Goal: Task Accomplishment & Management: Manage account settings

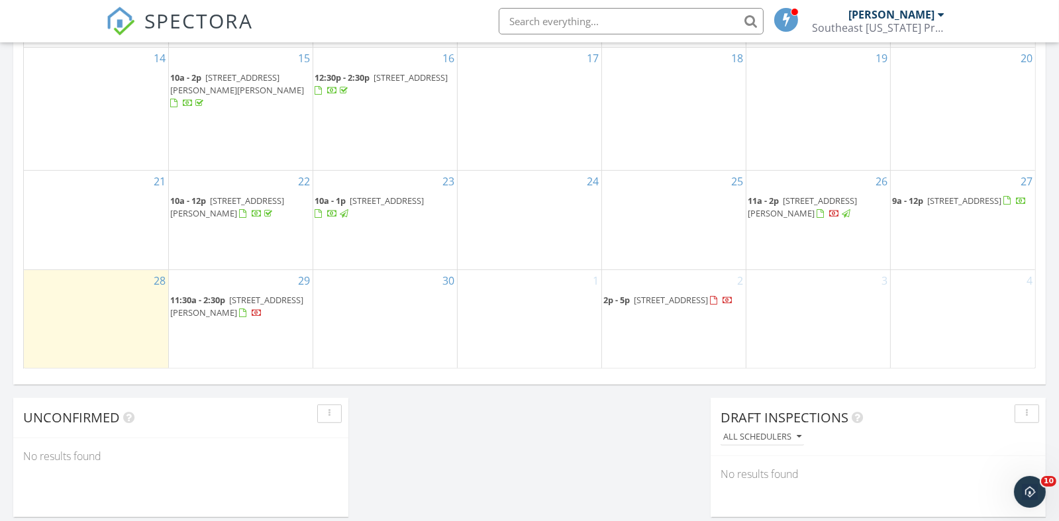
click at [788, 195] on span "8193 Lavelle Rd, Athens 45701" at bounding box center [802, 207] width 109 height 25
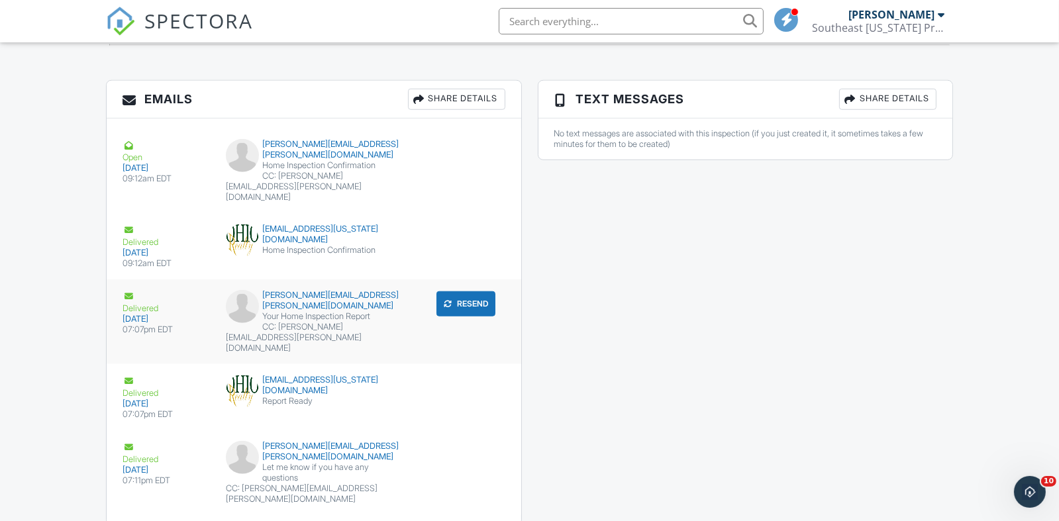
click at [282, 290] on div "[PERSON_NAME][EMAIL_ADDRESS][PERSON_NAME][DOMAIN_NAME]" at bounding box center [314, 300] width 176 height 21
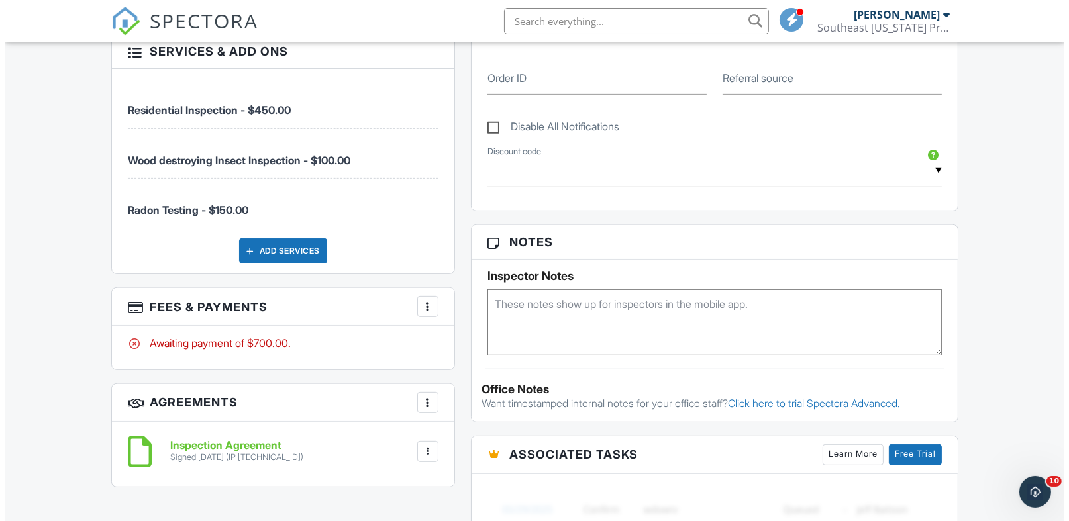
scroll to position [403, 0]
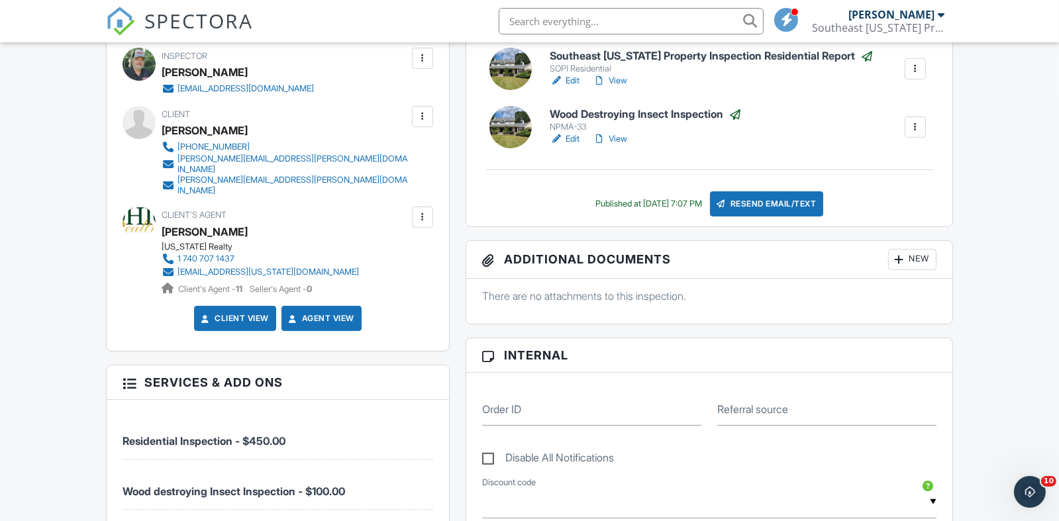
click at [427, 211] on div at bounding box center [422, 217] width 13 height 13
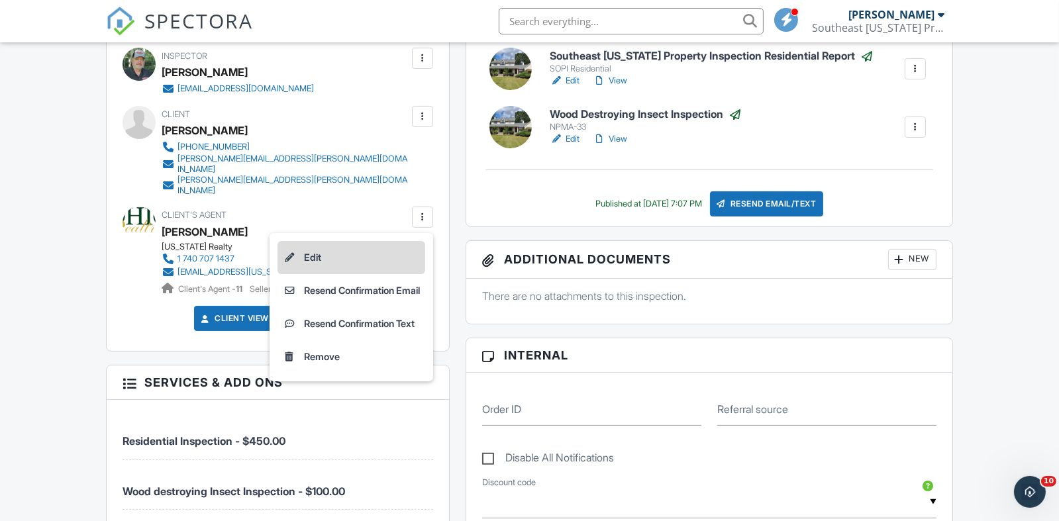
click at [307, 241] on li "Edit" at bounding box center [352, 257] width 148 height 33
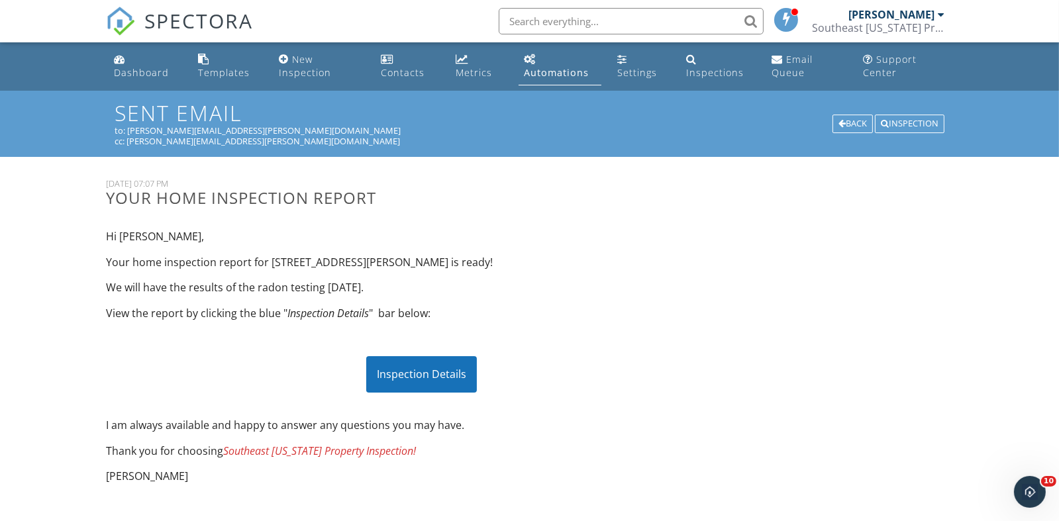
click at [420, 375] on div "Inspection Details" at bounding box center [421, 374] width 111 height 36
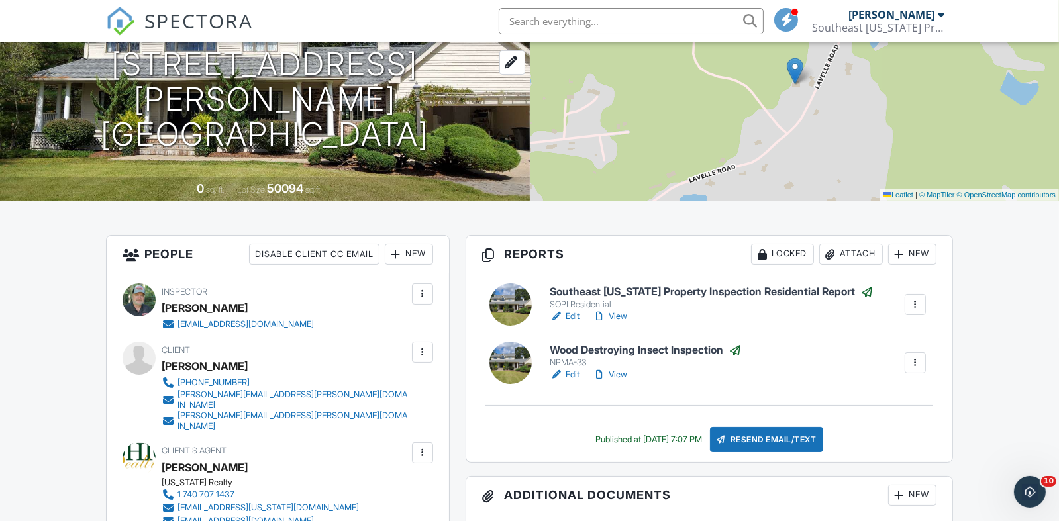
scroll to position [270, 0]
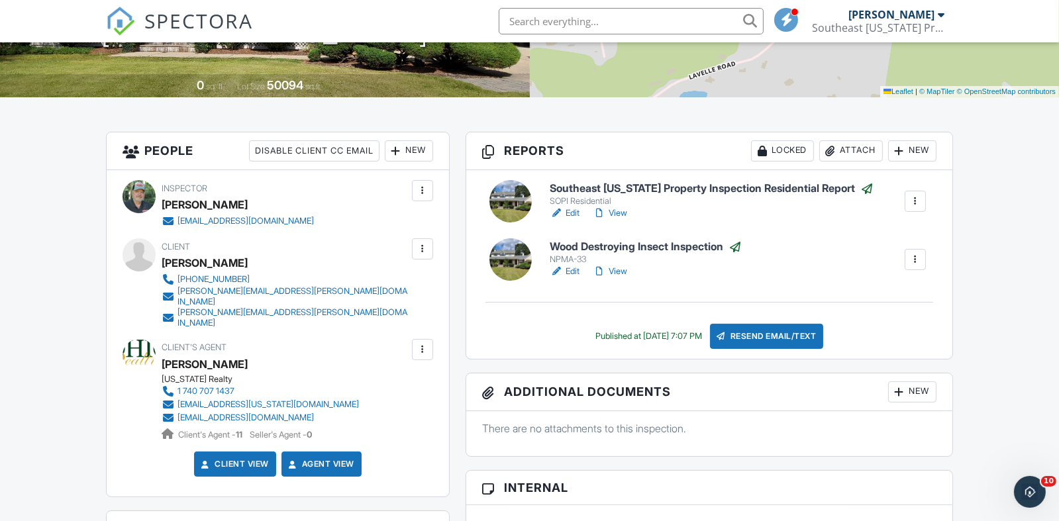
click at [417, 343] on div at bounding box center [422, 349] width 13 height 13
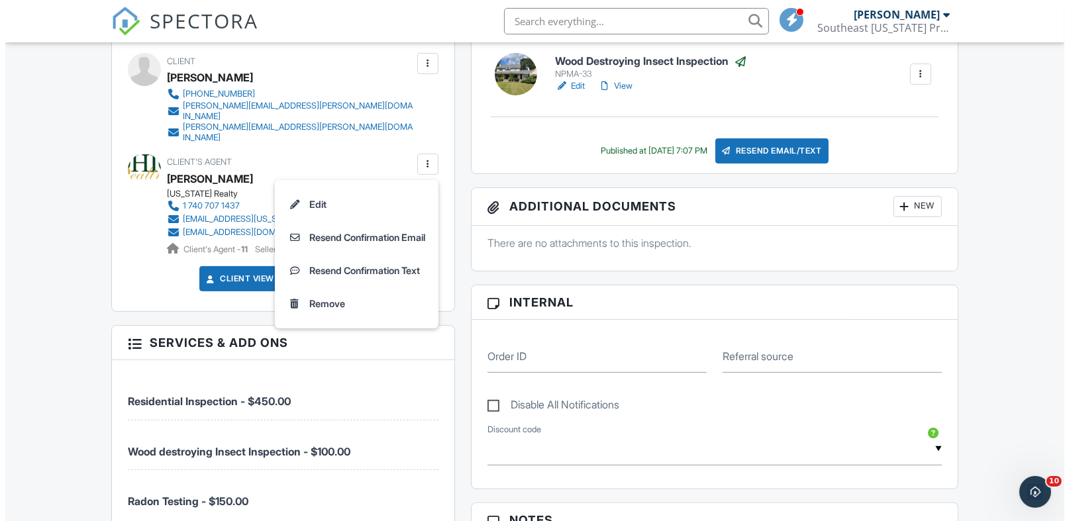
scroll to position [337, 0]
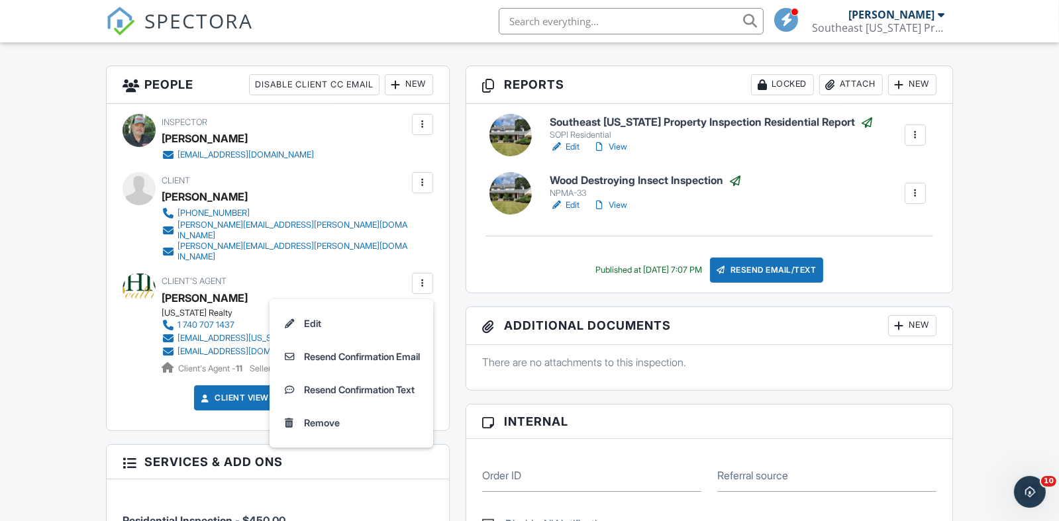
click at [777, 275] on div "Resend Email/Text" at bounding box center [767, 270] width 114 height 25
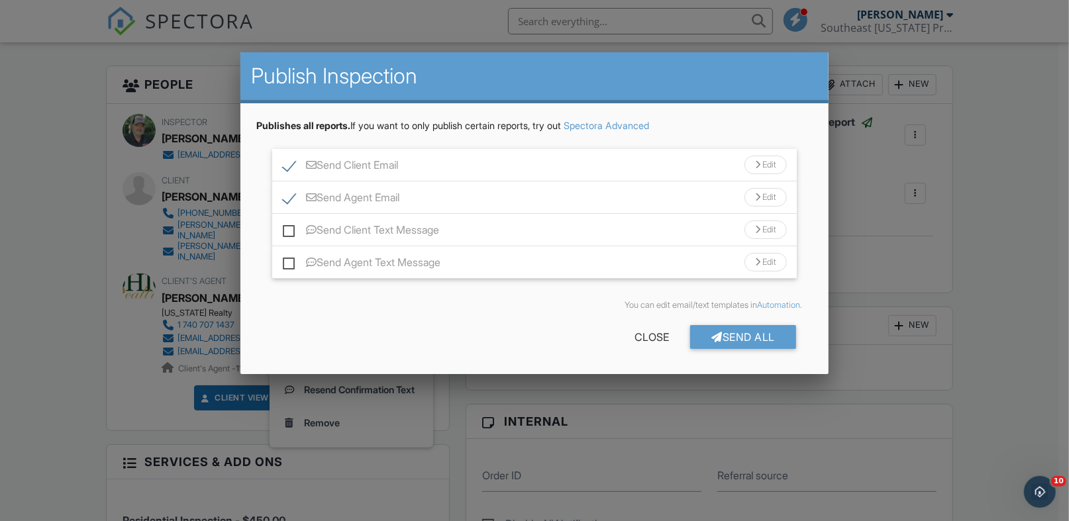
click at [295, 164] on label "Send Client Email" at bounding box center [340, 167] width 115 height 17
checkbox input "false"
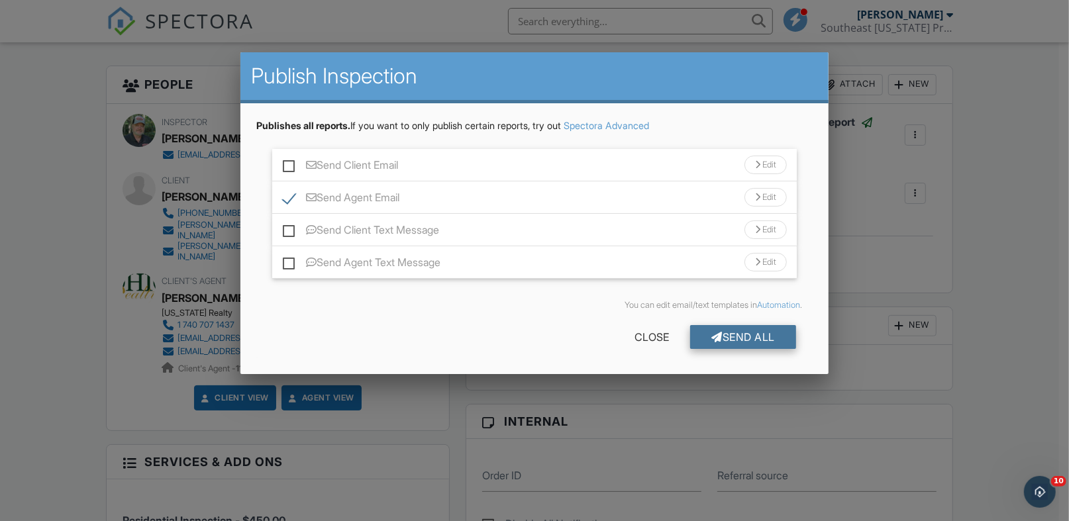
click at [725, 331] on div "Send All" at bounding box center [743, 337] width 106 height 24
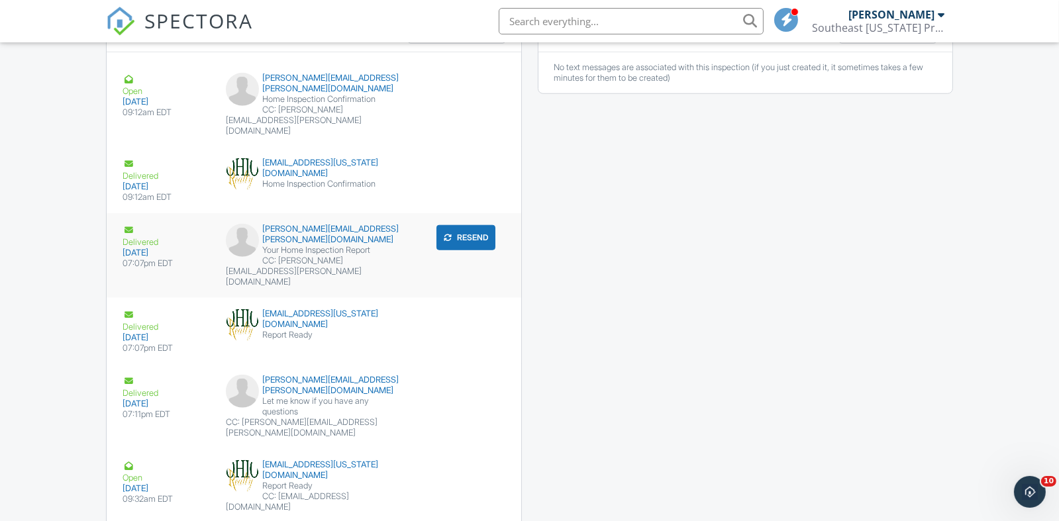
click at [293, 256] on div "CC: larscheid.stephanie@gmail.com" at bounding box center [314, 272] width 176 height 32
click at [305, 492] on div "CC: stephanielwood@hotmail.com" at bounding box center [314, 502] width 176 height 21
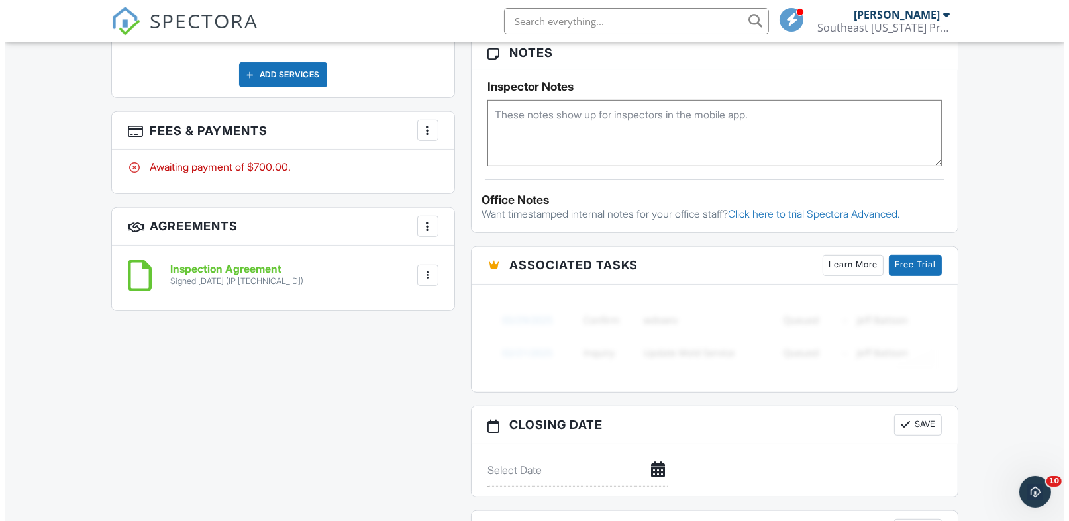
scroll to position [866, 0]
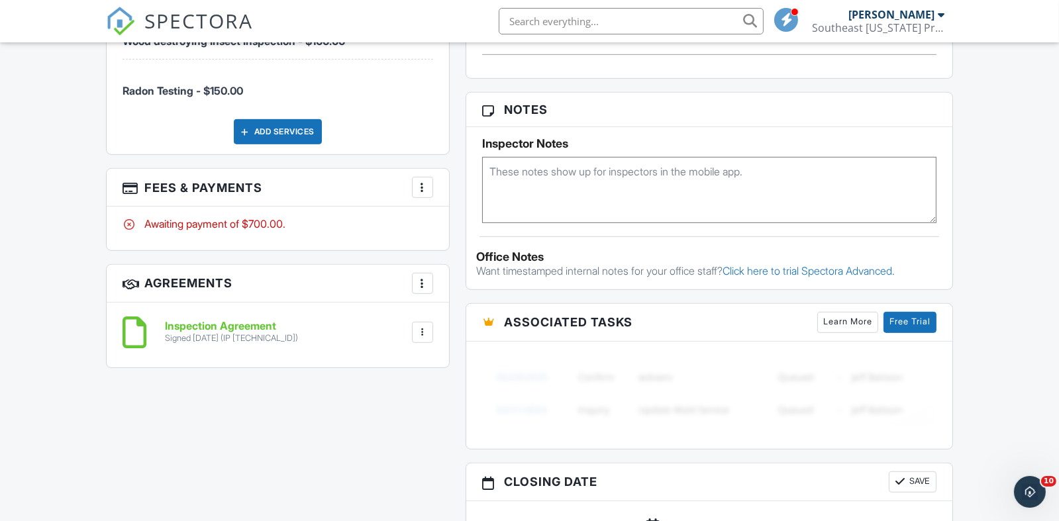
click at [427, 181] on div at bounding box center [422, 187] width 13 height 13
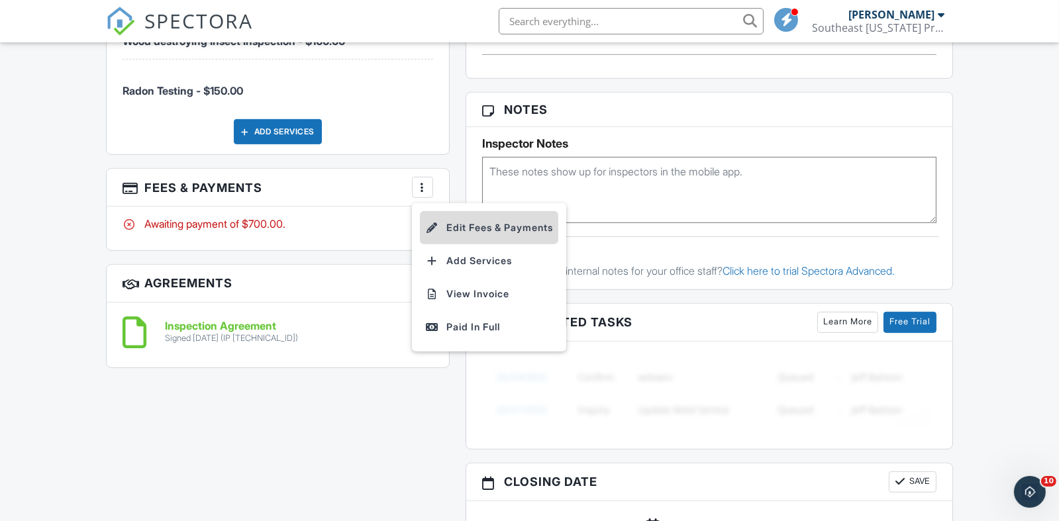
click at [449, 214] on li "Edit Fees & Payments" at bounding box center [489, 227] width 138 height 33
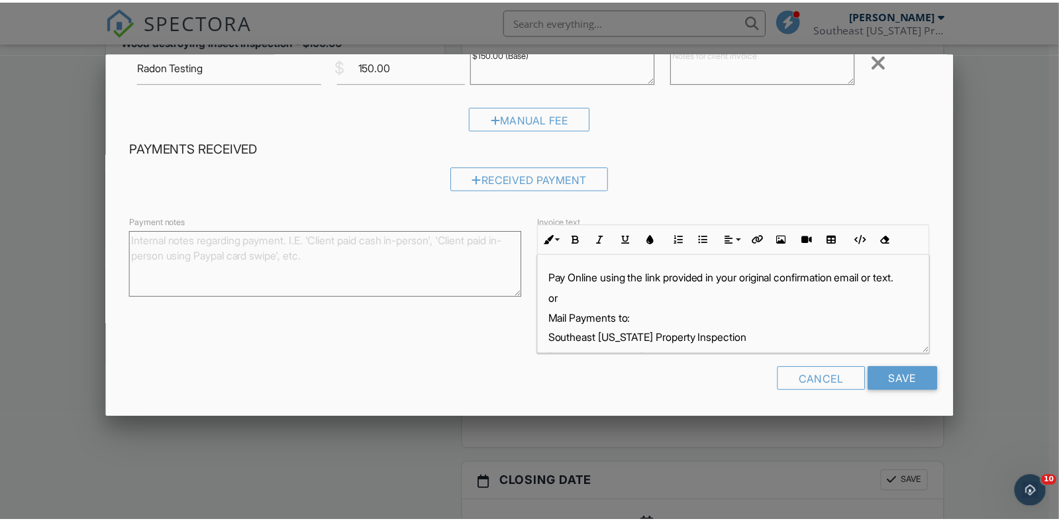
scroll to position [0, 0]
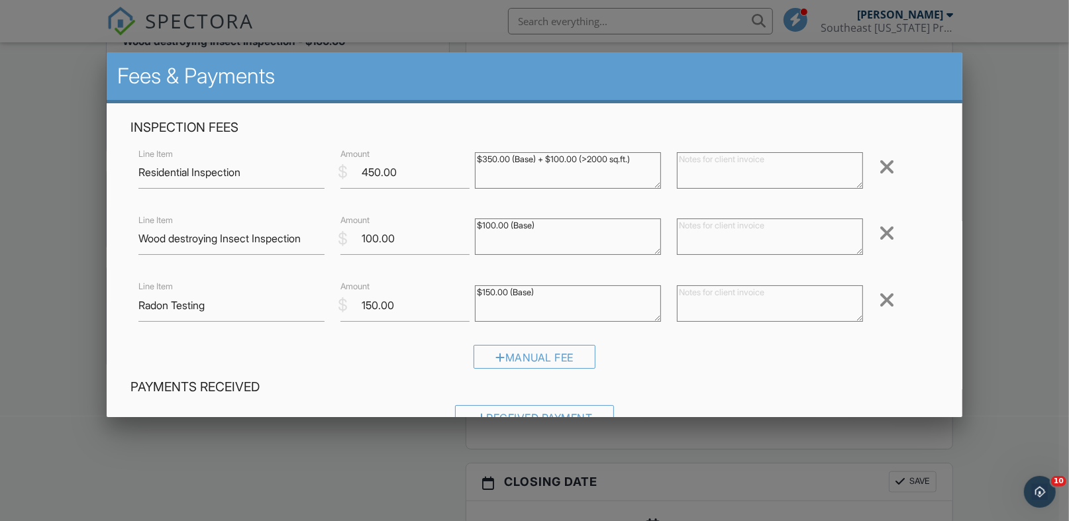
click at [1041, 313] on div at bounding box center [534, 260] width 1069 height 652
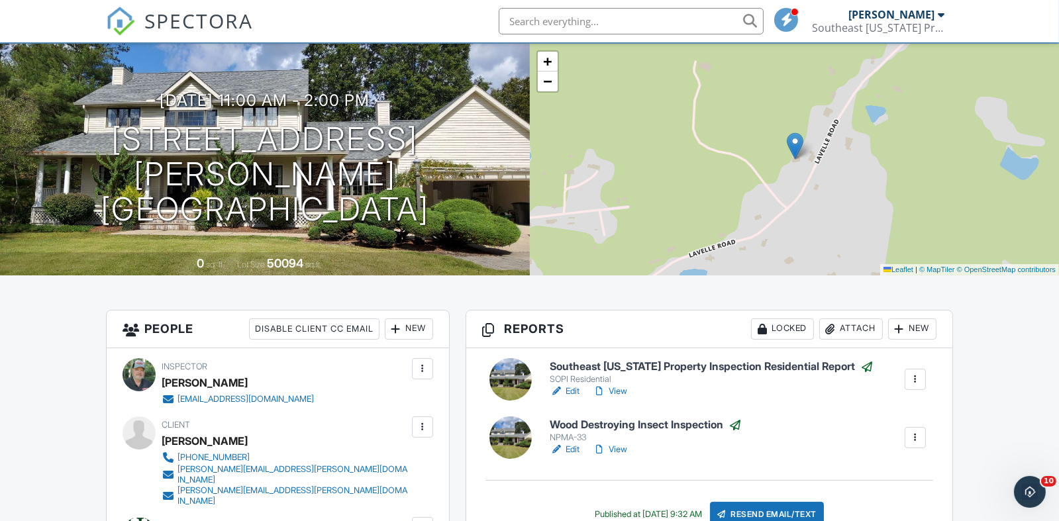
scroll to position [337, 0]
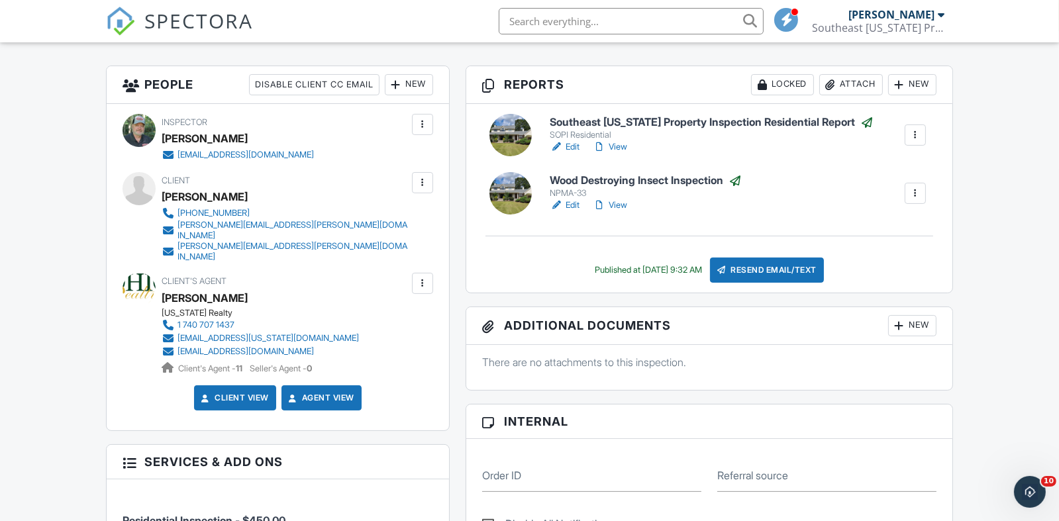
click at [913, 136] on div at bounding box center [915, 135] width 13 height 13
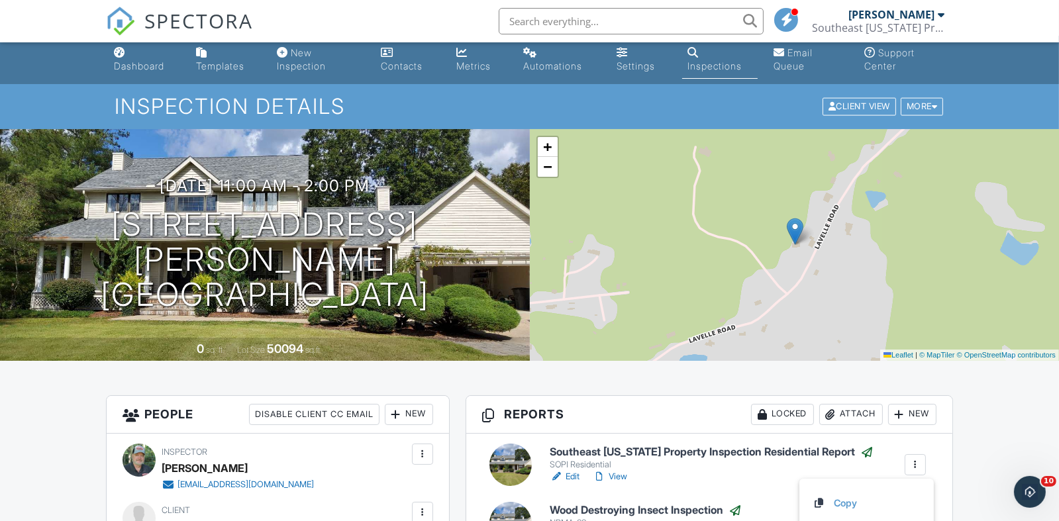
scroll to position [0, 0]
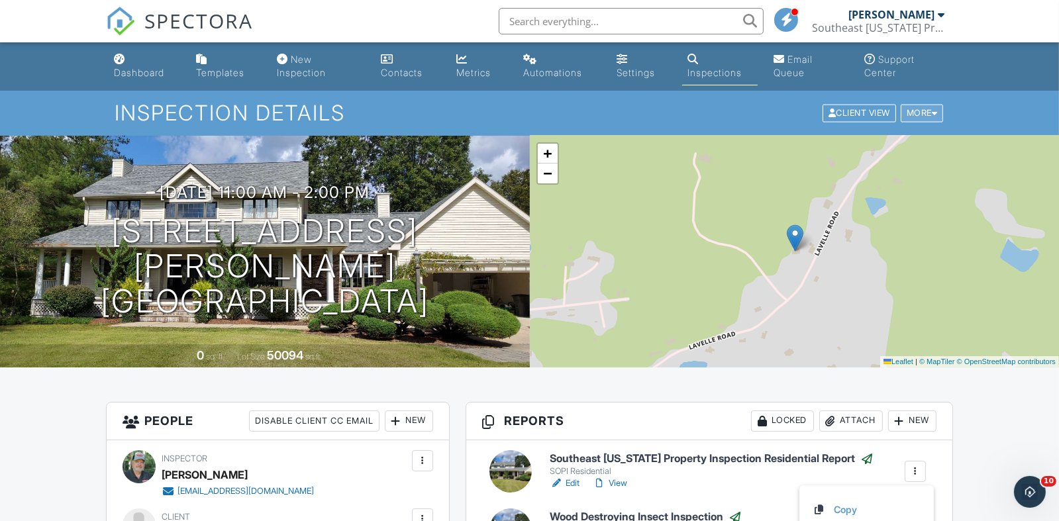
click at [920, 108] on div "More" at bounding box center [922, 114] width 43 height 18
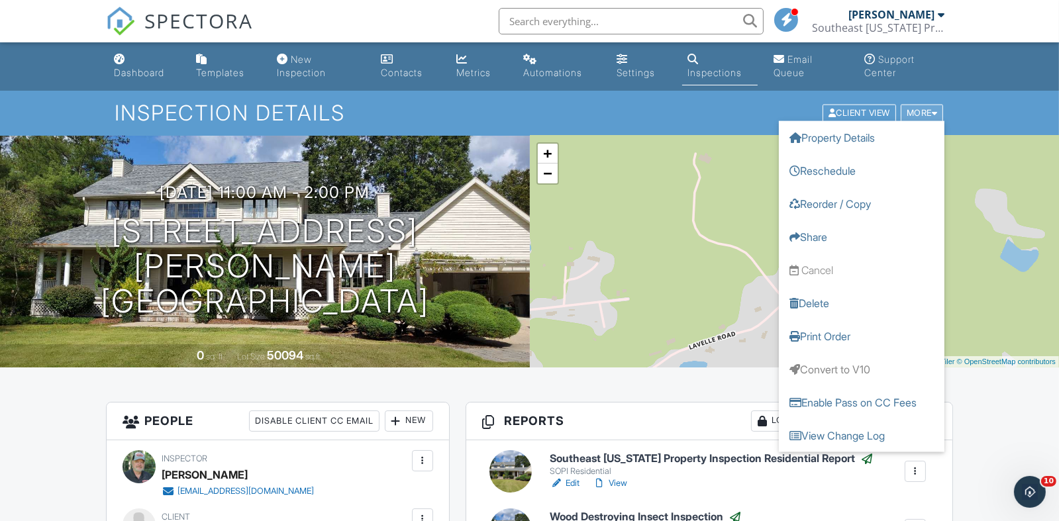
click at [919, 109] on div "More" at bounding box center [922, 114] width 43 height 18
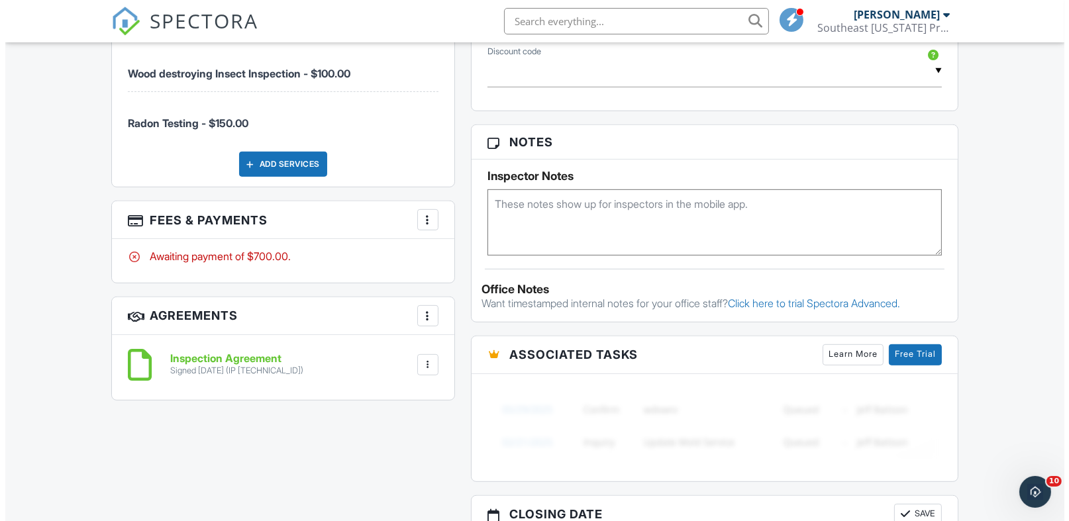
scroll to position [861, 0]
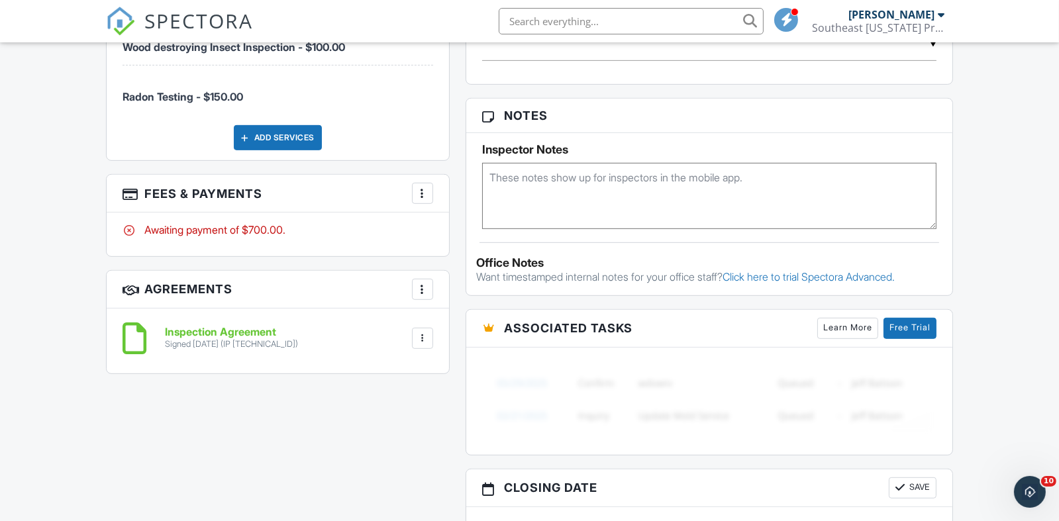
click at [435, 180] on h3 "Fees & Payments More Edit Fees & Payments Add Services View Invoice Paid In Full" at bounding box center [278, 194] width 342 height 38
click at [425, 187] on div at bounding box center [422, 193] width 13 height 13
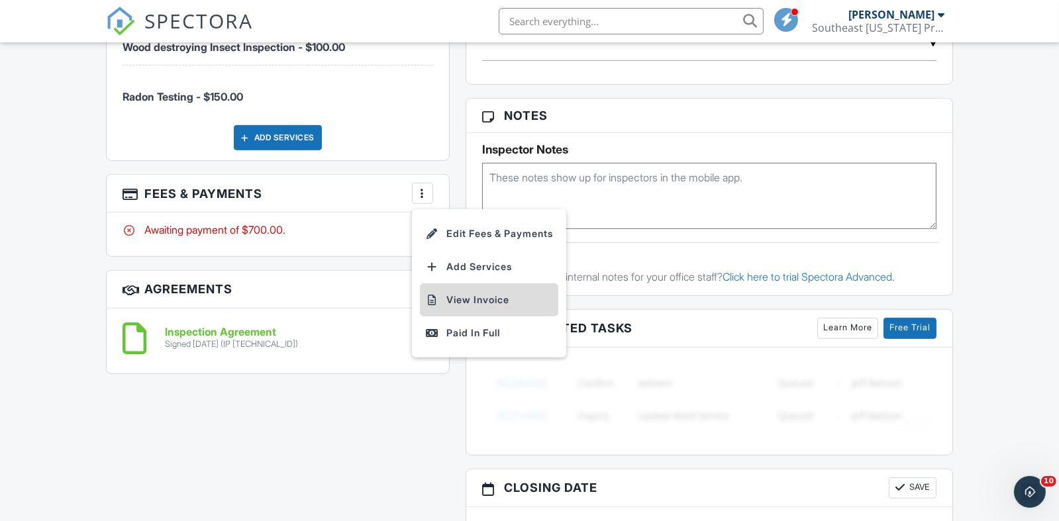
click at [455, 284] on li "View Invoice" at bounding box center [489, 300] width 138 height 33
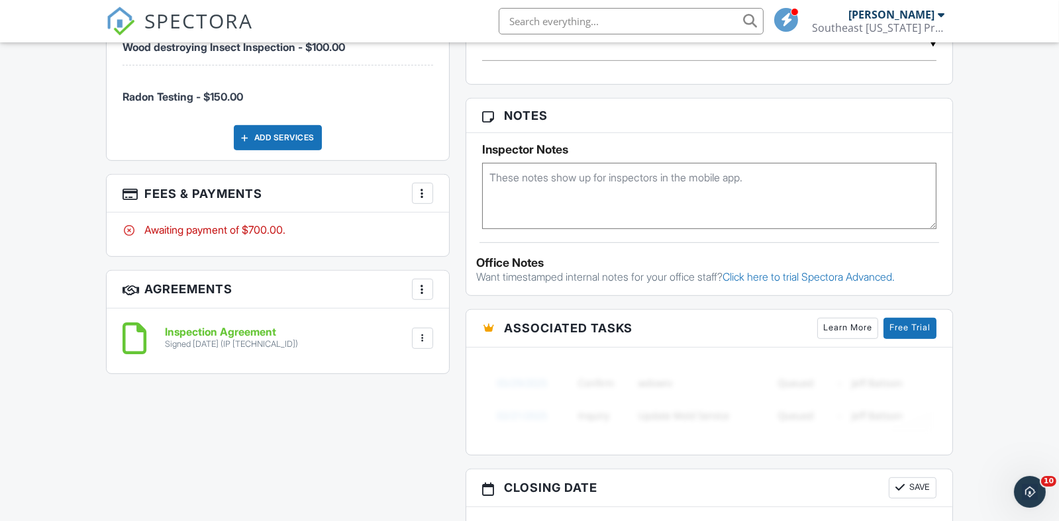
click at [426, 187] on div at bounding box center [422, 193] width 13 height 13
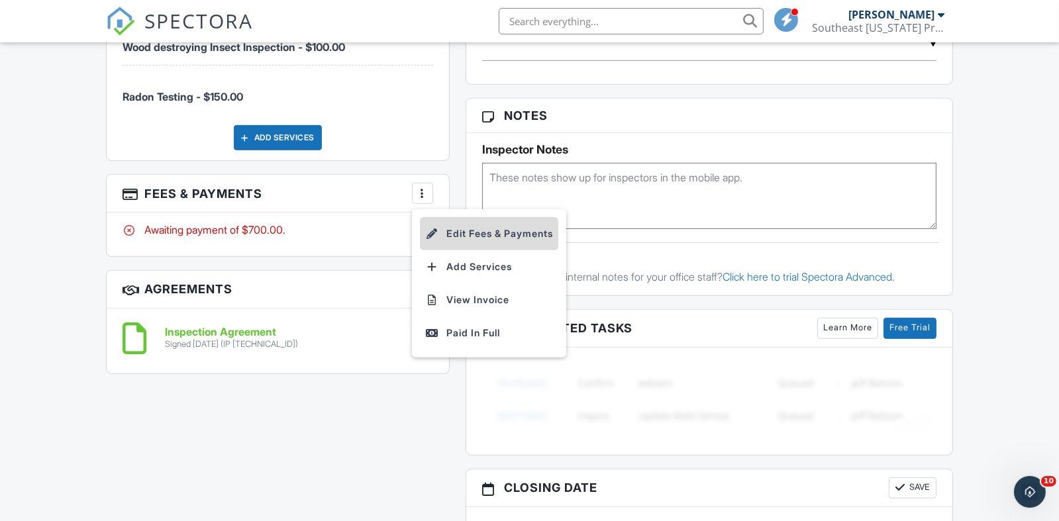
click at [470, 217] on li "Edit Fees & Payments" at bounding box center [489, 233] width 138 height 33
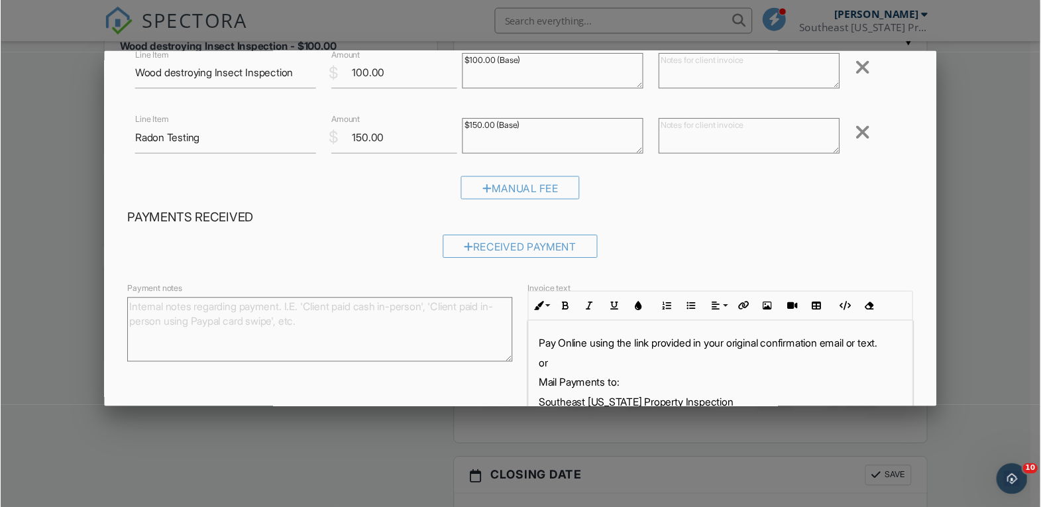
scroll to position [0, 0]
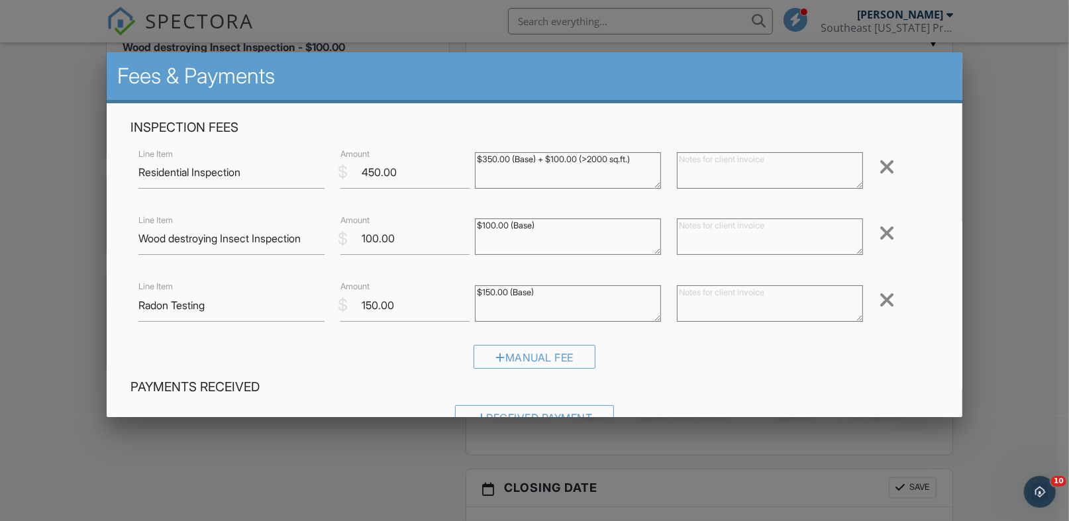
click at [1008, 352] on div at bounding box center [534, 260] width 1069 height 652
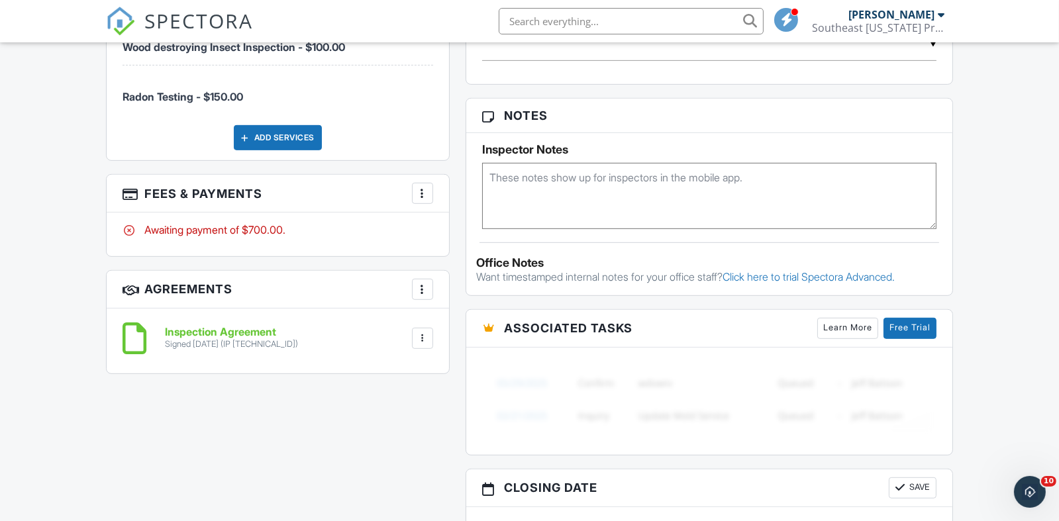
click at [425, 187] on div at bounding box center [422, 193] width 13 height 13
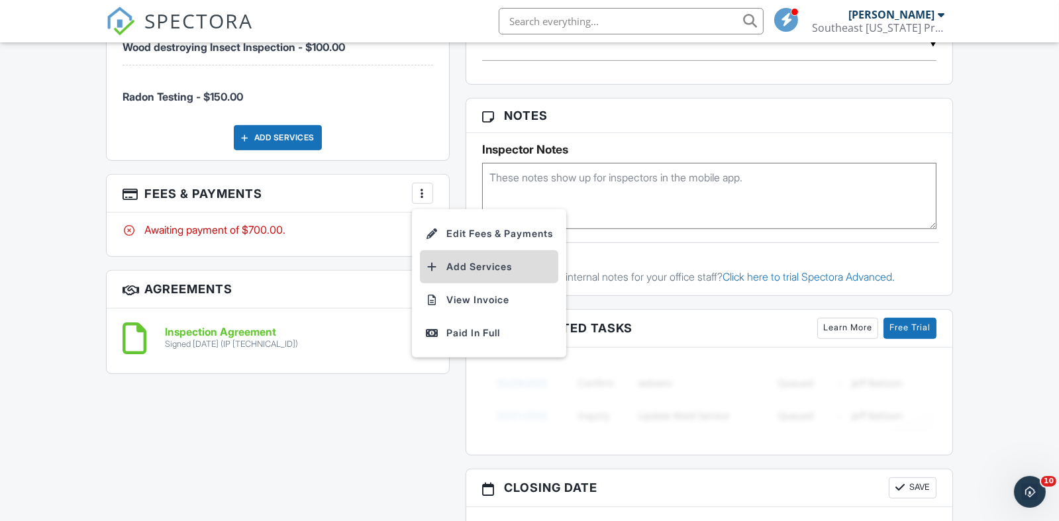
click at [471, 252] on li "Add Services" at bounding box center [489, 266] width 138 height 33
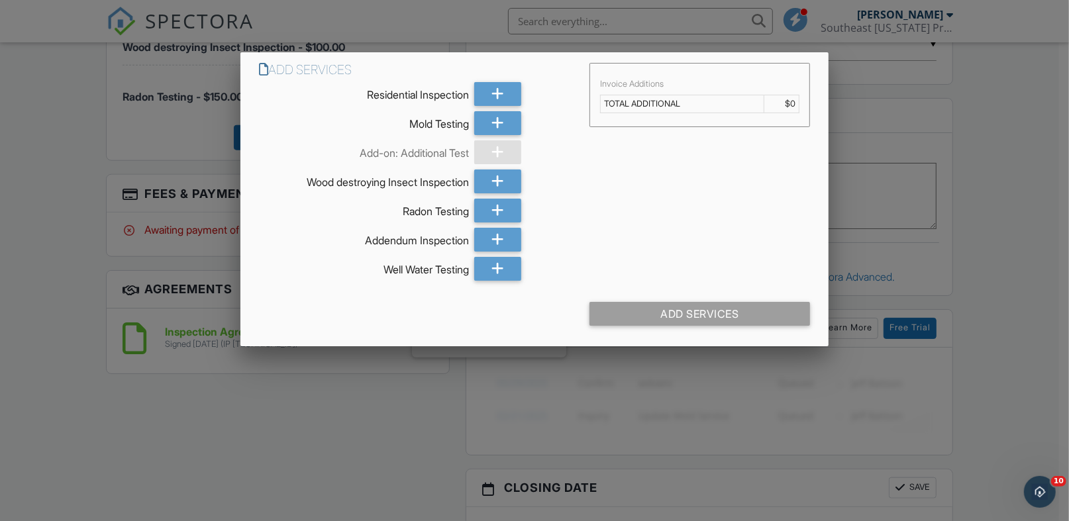
click at [405, 399] on div at bounding box center [534, 260] width 1069 height 652
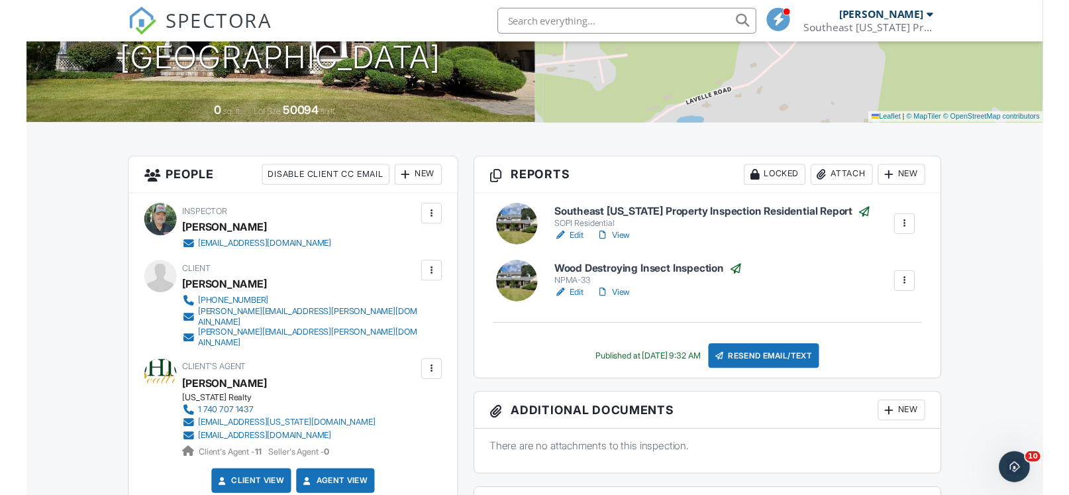
scroll to position [264, 0]
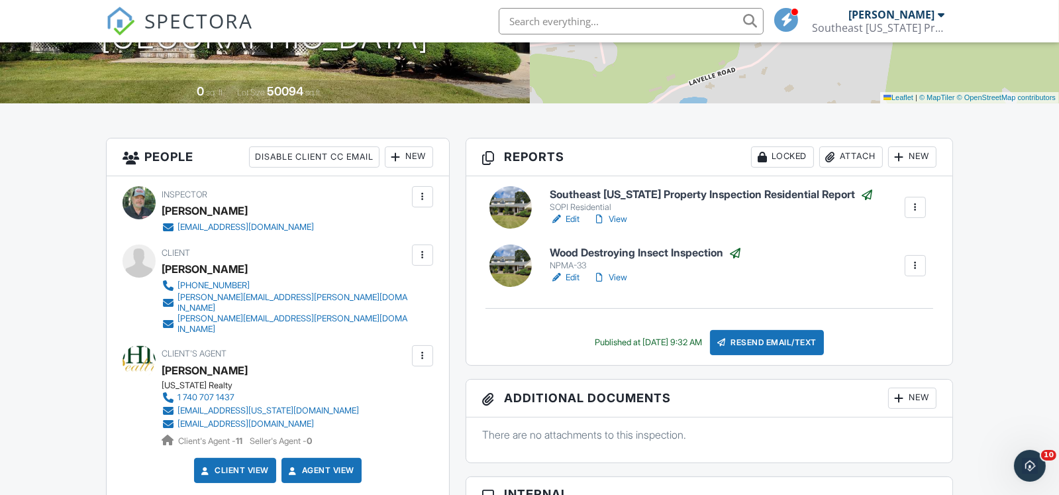
click at [751, 153] on div "Locked" at bounding box center [782, 156] width 63 height 21
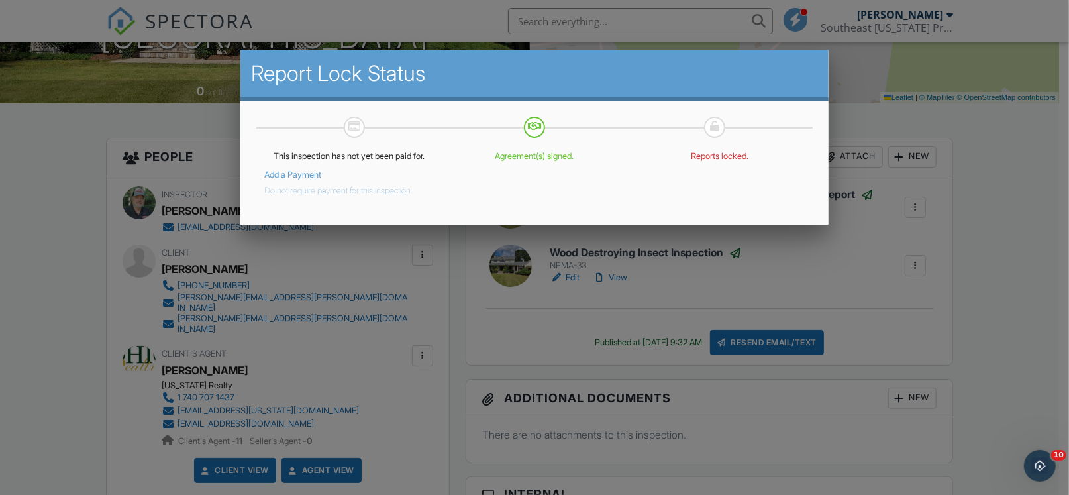
click at [298, 191] on button "Do not require payment for this inspection." at bounding box center [338, 188] width 148 height 16
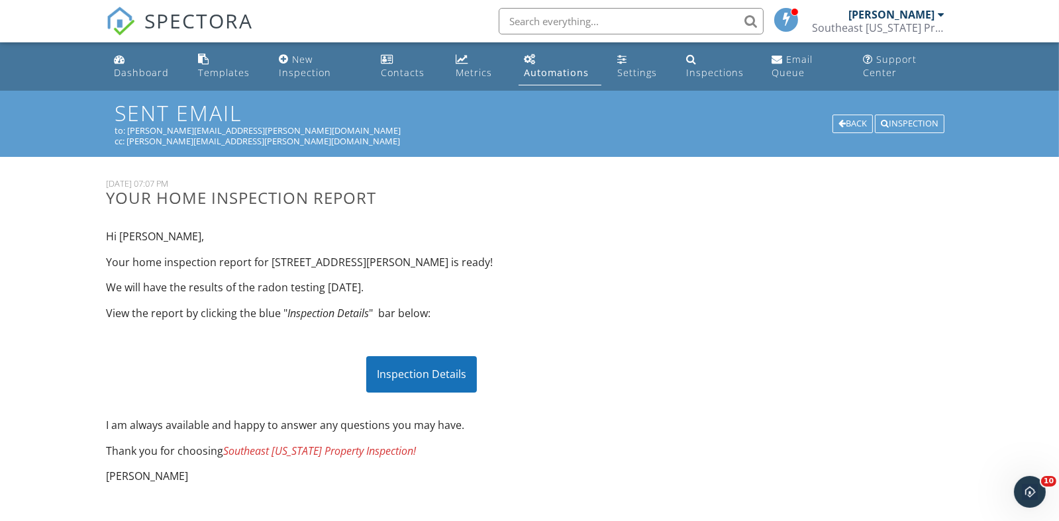
click at [425, 379] on div "Inspection Details" at bounding box center [421, 374] width 111 height 36
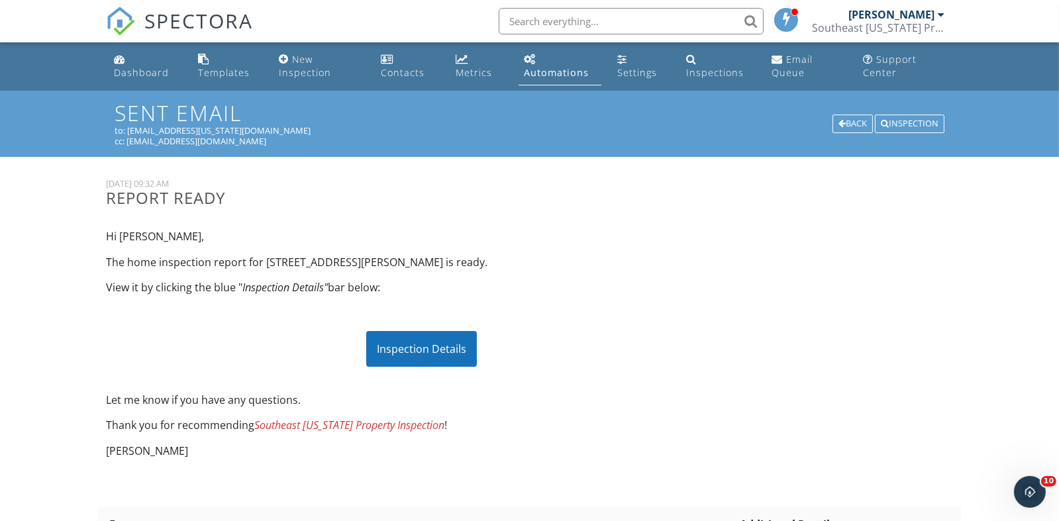
click at [409, 354] on div "Inspection Details" at bounding box center [421, 349] width 111 height 36
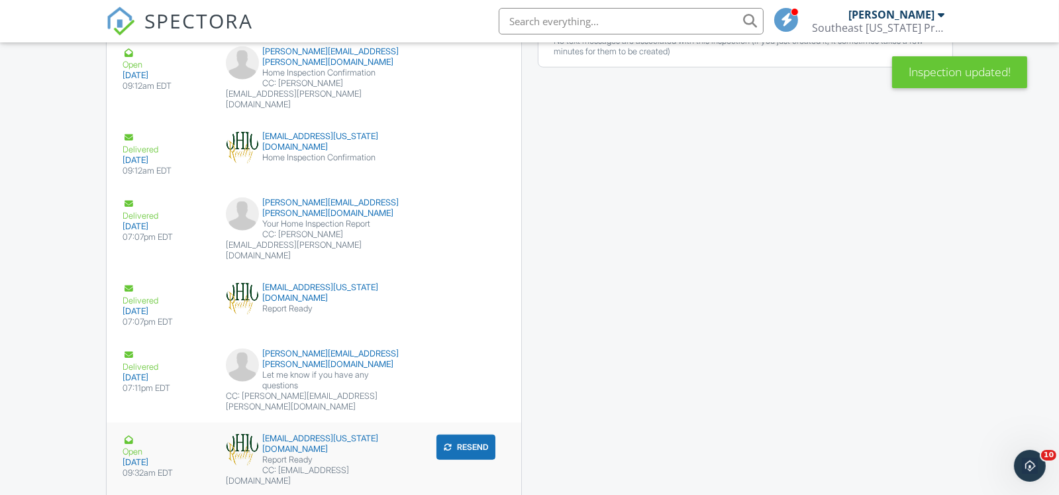
click at [290, 454] on div "Report Ready" at bounding box center [314, 459] width 176 height 11
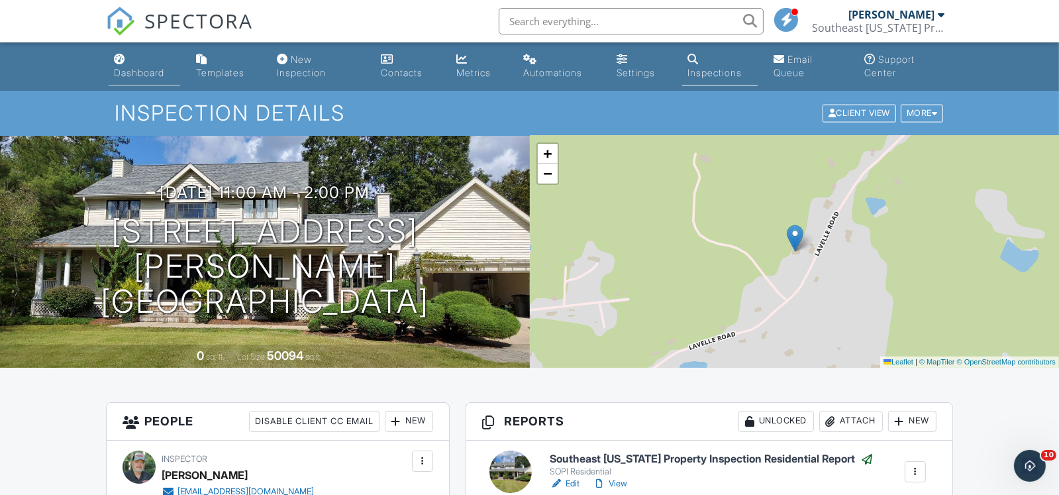
click at [143, 70] on div "Dashboard" at bounding box center [139, 72] width 50 height 11
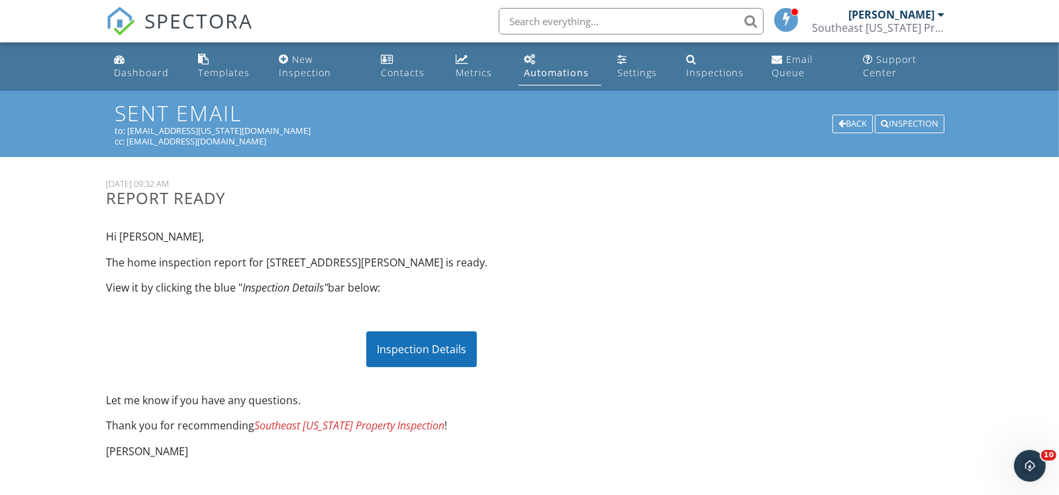
click at [408, 347] on div "Inspection Details" at bounding box center [421, 349] width 111 height 36
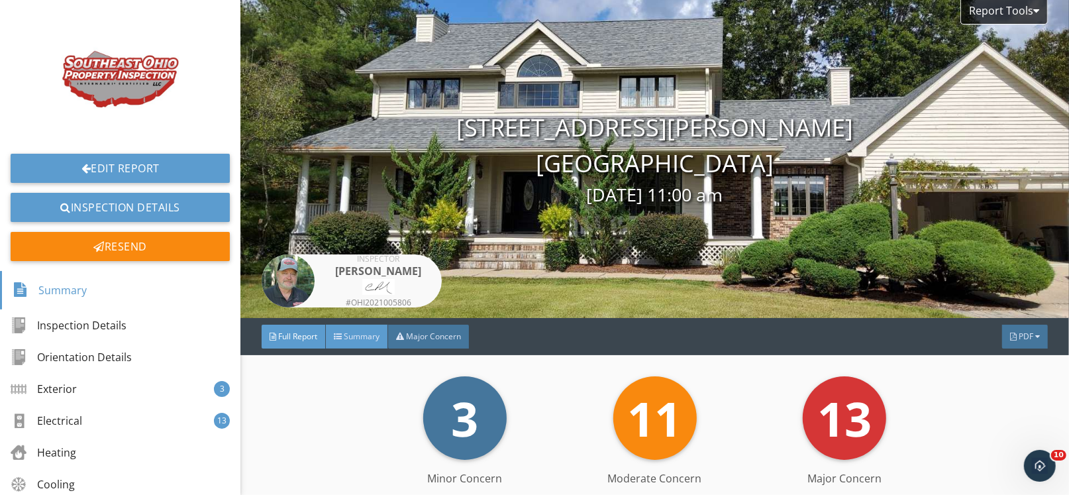
click at [360, 328] on div "Summary" at bounding box center [357, 337] width 62 height 24
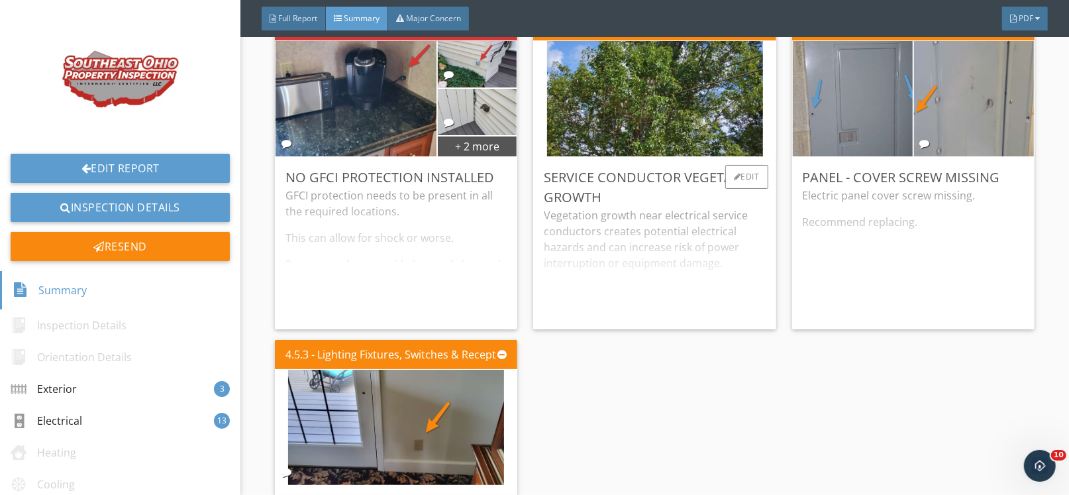
scroll to position [1788, 0]
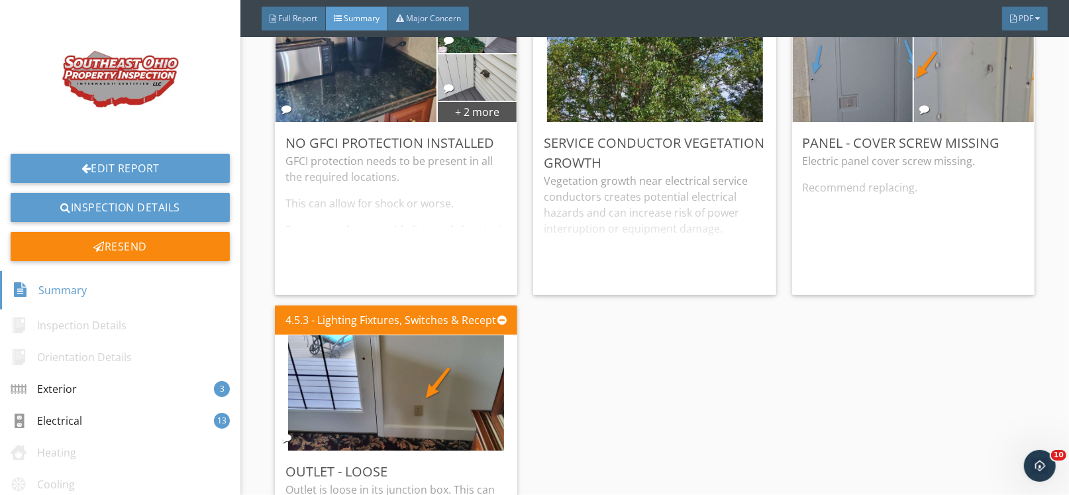
click at [119, 89] on img at bounding box center [120, 74] width 127 height 127
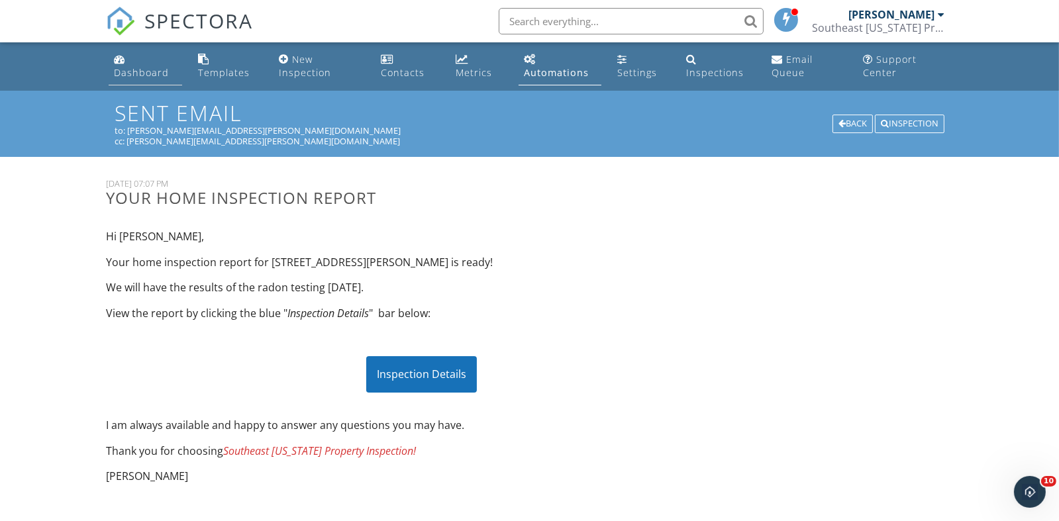
click at [134, 66] on div "Dashboard" at bounding box center [141, 72] width 55 height 13
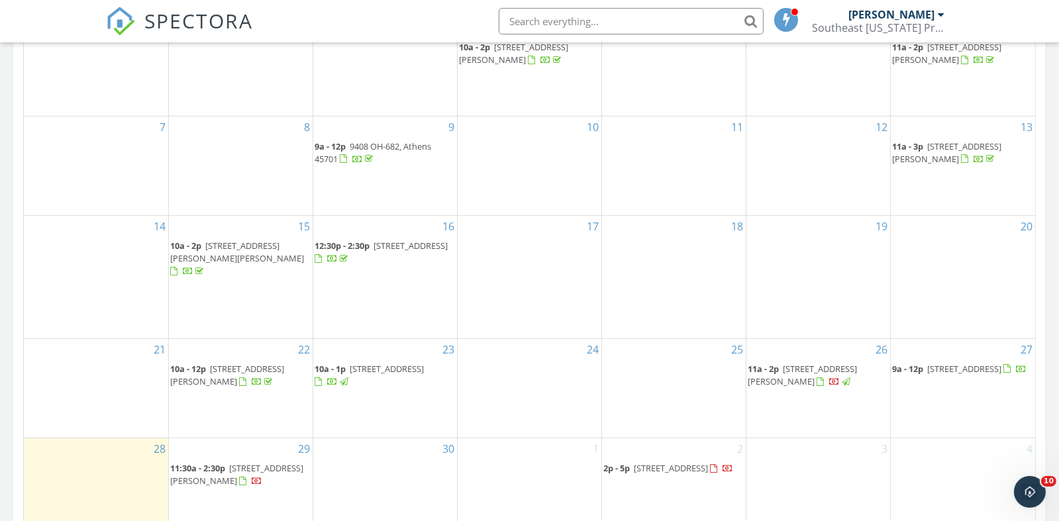
scroll to position [795, 0]
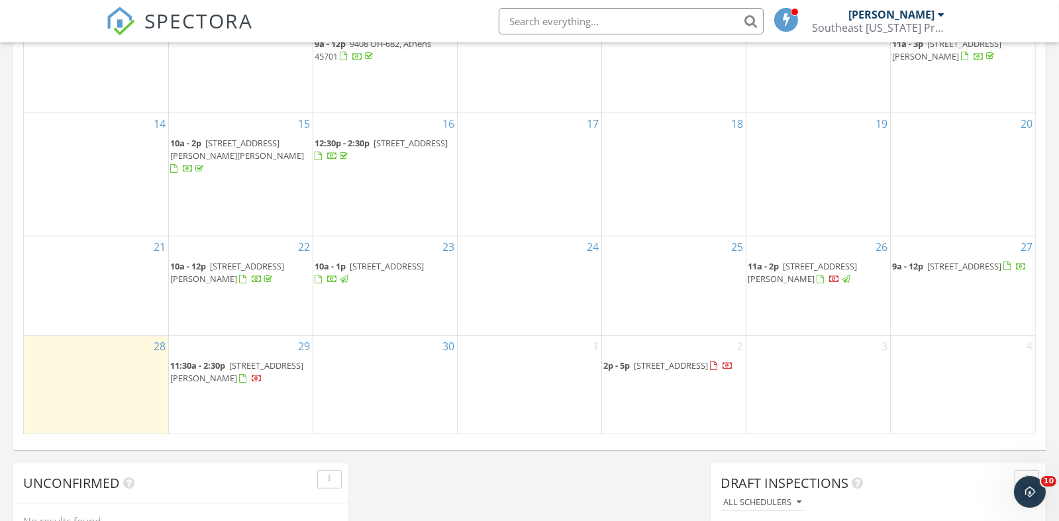
click at [642, 366] on span "2p - 5p 87 Central Ave, Athens 45651" at bounding box center [668, 366] width 130 height 13
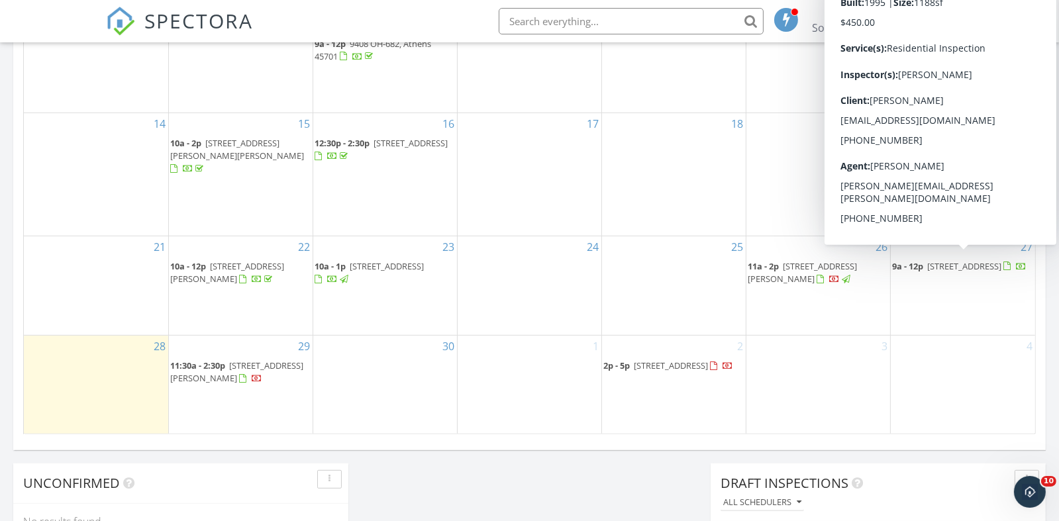
click at [927, 265] on span "[STREET_ADDRESS]" at bounding box center [964, 266] width 74 height 12
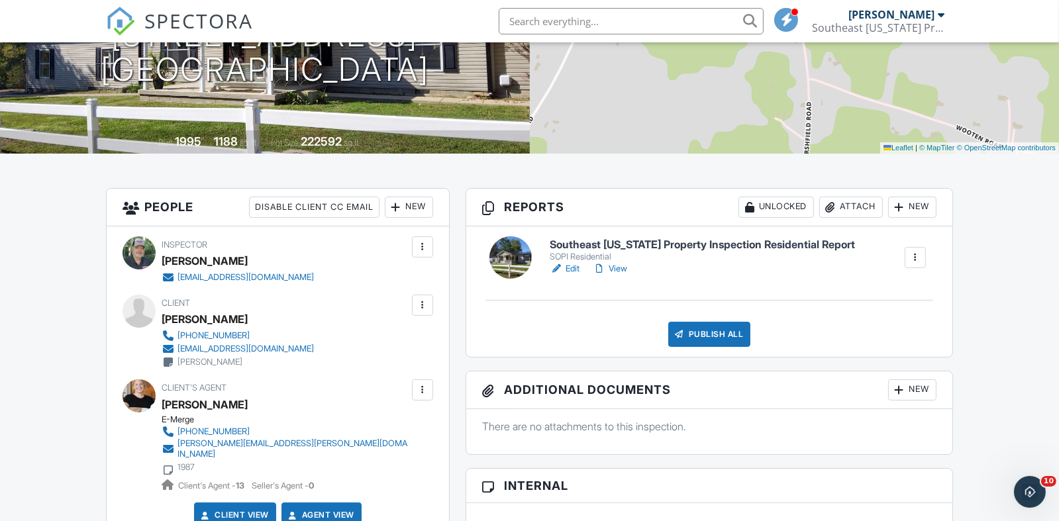
scroll to position [397, 0]
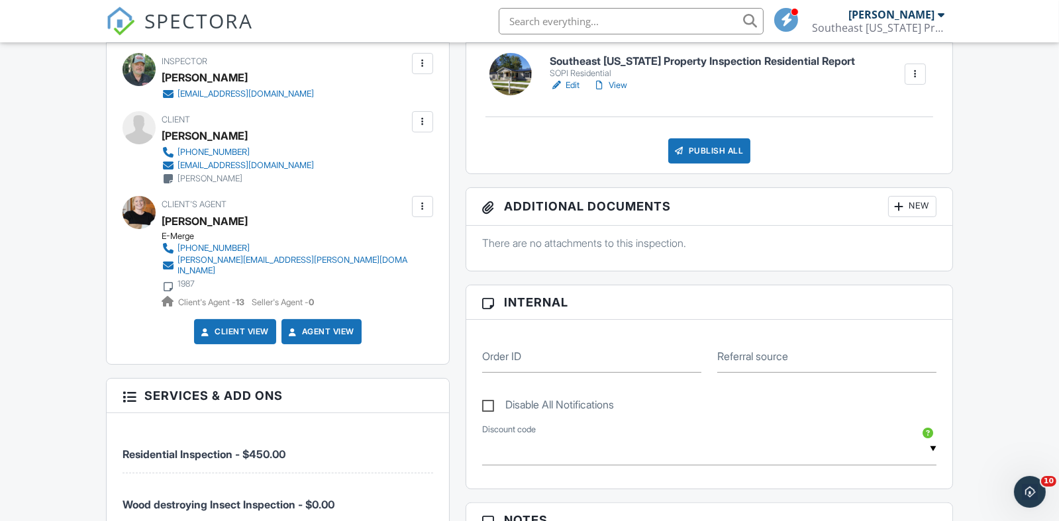
click at [570, 85] on link "Edit" at bounding box center [565, 85] width 30 height 13
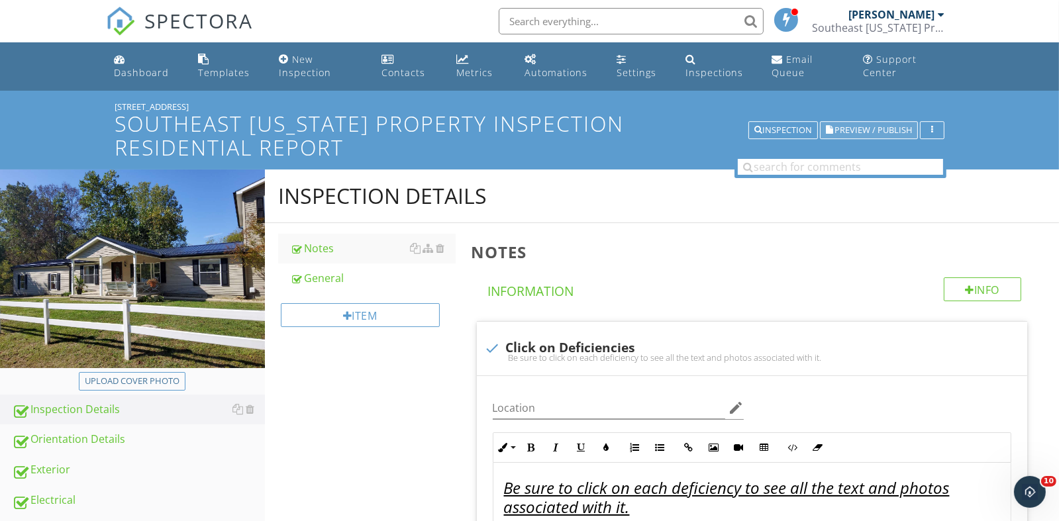
click at [855, 133] on span "Preview / Publish" at bounding box center [874, 130] width 78 height 9
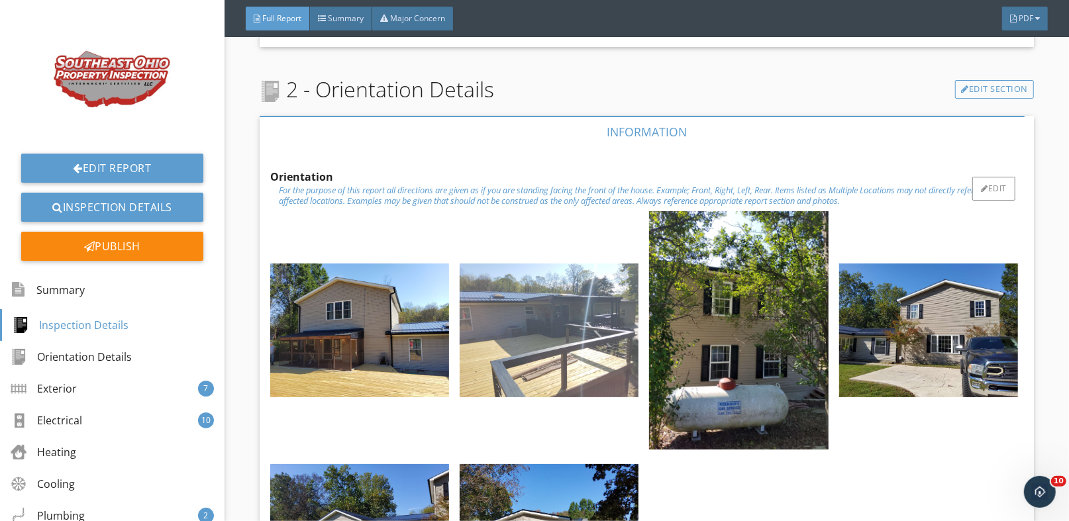
scroll to position [1457, 0]
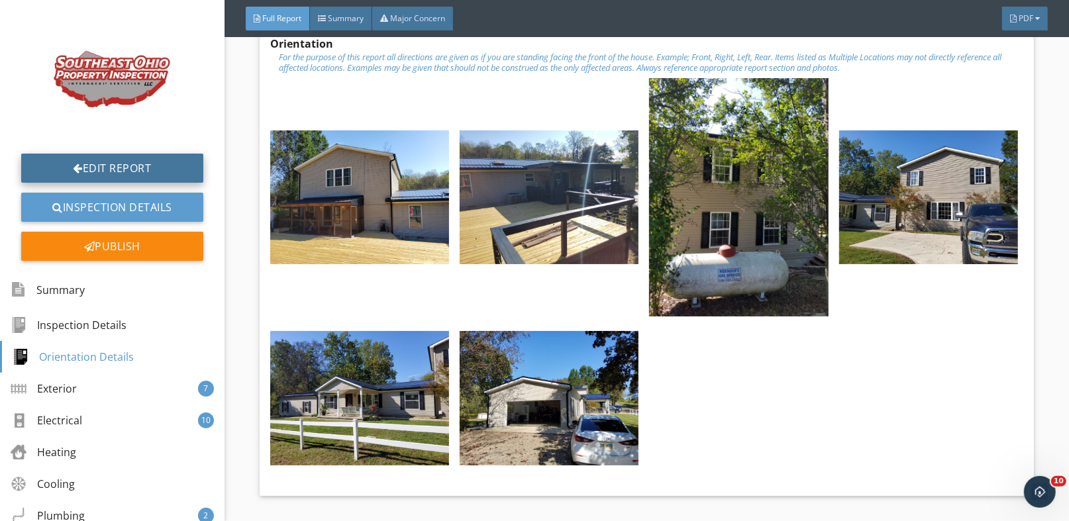
click at [95, 160] on link "Edit Report" at bounding box center [112, 168] width 182 height 29
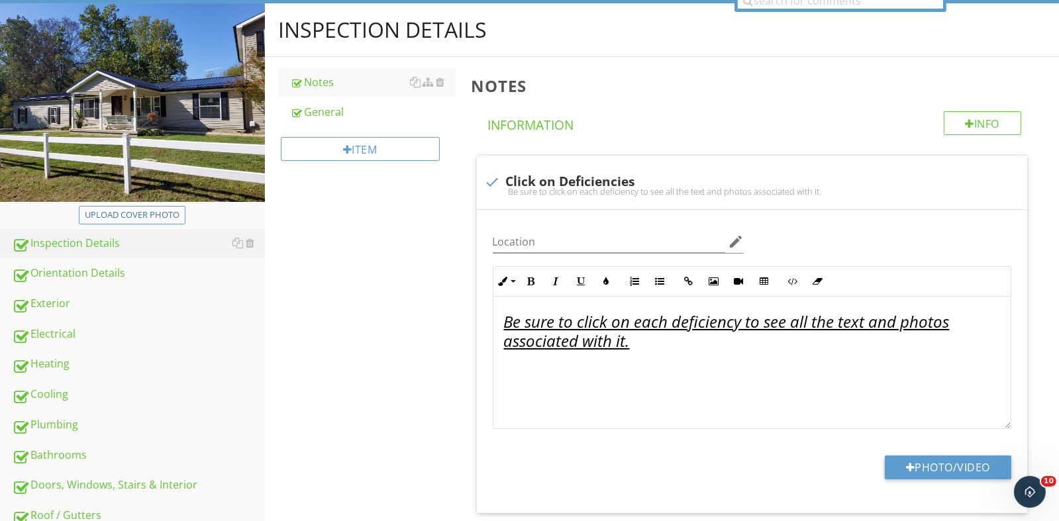
scroll to position [66, 0]
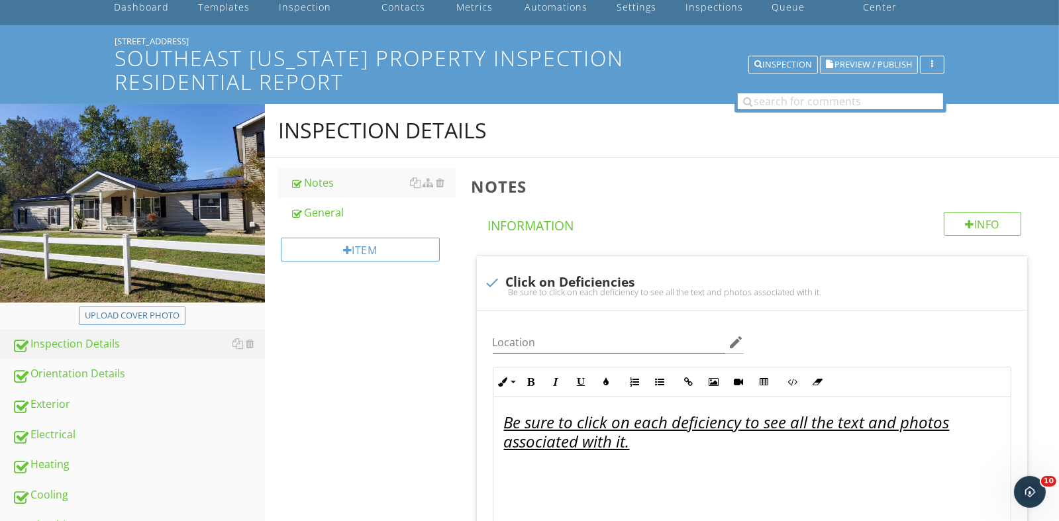
click at [885, 64] on span "Preview / Publish" at bounding box center [874, 64] width 78 height 9
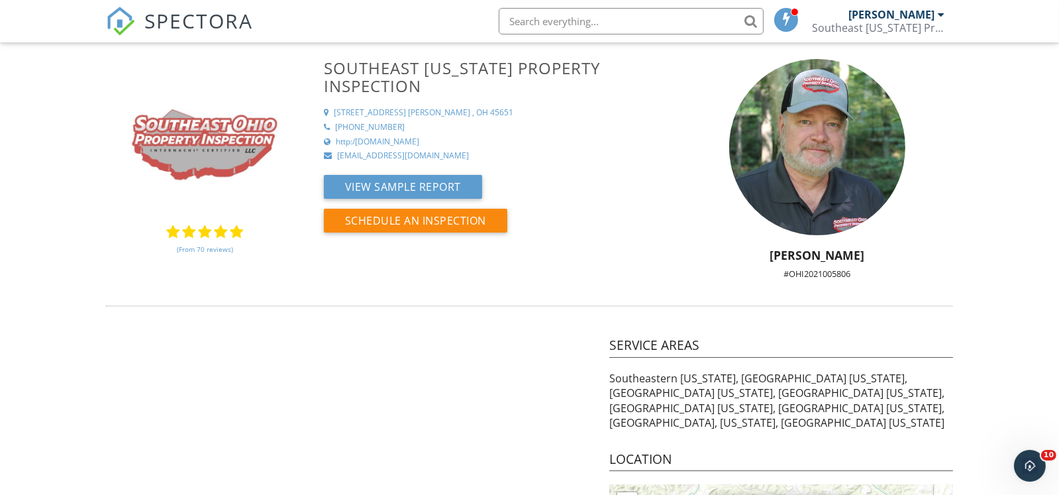
click at [180, 132] on img at bounding box center [204, 138] width 159 height 159
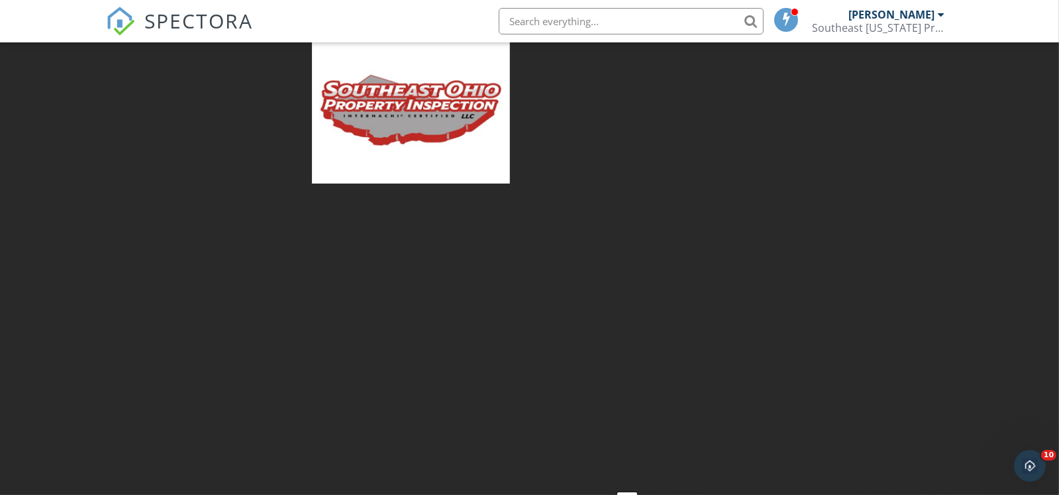
click at [179, 144] on div at bounding box center [529, 247] width 1059 height 495
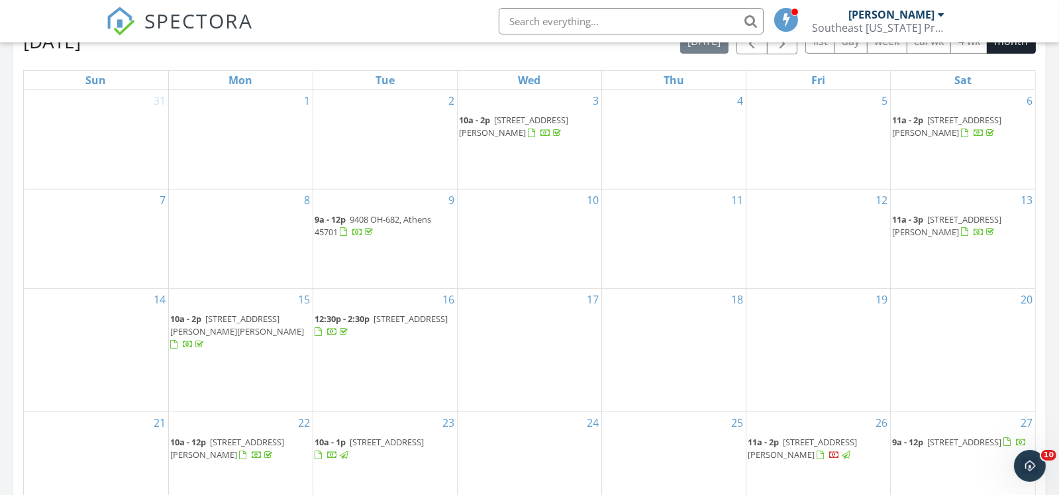
scroll to position [729, 0]
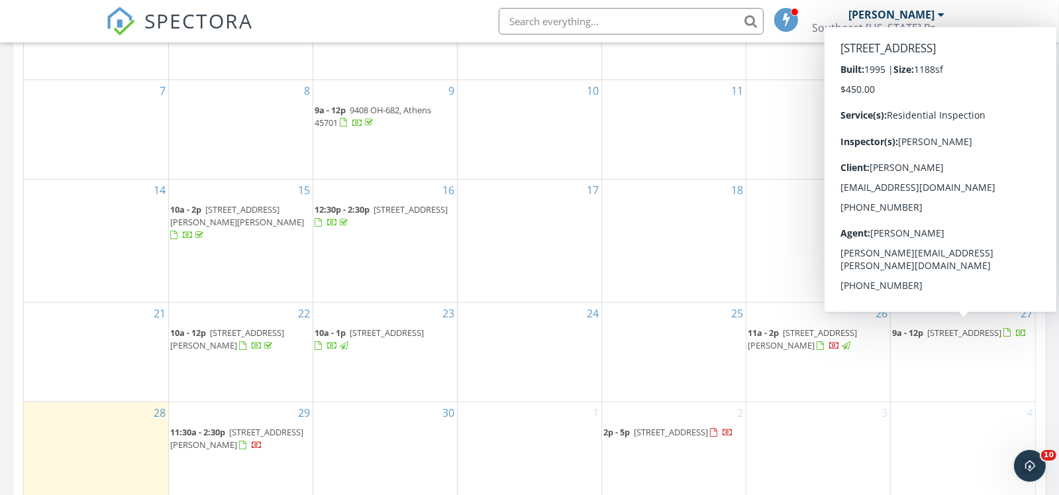
click at [923, 327] on span "9a - 12p" at bounding box center [907, 333] width 31 height 12
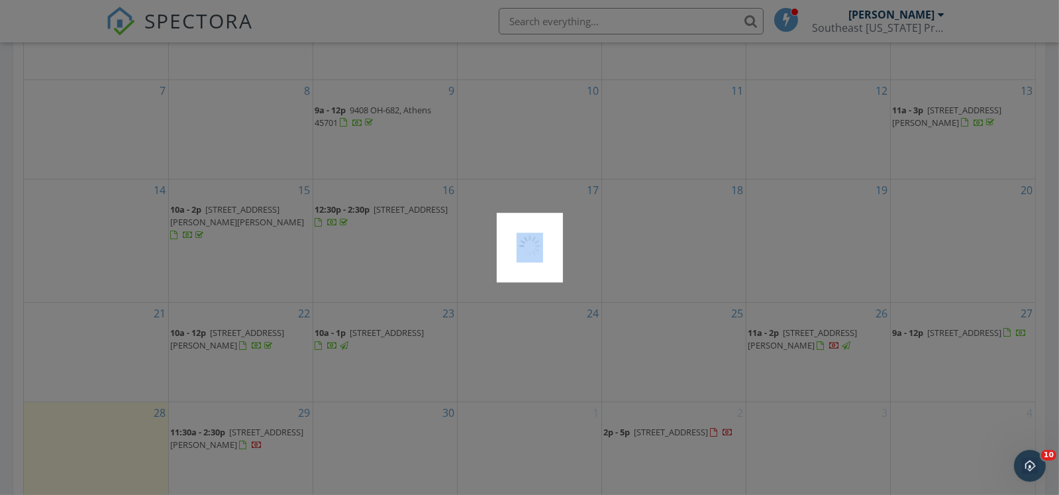
click at [923, 325] on div at bounding box center [529, 247] width 1059 height 495
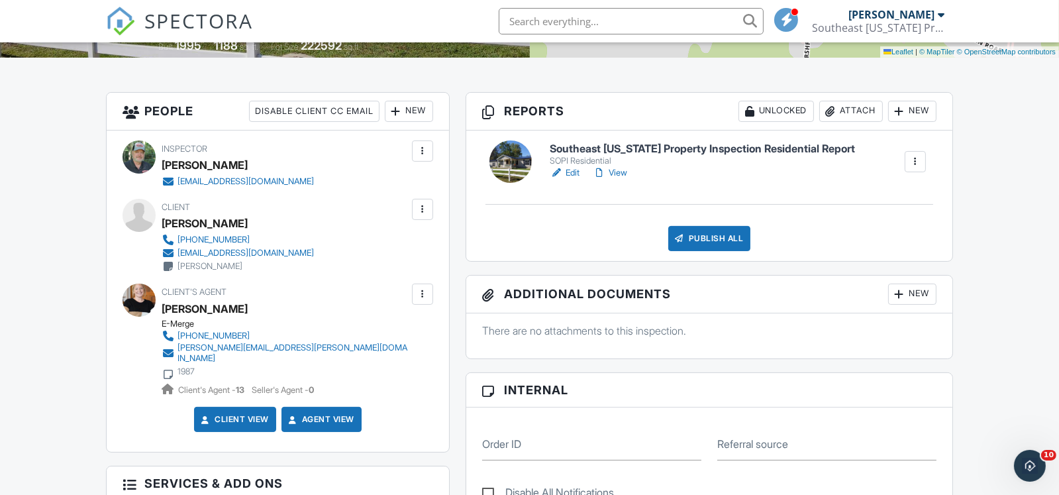
scroll to position [331, 0]
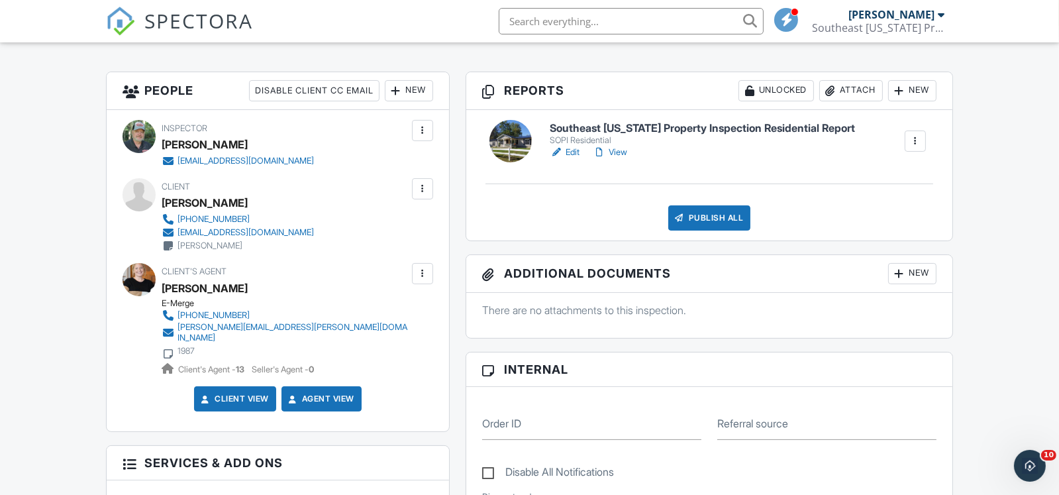
click at [578, 151] on link "Edit" at bounding box center [565, 152] width 30 height 13
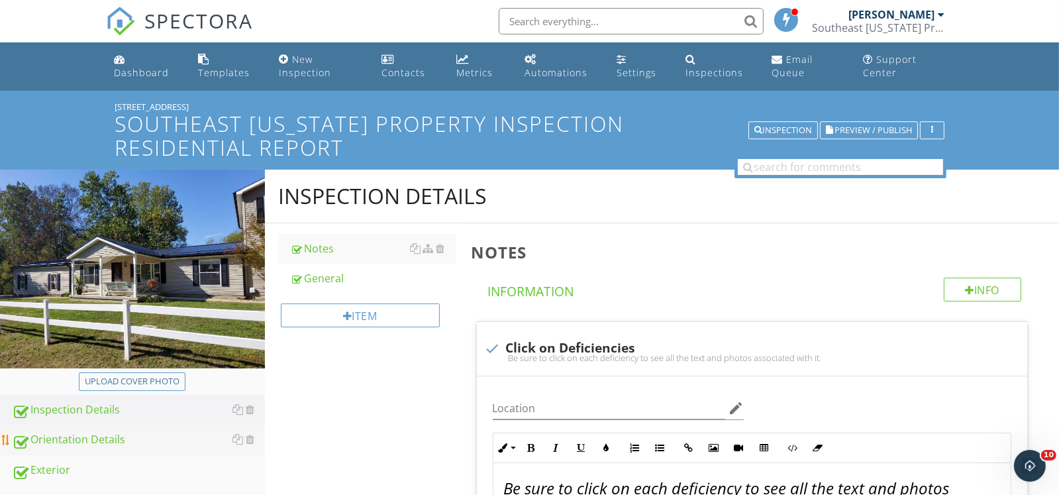
click at [87, 442] on div "Orientation Details" at bounding box center [138, 439] width 253 height 17
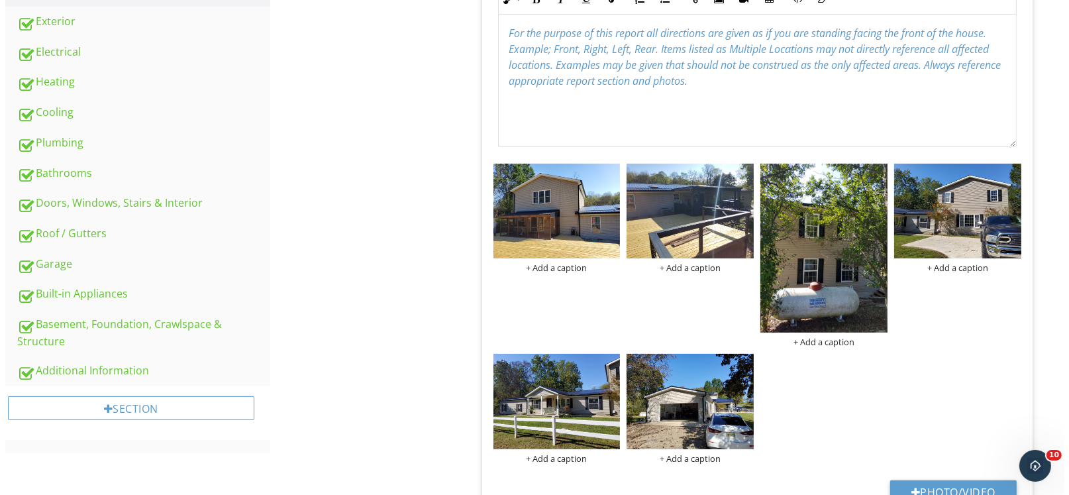
scroll to position [463, 0]
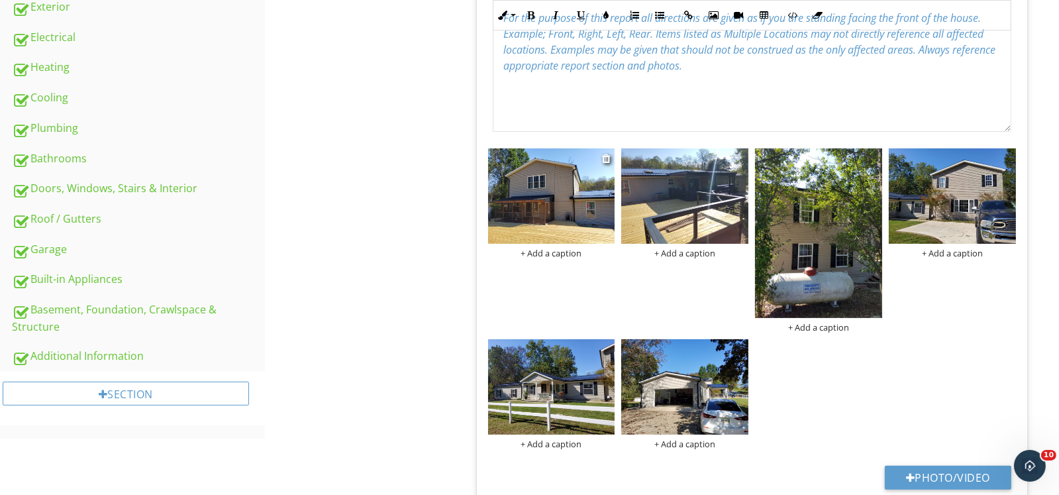
click at [554, 248] on div "+ Add a caption" at bounding box center [551, 253] width 127 height 11
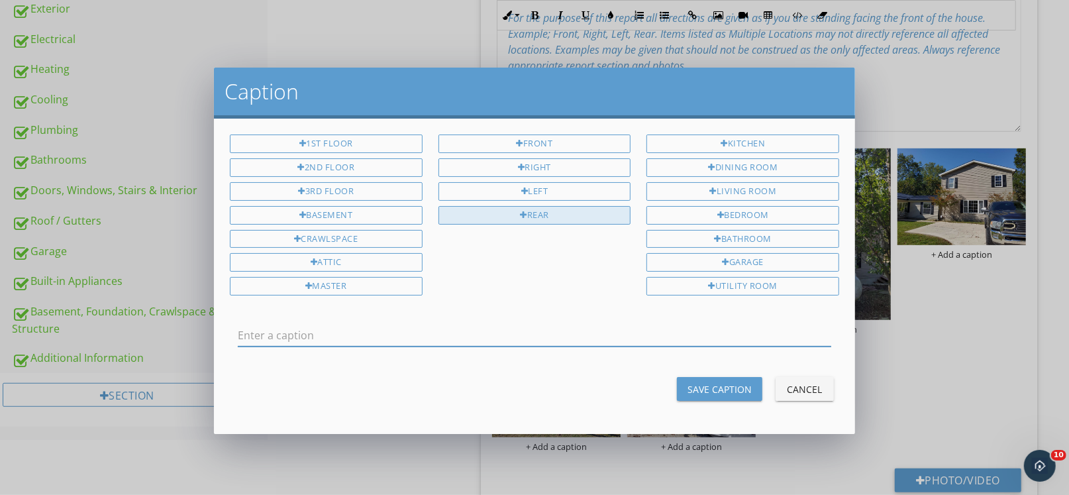
click at [535, 208] on div "Rear" at bounding box center [535, 215] width 193 height 19
type input "Rear"
click at [709, 382] on div "Save Caption" at bounding box center [720, 389] width 64 height 14
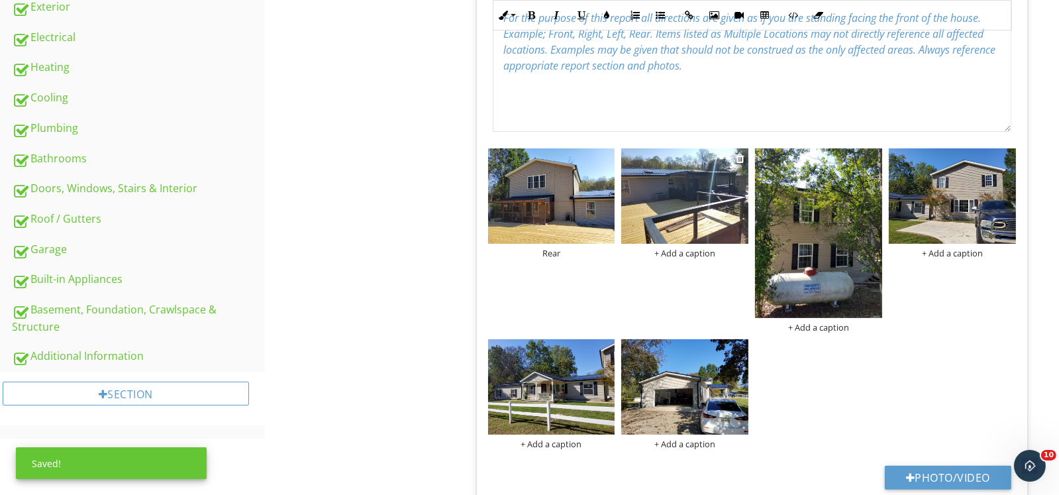
click at [678, 240] on img at bounding box center [684, 195] width 127 height 95
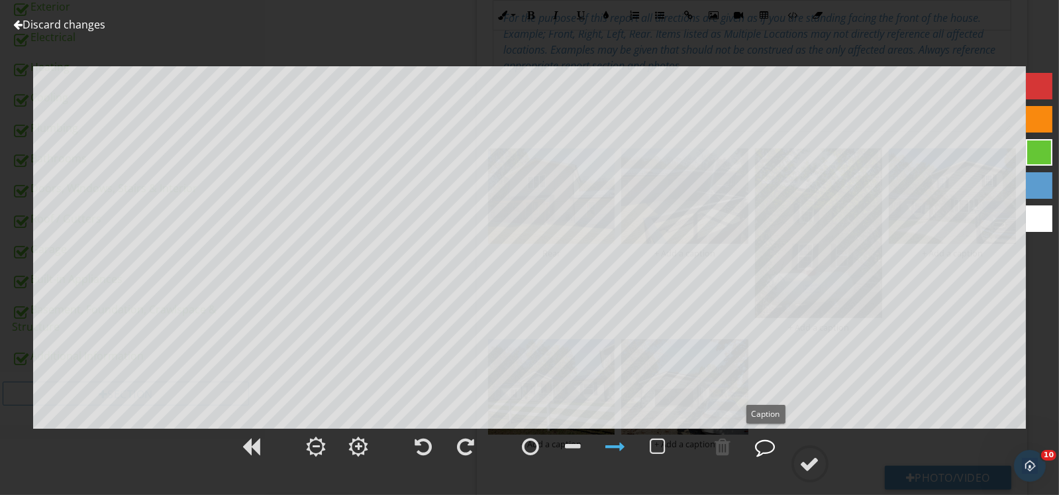
click at [765, 446] on div at bounding box center [766, 447] width 20 height 20
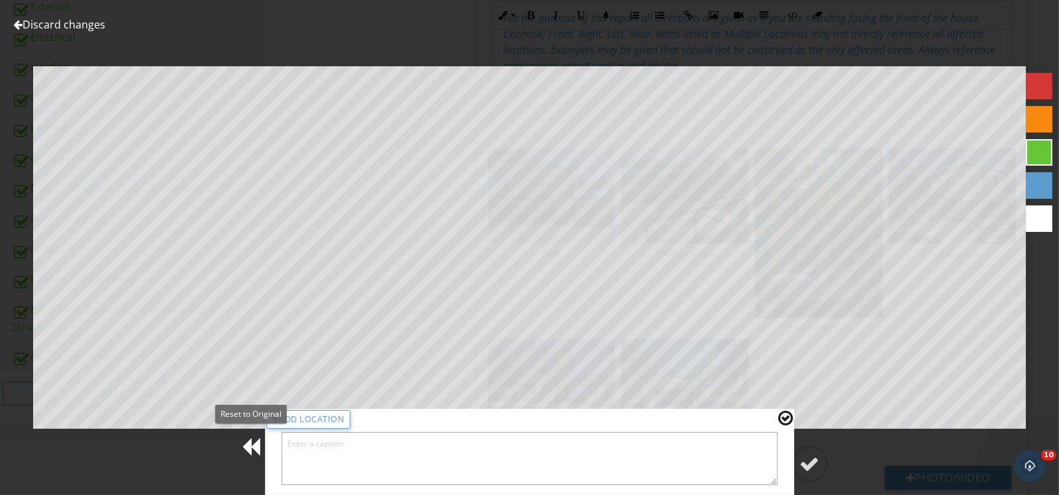
click at [246, 453] on div at bounding box center [251, 447] width 19 height 20
click at [40, 24] on link "Discard changes" at bounding box center [59, 24] width 92 height 15
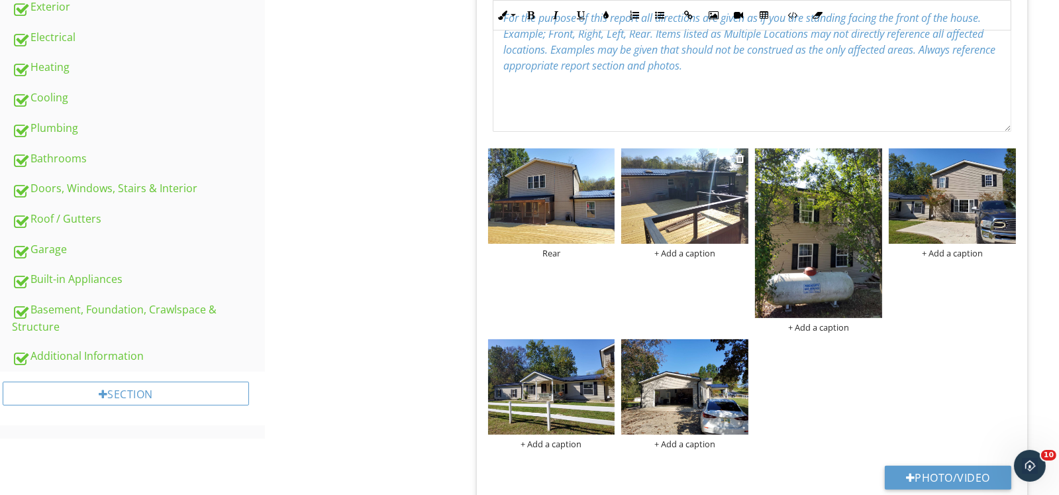
click at [690, 254] on div "+ Add a caption" at bounding box center [684, 253] width 127 height 11
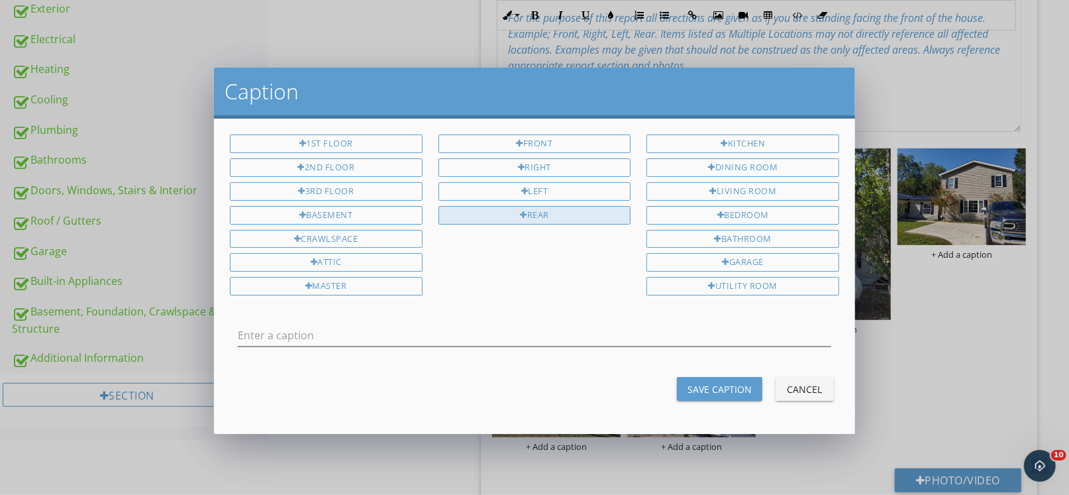
click at [585, 213] on div "Rear" at bounding box center [535, 215] width 193 height 19
type input "Rear"
click at [710, 388] on div "Save Caption" at bounding box center [720, 389] width 64 height 14
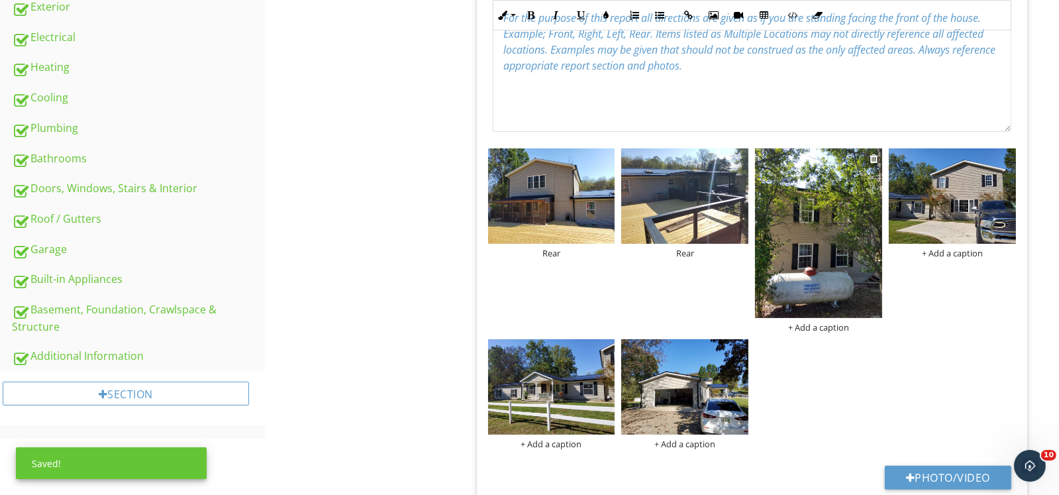
click at [815, 325] on div "+ Add a caption" at bounding box center [818, 327] width 127 height 11
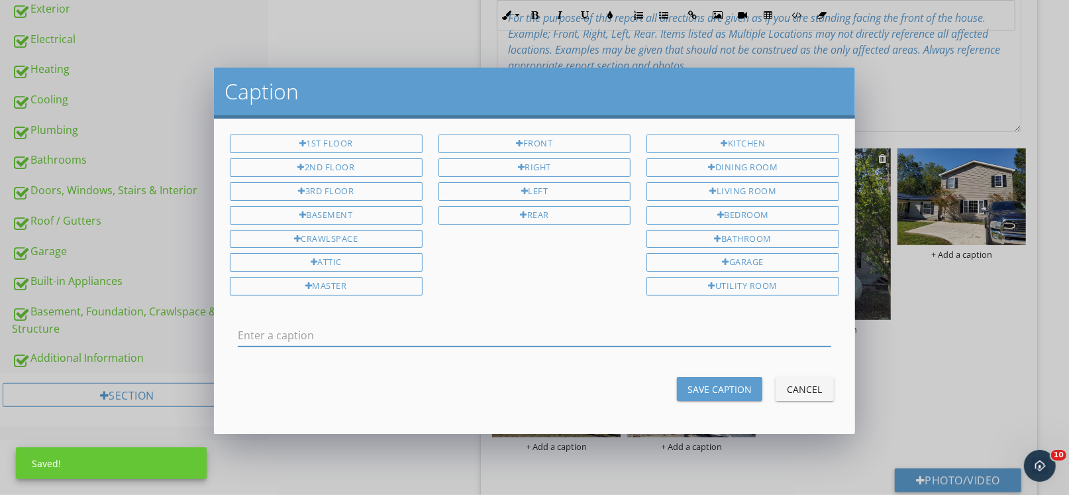
scroll to position [0, 0]
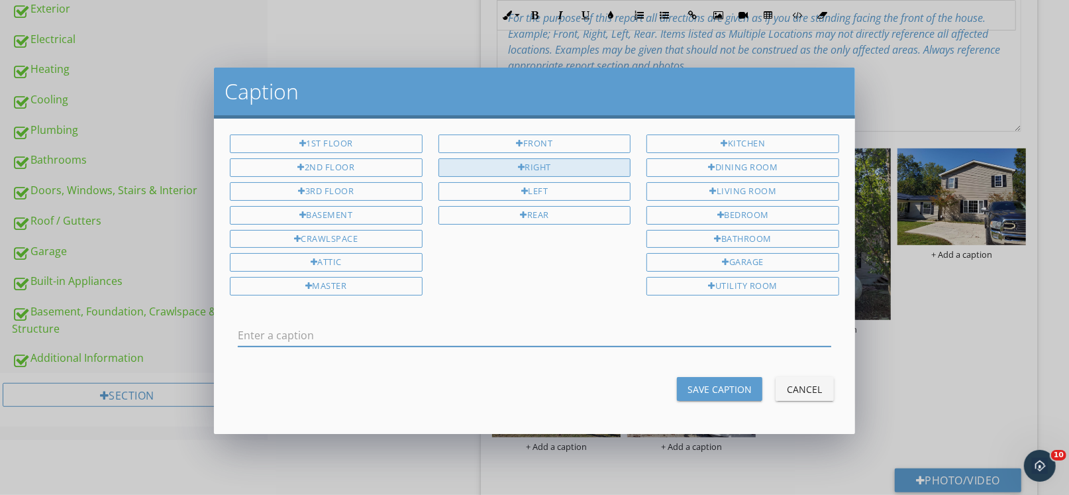
drag, startPoint x: 550, startPoint y: 168, endPoint x: 556, endPoint y: 172, distance: 7.6
click at [550, 169] on div "Right" at bounding box center [535, 167] width 193 height 19
type input "Right"
click at [727, 392] on button "Save Caption" at bounding box center [719, 389] width 85 height 24
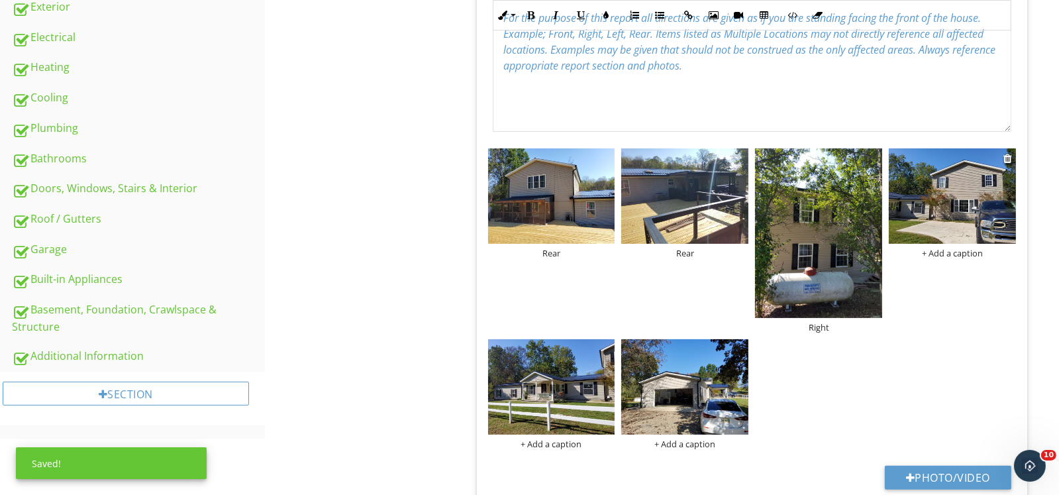
click at [946, 254] on div "+ Add a caption" at bounding box center [952, 253] width 127 height 11
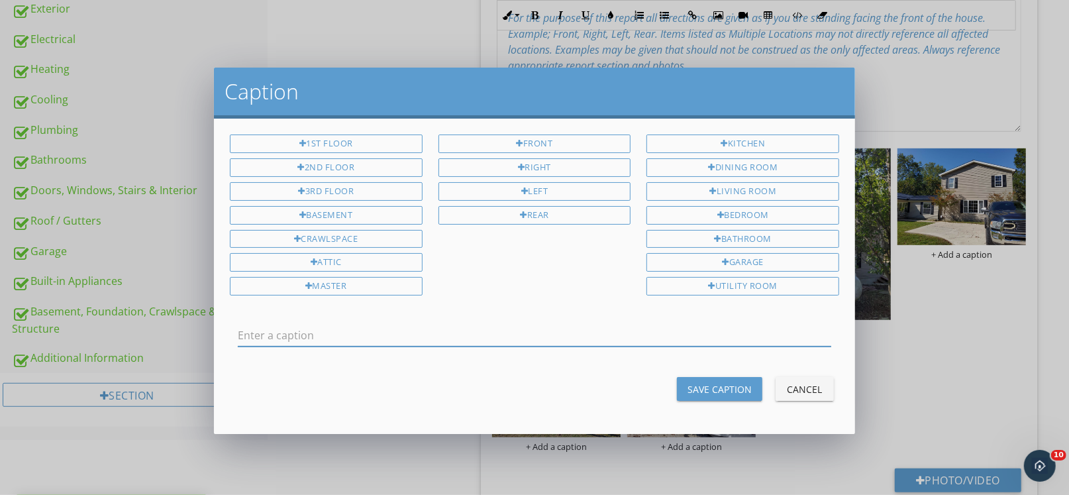
drag, startPoint x: 544, startPoint y: 145, endPoint x: 610, endPoint y: 282, distance: 152.3
click at [543, 146] on div "Front" at bounding box center [535, 143] width 193 height 19
type input "Front"
drag, startPoint x: 714, startPoint y: 384, endPoint x: 679, endPoint y: 406, distance: 41.7
click at [714, 384] on div "Save Caption" at bounding box center [720, 389] width 64 height 14
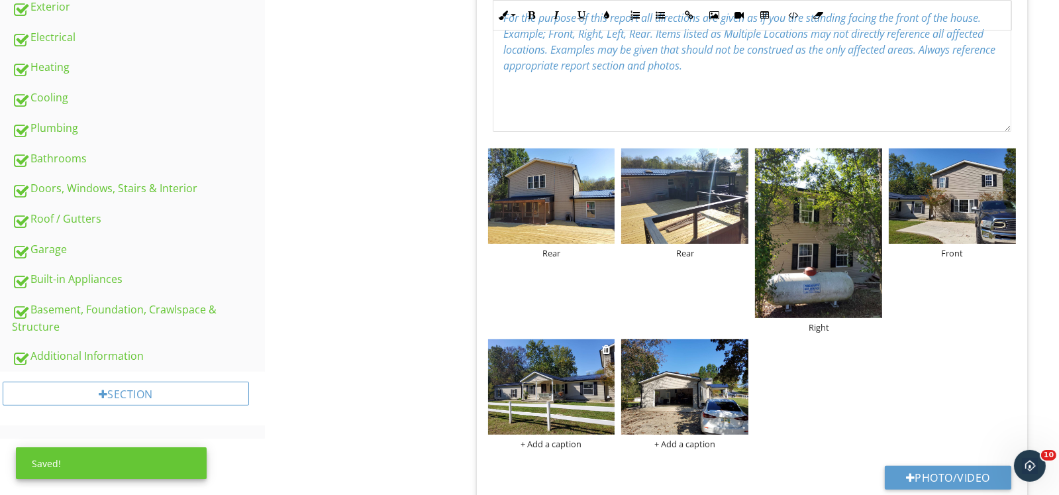
click at [576, 441] on div "+ Add a caption" at bounding box center [551, 444] width 127 height 11
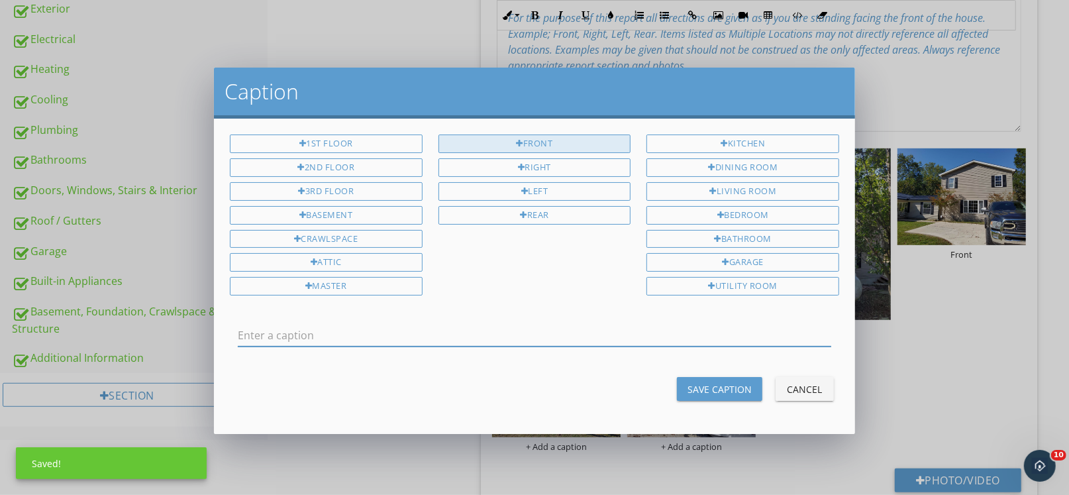
click at [550, 140] on div "Front" at bounding box center [535, 143] width 193 height 19
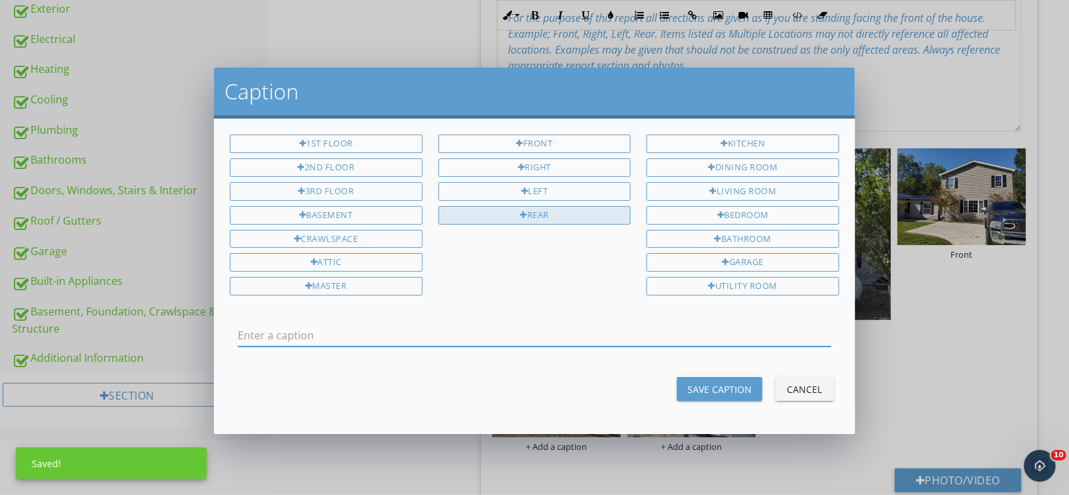
type input "Front"
click at [720, 387] on div "Save Caption" at bounding box center [720, 389] width 64 height 14
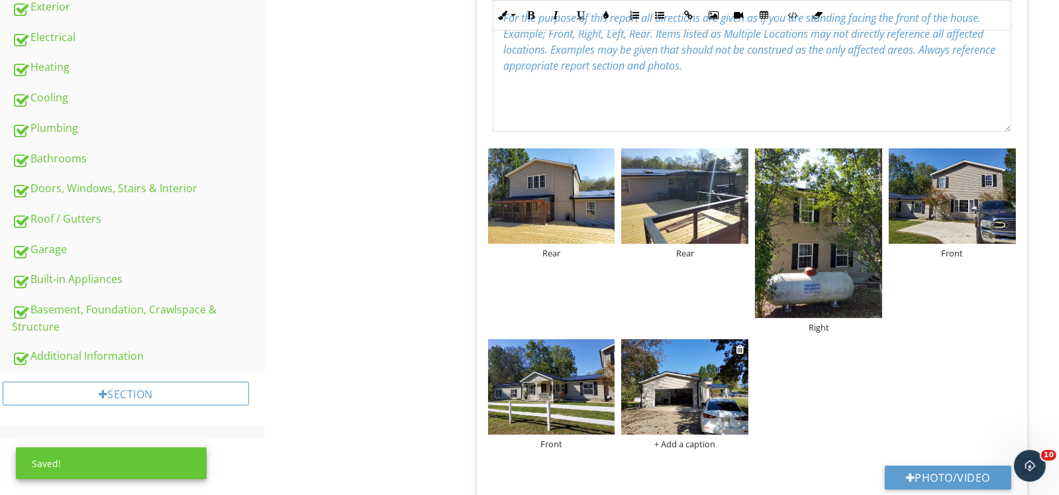
click at [688, 442] on div "+ Add a caption" at bounding box center [684, 444] width 127 height 11
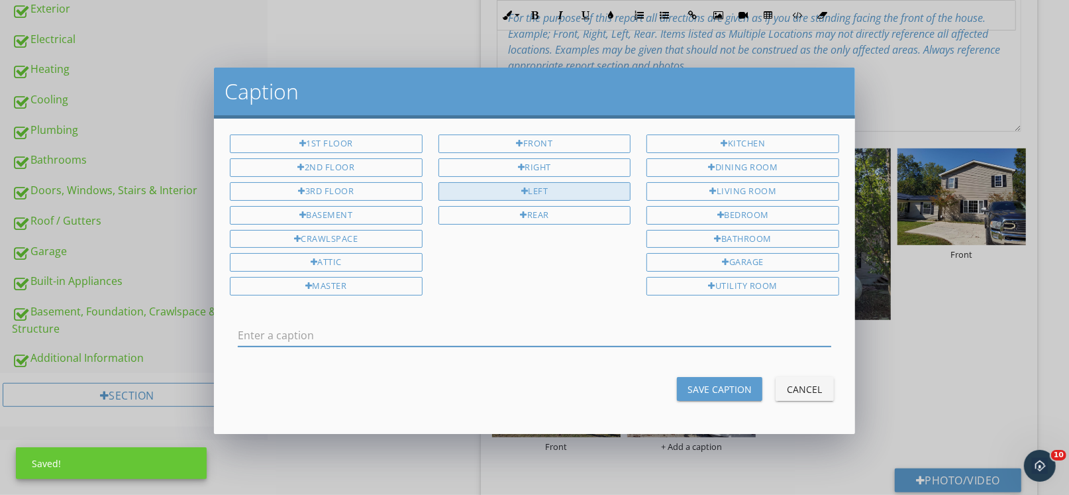
click at [592, 195] on div "Left" at bounding box center [535, 191] width 193 height 19
type input "Left"
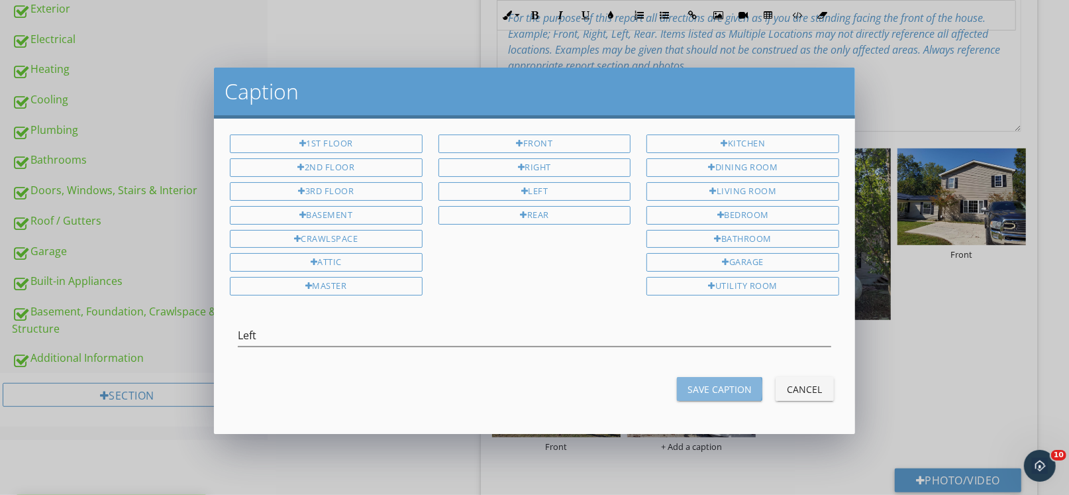
click at [717, 387] on div "Save Caption" at bounding box center [720, 389] width 64 height 14
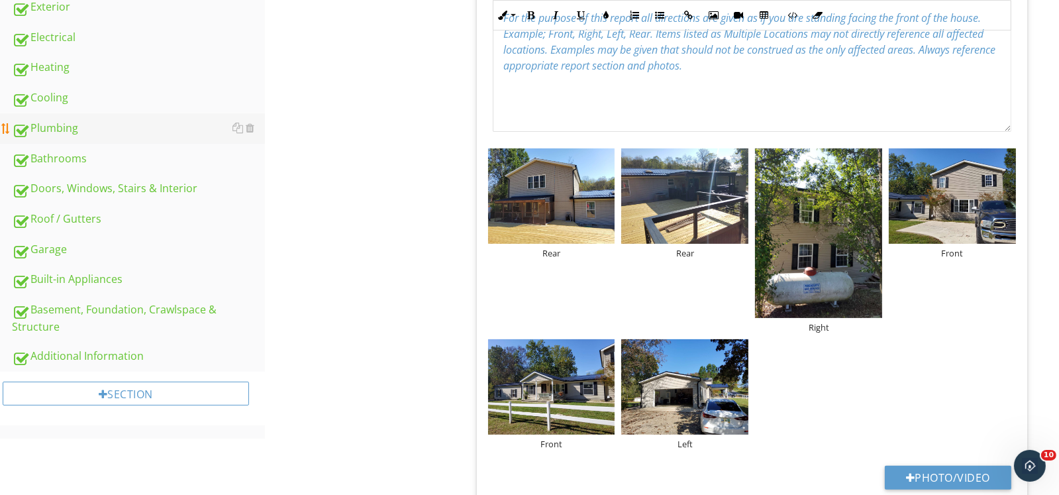
click at [73, 130] on div "Plumbing" at bounding box center [138, 128] width 253 height 17
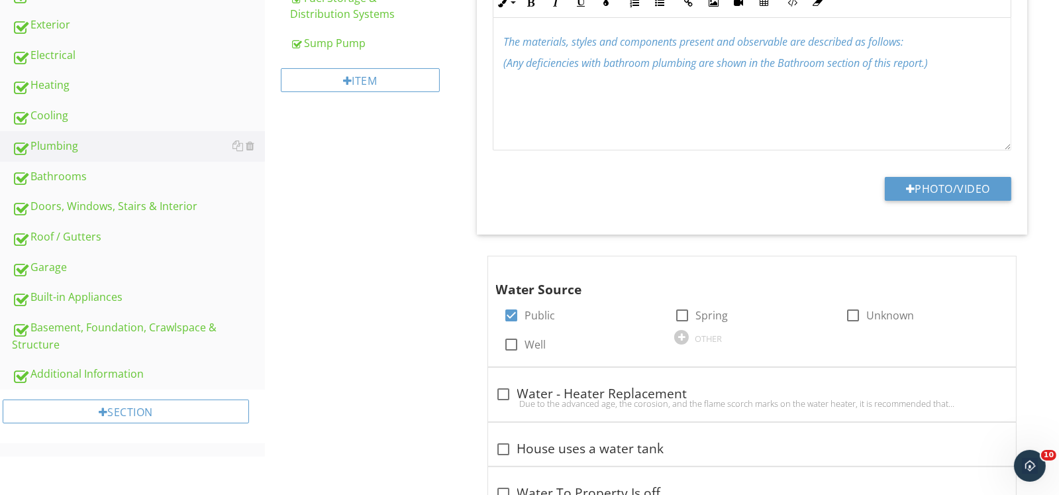
scroll to position [132, 0]
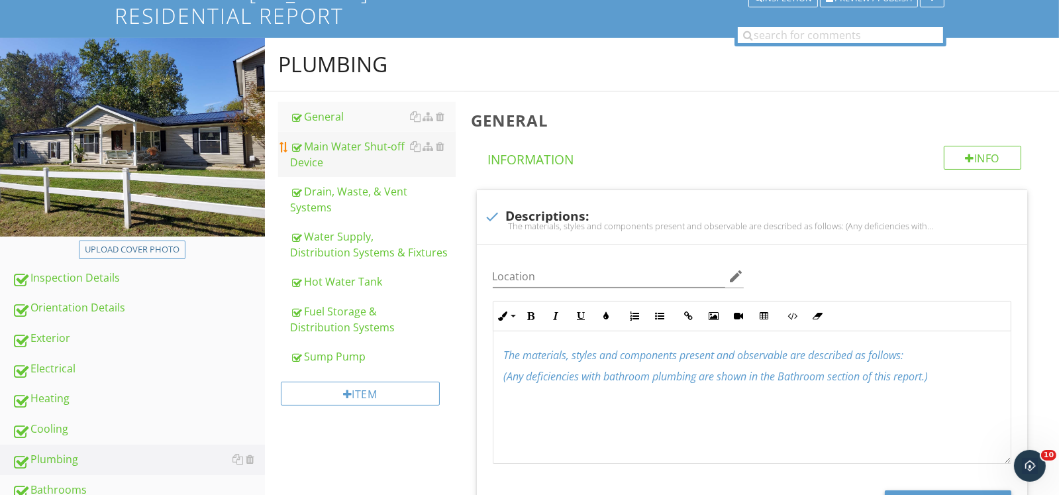
click at [313, 150] on div "Main Water Shut-off Device" at bounding box center [373, 154] width 166 height 32
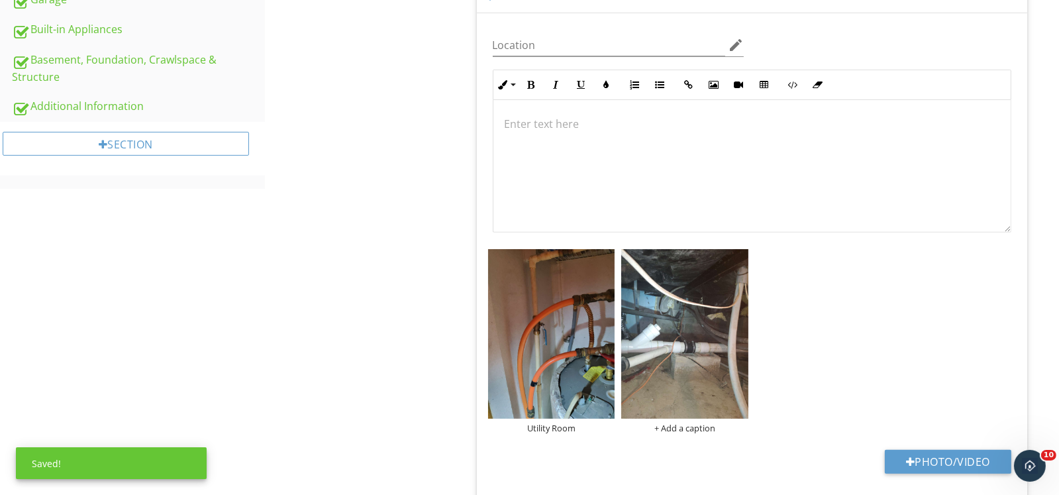
scroll to position [778, 0]
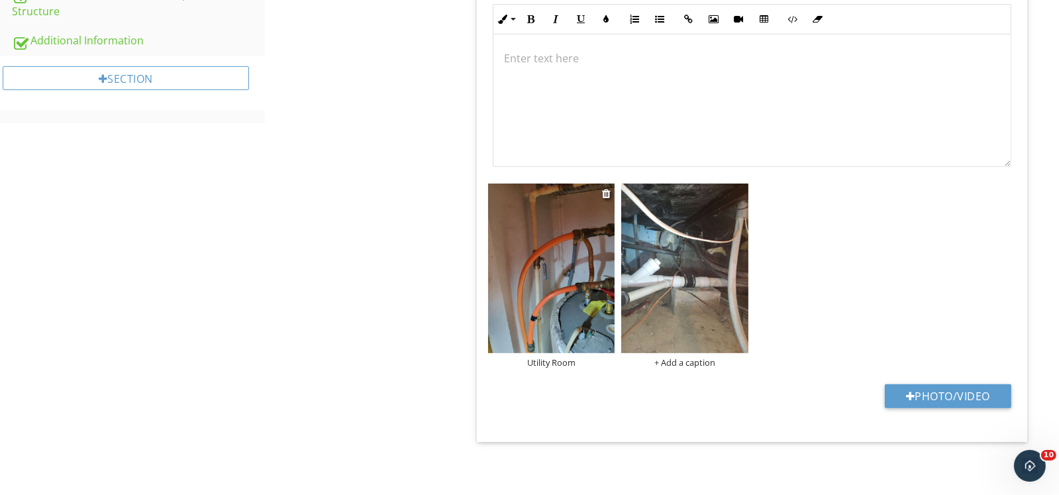
click at [538, 297] on img at bounding box center [551, 268] width 127 height 170
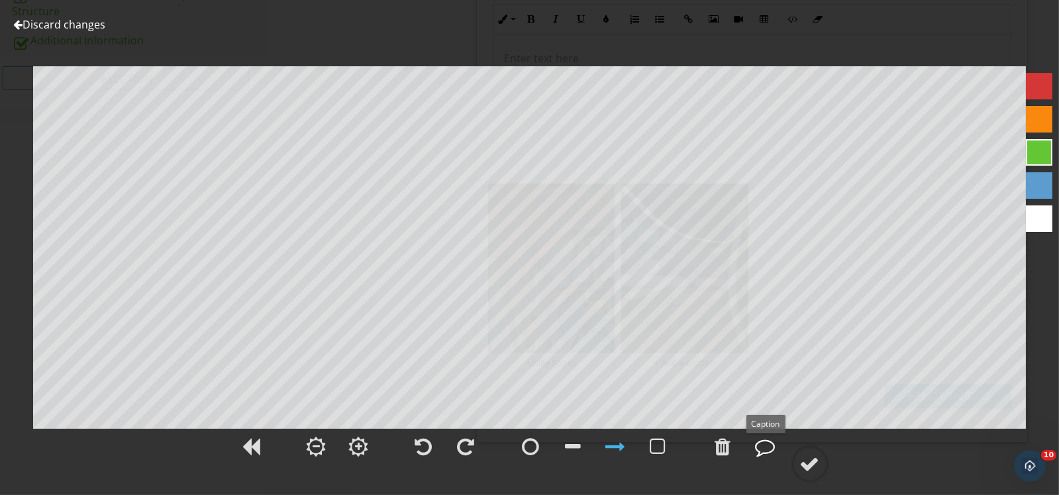
click at [765, 449] on div at bounding box center [766, 447] width 20 height 20
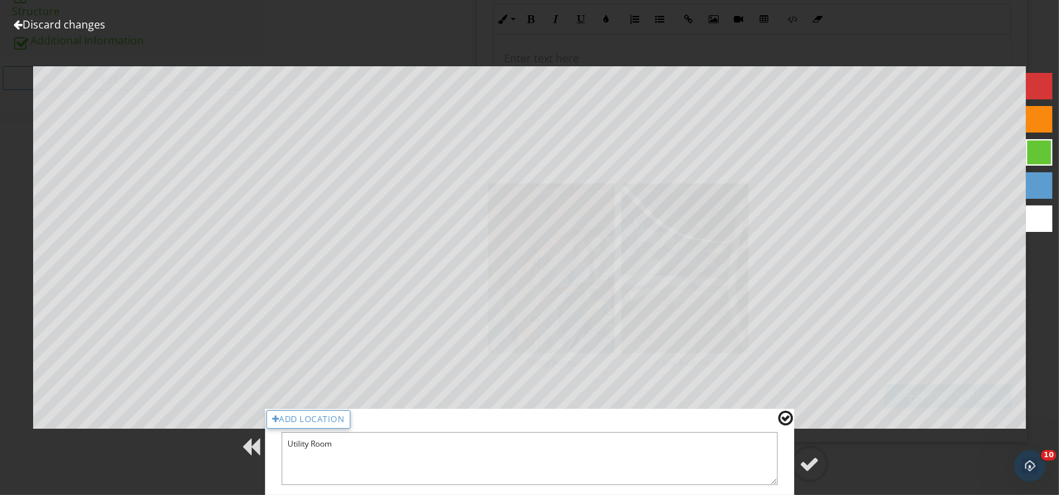
drag, startPoint x: 351, startPoint y: 440, endPoint x: 358, endPoint y: 444, distance: 7.7
click at [355, 446] on textarea "Utility Room" at bounding box center [530, 458] width 497 height 53
type textarea "Utility Room hot water shut -off"
click at [778, 417] on div at bounding box center [785, 417] width 15 height 17
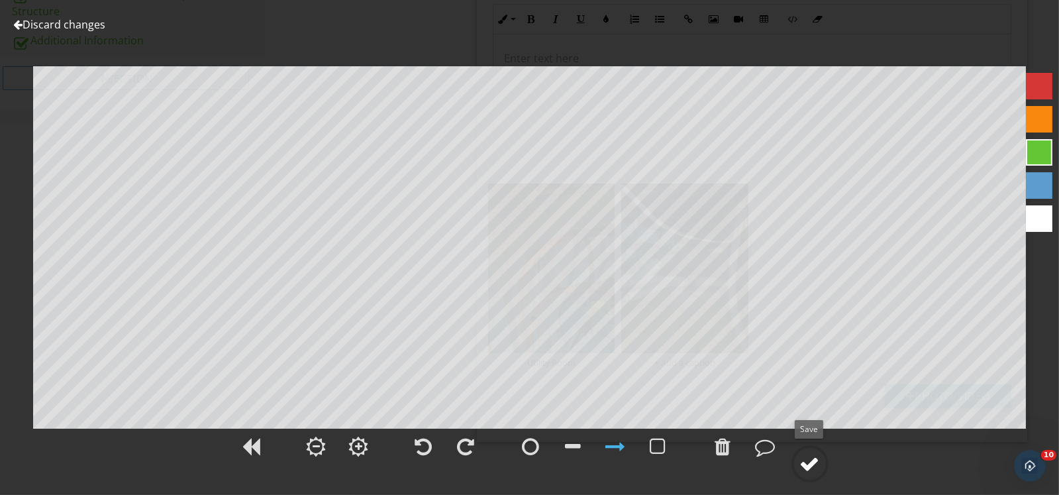
click at [807, 468] on div at bounding box center [810, 464] width 20 height 20
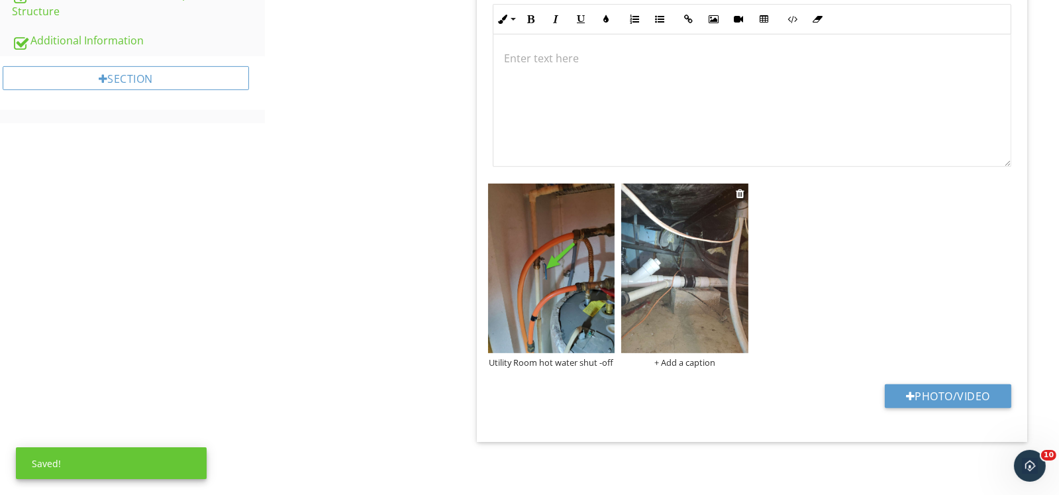
click at [695, 297] on img at bounding box center [684, 268] width 127 height 170
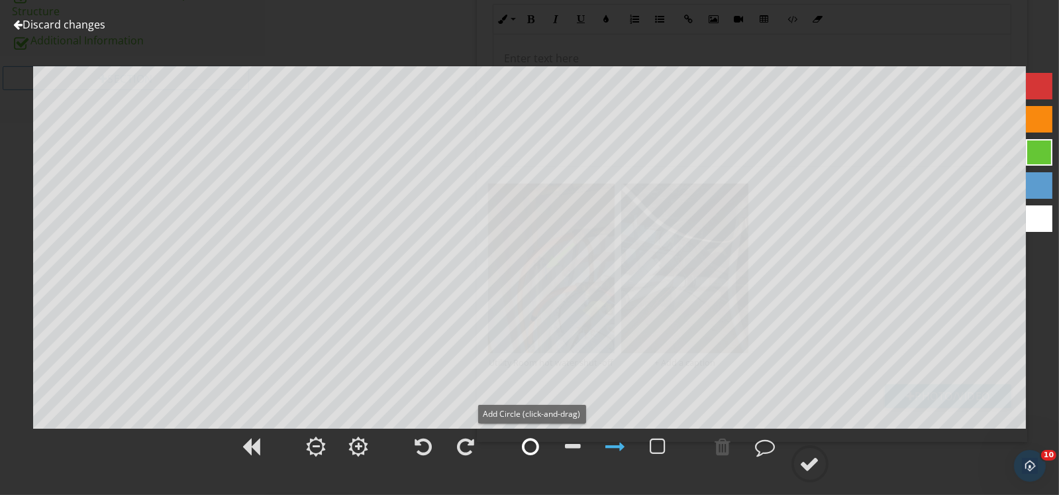
click at [533, 446] on div at bounding box center [531, 447] width 17 height 20
click at [764, 446] on div at bounding box center [766, 447] width 20 height 20
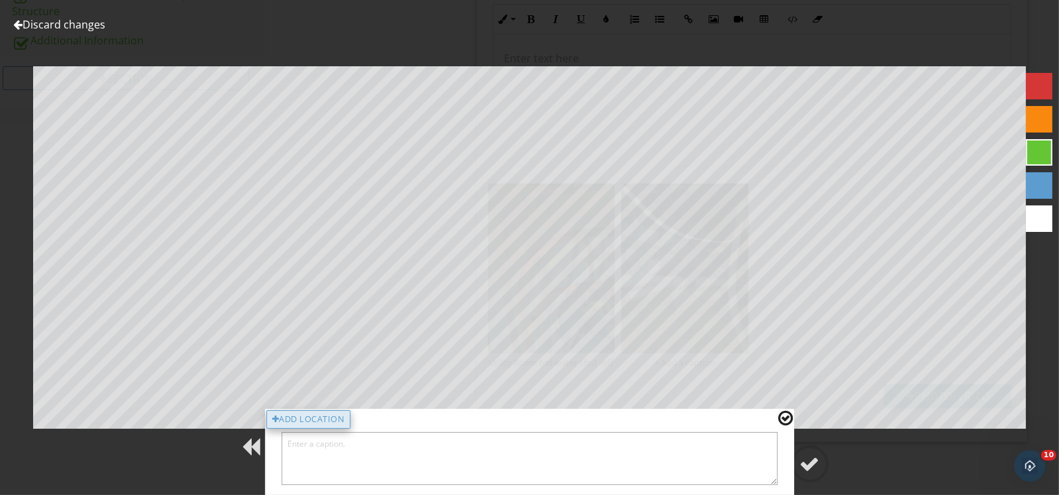
click at [327, 419] on div "Add Location" at bounding box center [308, 419] width 85 height 19
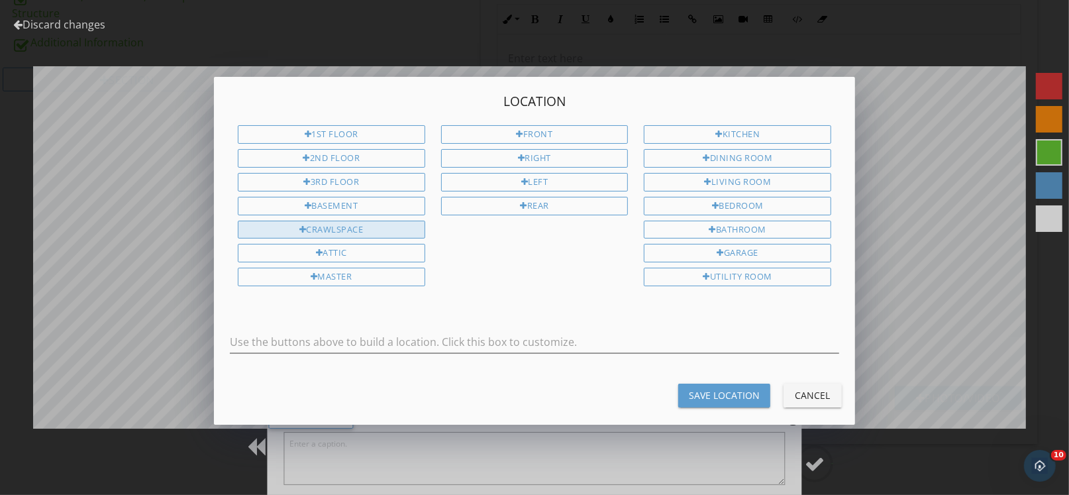
click at [324, 227] on div "Crawlspace" at bounding box center [331, 230] width 187 height 19
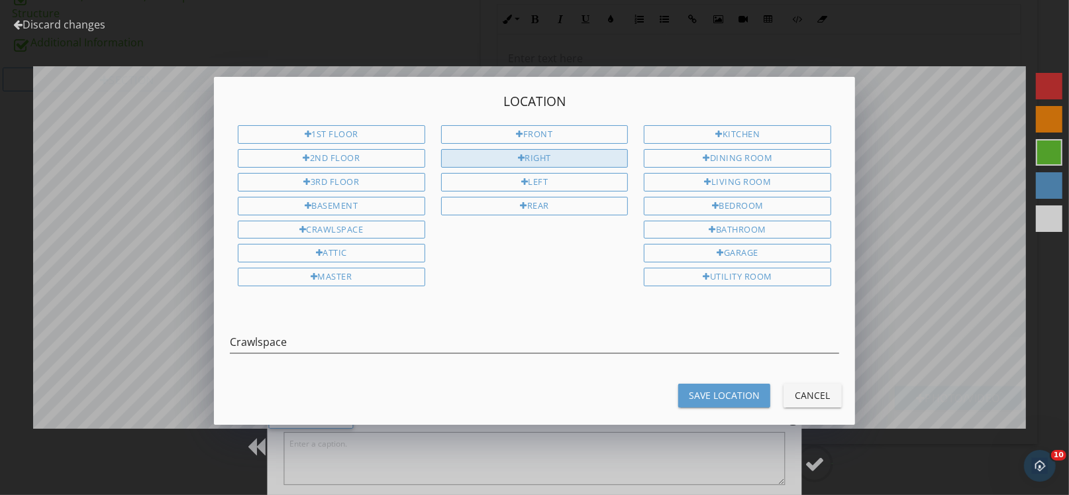
click at [529, 158] on div "Right" at bounding box center [534, 158] width 187 height 19
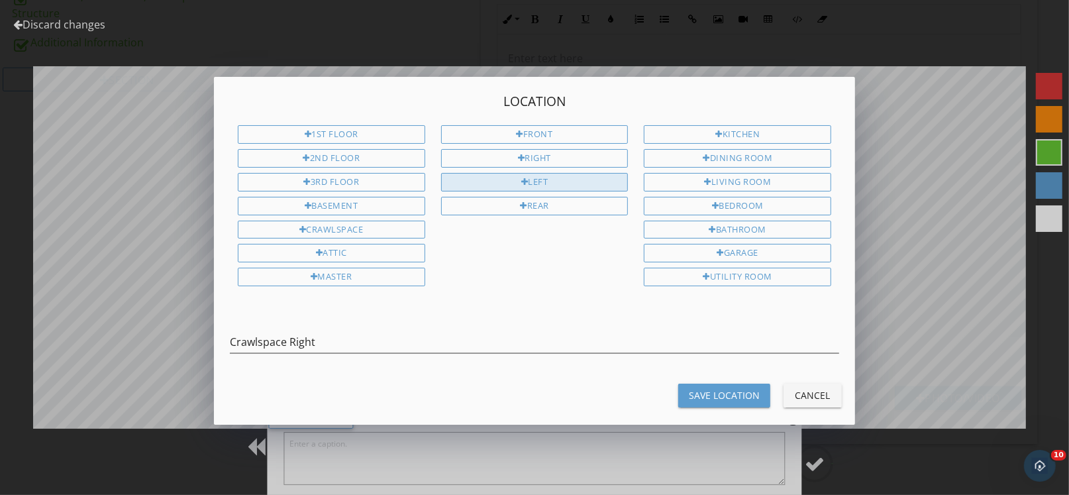
click at [540, 184] on div "Left" at bounding box center [534, 182] width 187 height 19
type input "Crawlspace Right Left"
click at [711, 388] on div "Save Location" at bounding box center [724, 395] width 71 height 14
type textarea "Crawlspace Right Left"
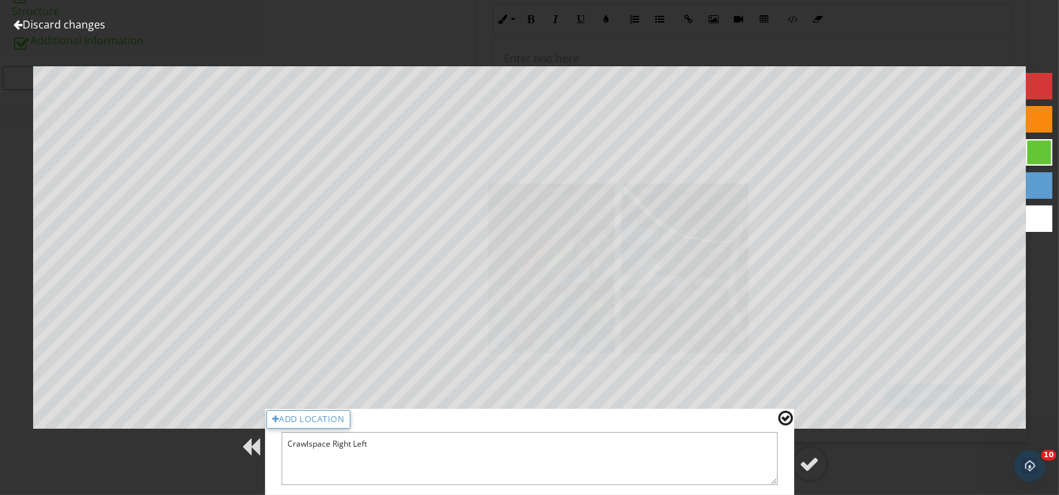
click at [784, 415] on div at bounding box center [785, 417] width 15 height 17
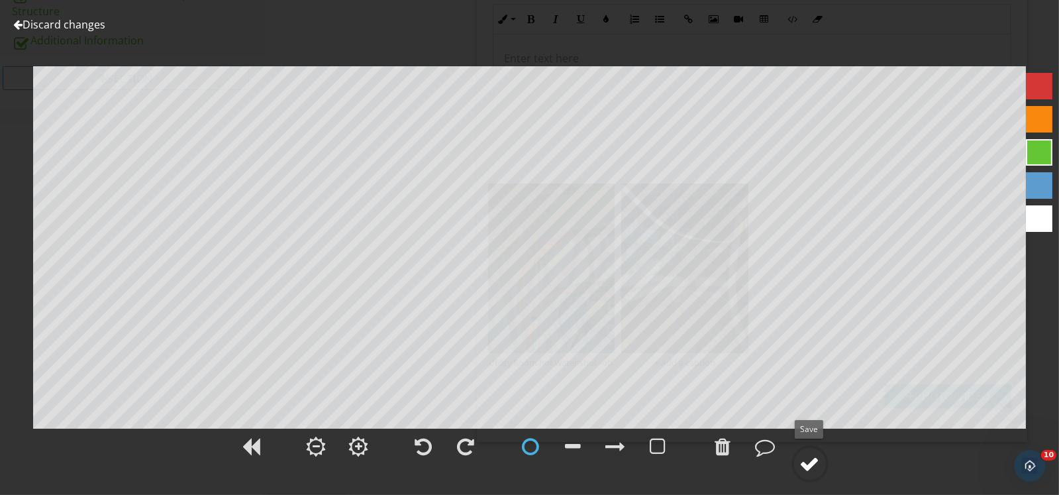
click at [815, 465] on div at bounding box center [810, 464] width 20 height 20
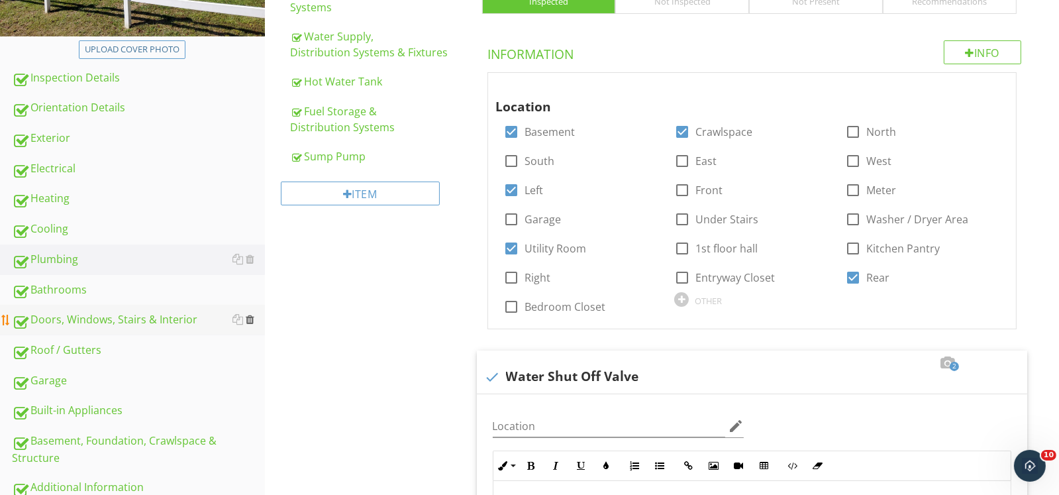
scroll to position [447, 0]
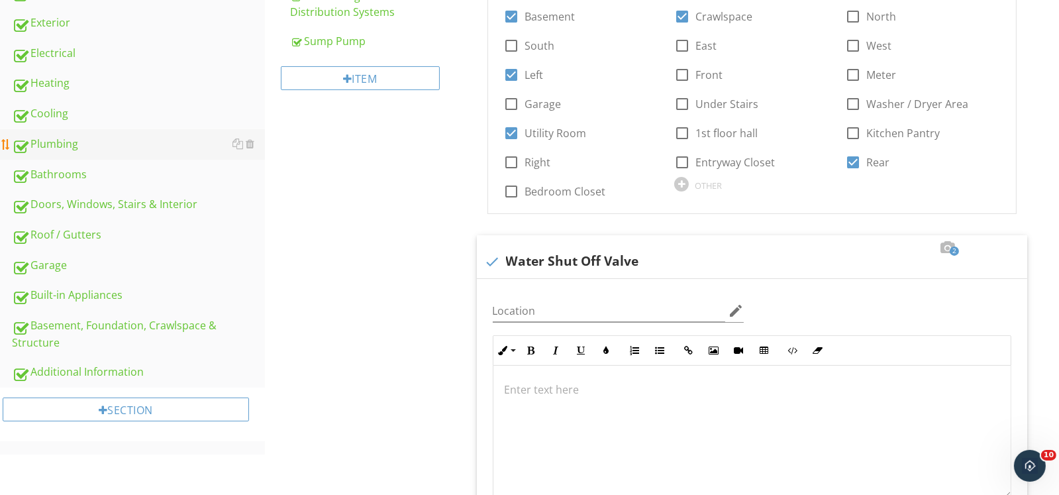
click at [41, 144] on div "Plumbing" at bounding box center [138, 144] width 253 height 17
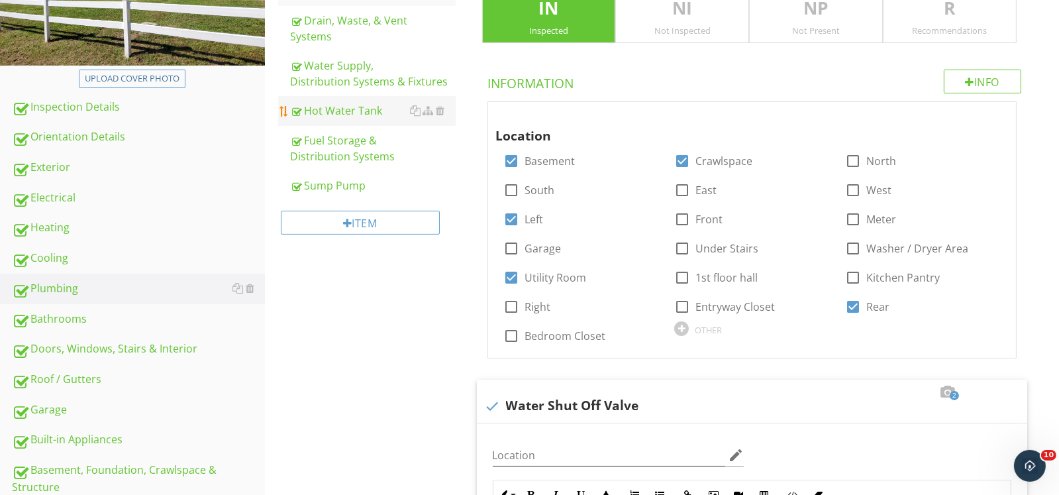
scroll to position [248, 0]
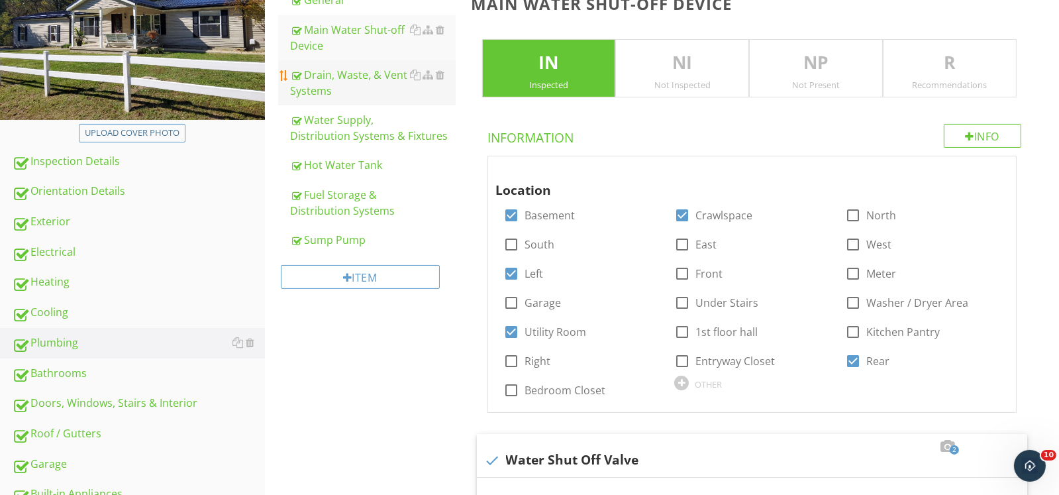
click at [331, 72] on div "Drain, Waste, & Vent Systems" at bounding box center [373, 83] width 166 height 32
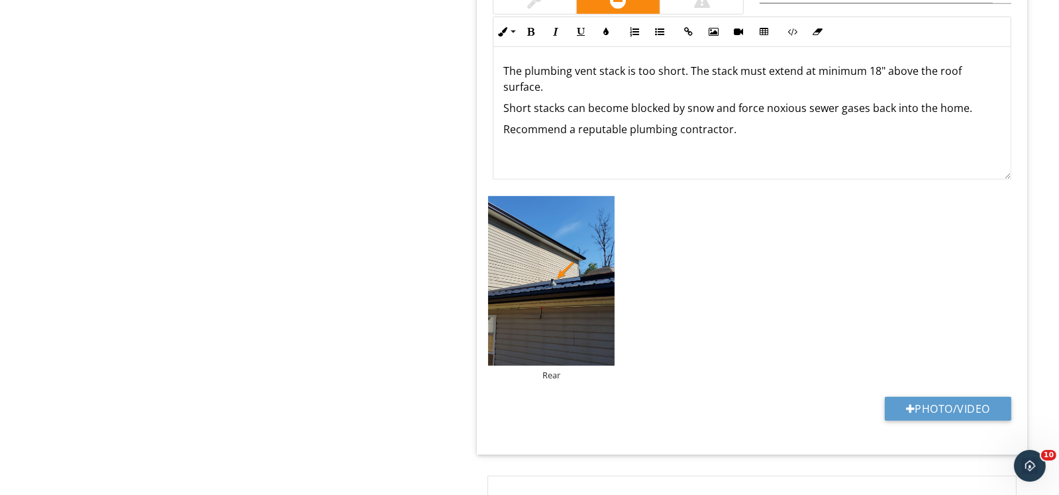
scroll to position [1242, 0]
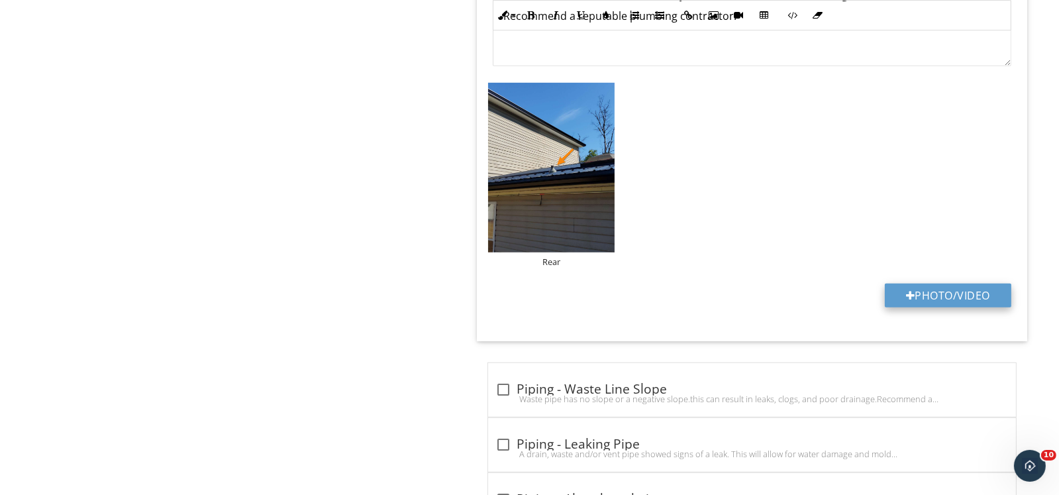
click at [929, 287] on button "Photo/Video" at bounding box center [948, 296] width 127 height 24
type input "C:\fakepath\DJI_0576.JPG"
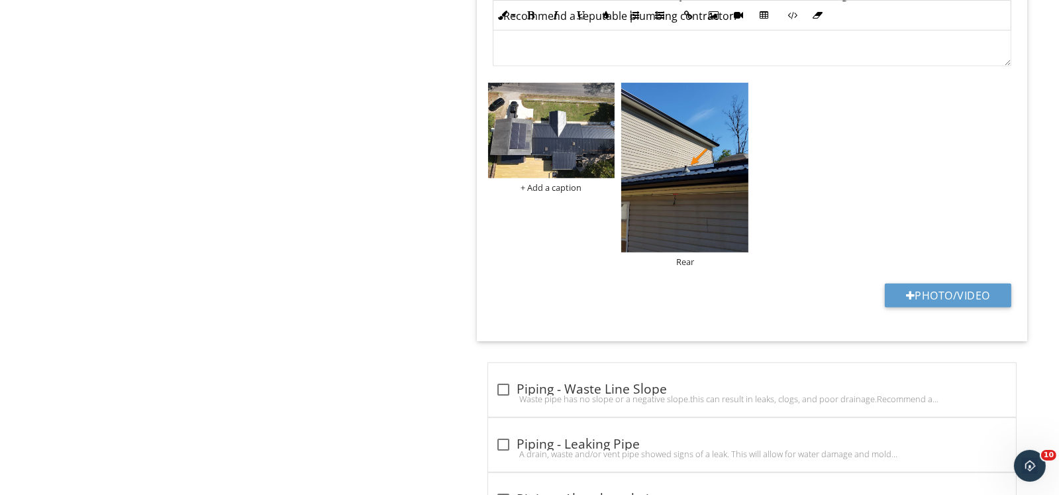
scroll to position [1043, 0]
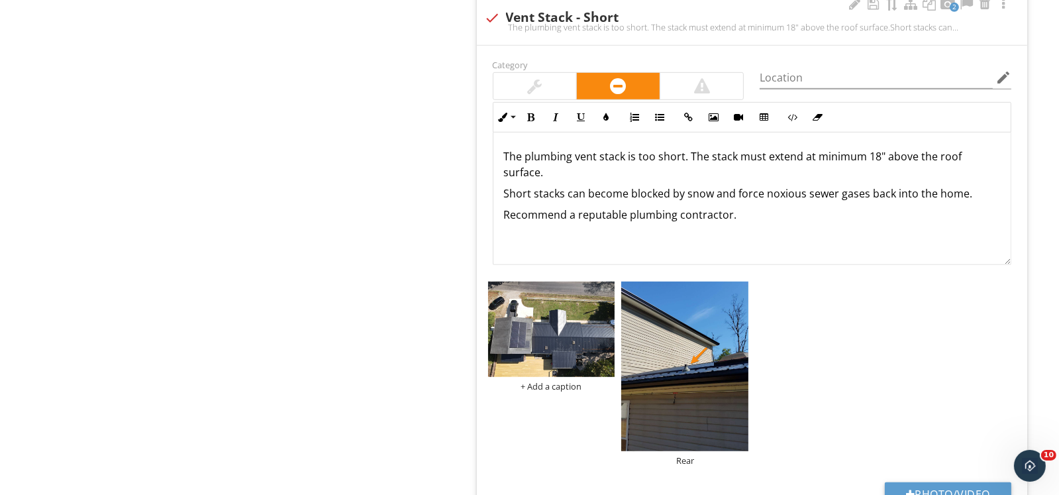
click at [635, 156] on p "The plumbing vent stack is too short. The stack must extend at minimum 18" abov…" at bounding box center [752, 164] width 496 height 32
click at [568, 327] on img at bounding box center [551, 329] width 127 height 95
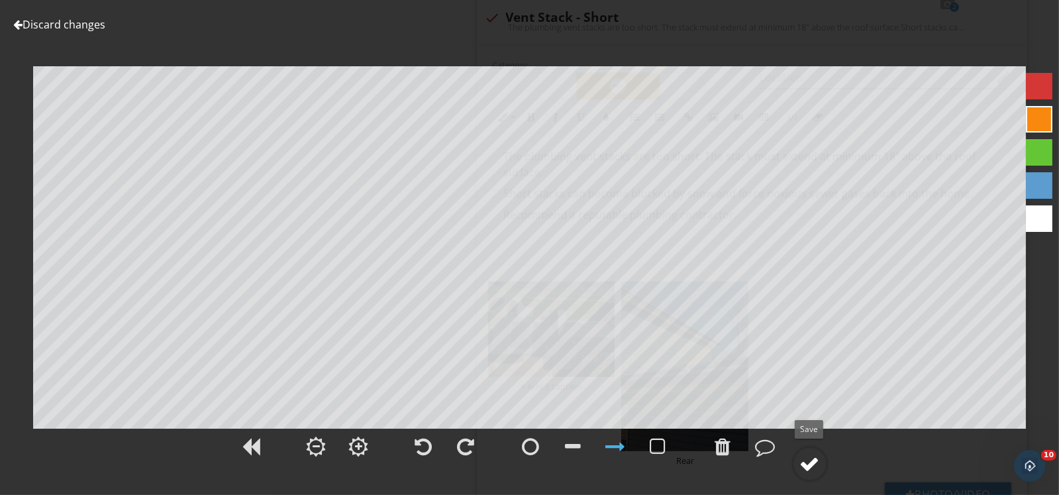
click at [809, 458] on div at bounding box center [810, 464] width 20 height 20
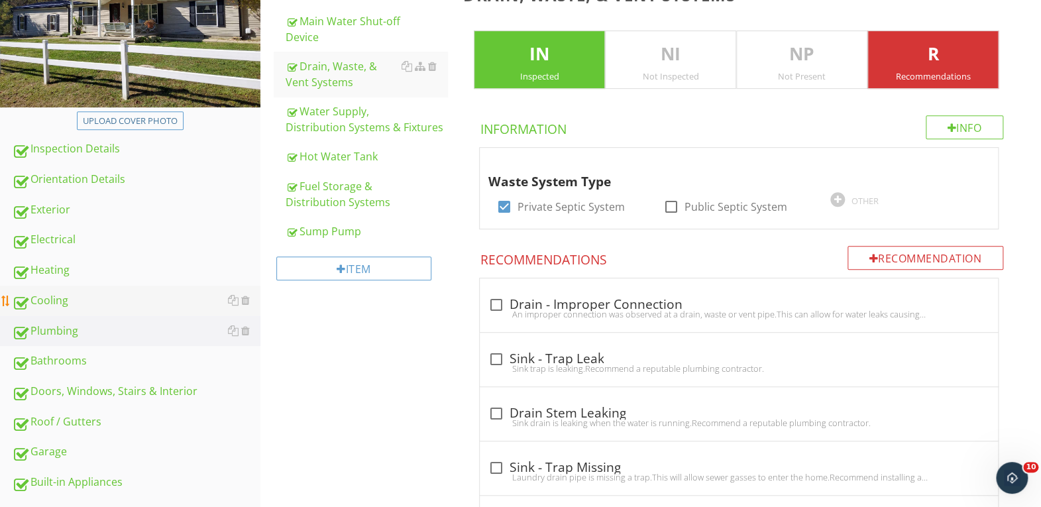
scroll to position [381, 0]
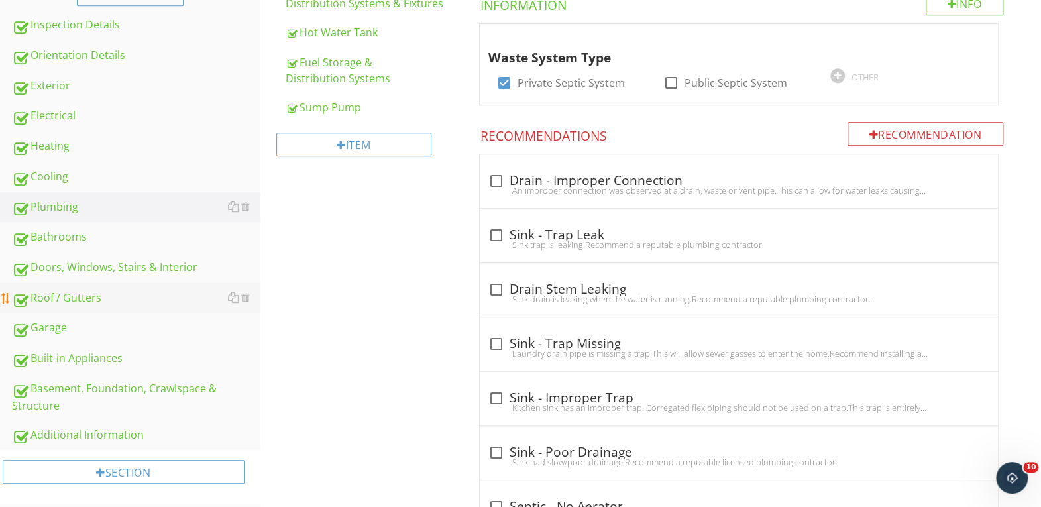
click at [59, 299] on div "Roof / Gutters" at bounding box center [136, 297] width 248 height 17
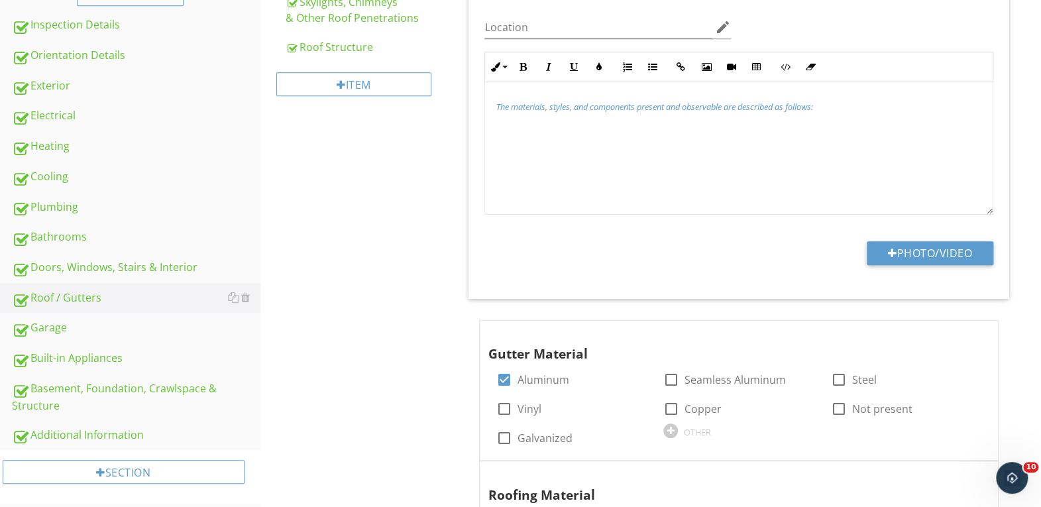
scroll to position [182, 0]
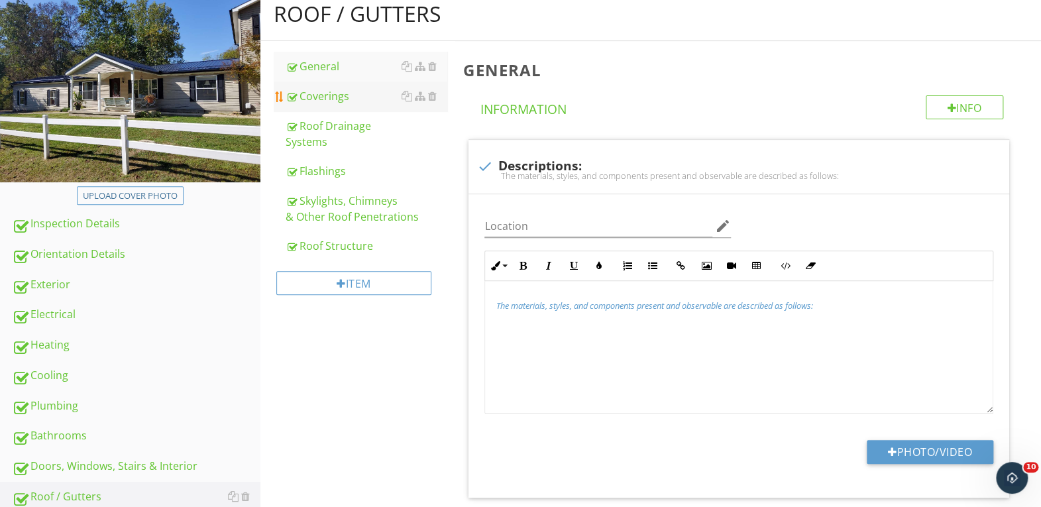
click at [348, 90] on div "Coverings" at bounding box center [367, 96] width 162 height 16
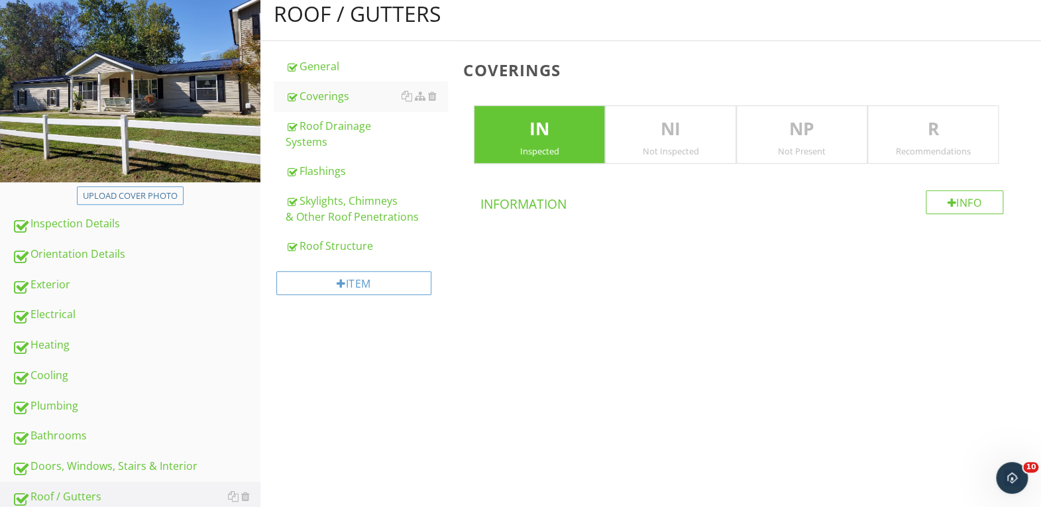
drag, startPoint x: 953, startPoint y: 127, endPoint x: 878, endPoint y: 172, distance: 87.9
click at [953, 127] on p "R" at bounding box center [933, 129] width 130 height 26
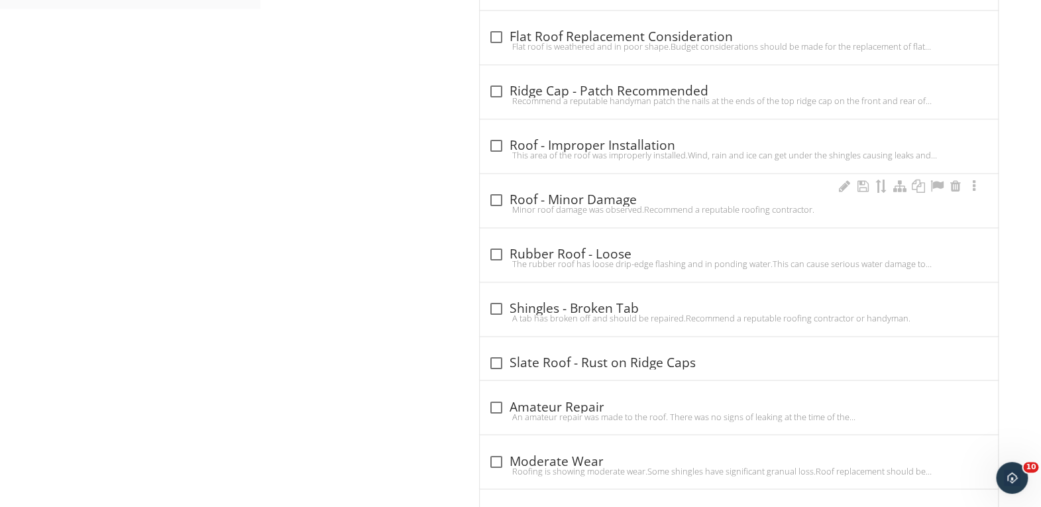
scroll to position [911, 0]
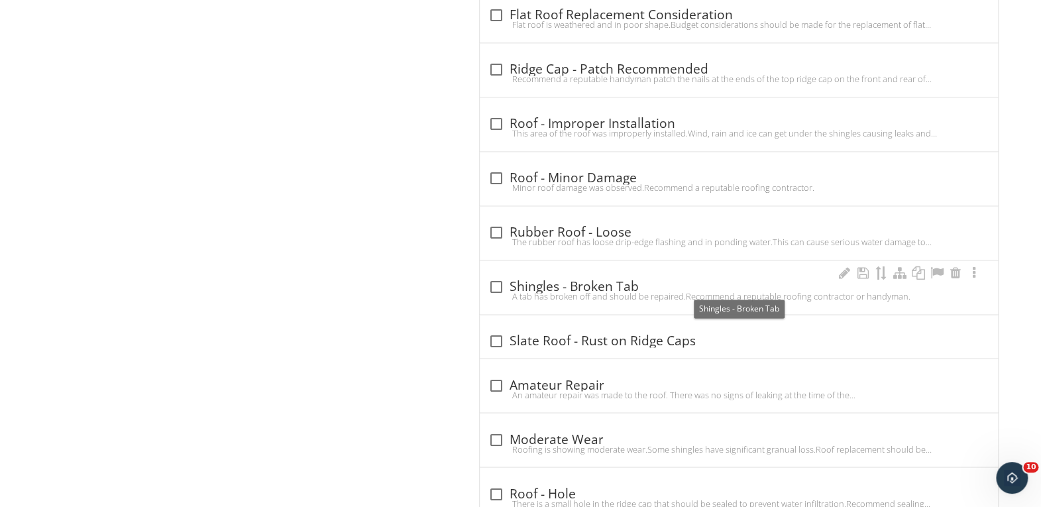
click at [498, 279] on div at bounding box center [495, 287] width 23 height 23
checkbox input "true"
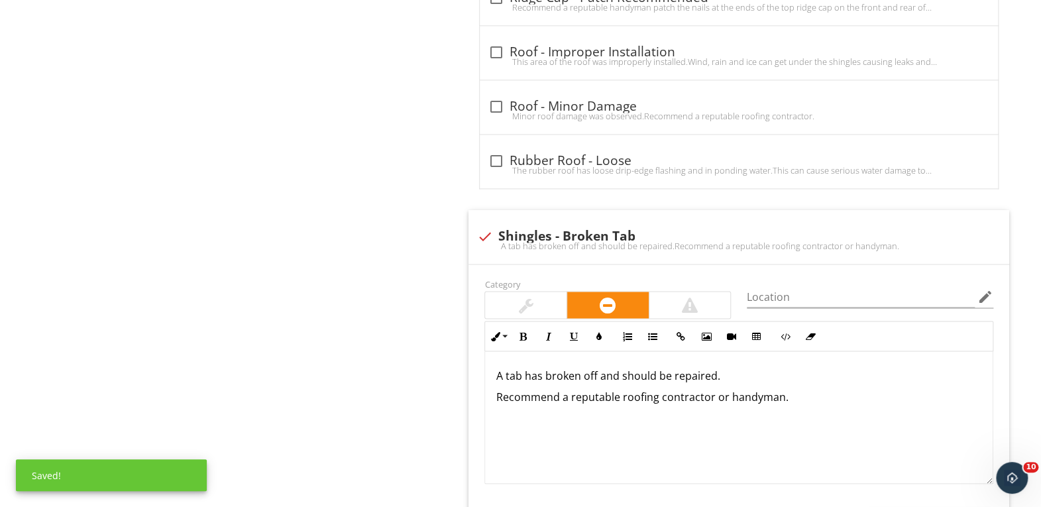
scroll to position [1110, 0]
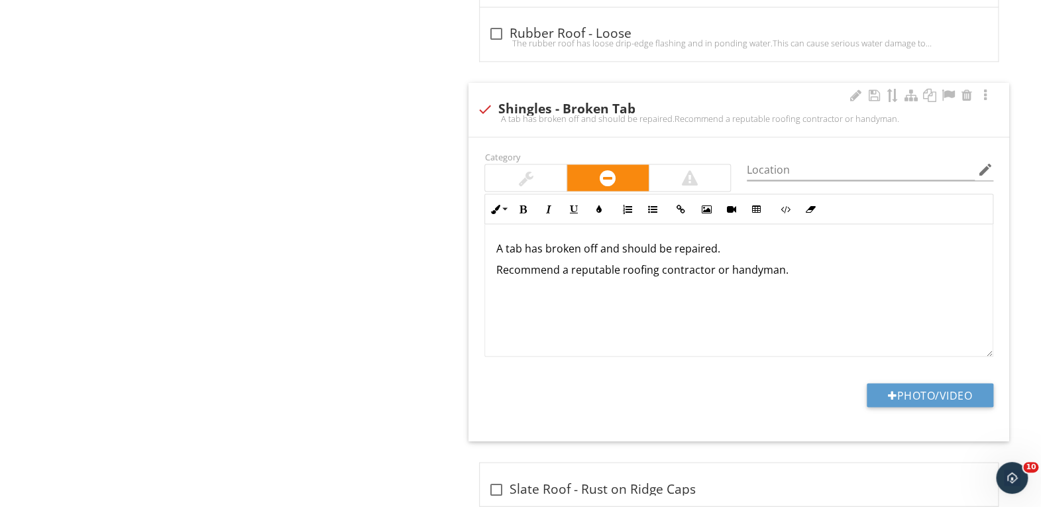
click at [714, 252] on p "A tab has broken off and should be repaired." at bounding box center [739, 248] width 486 height 16
click at [506, 246] on p "A tab has broken off and should be repaired." at bounding box center [739, 248] width 486 height 16
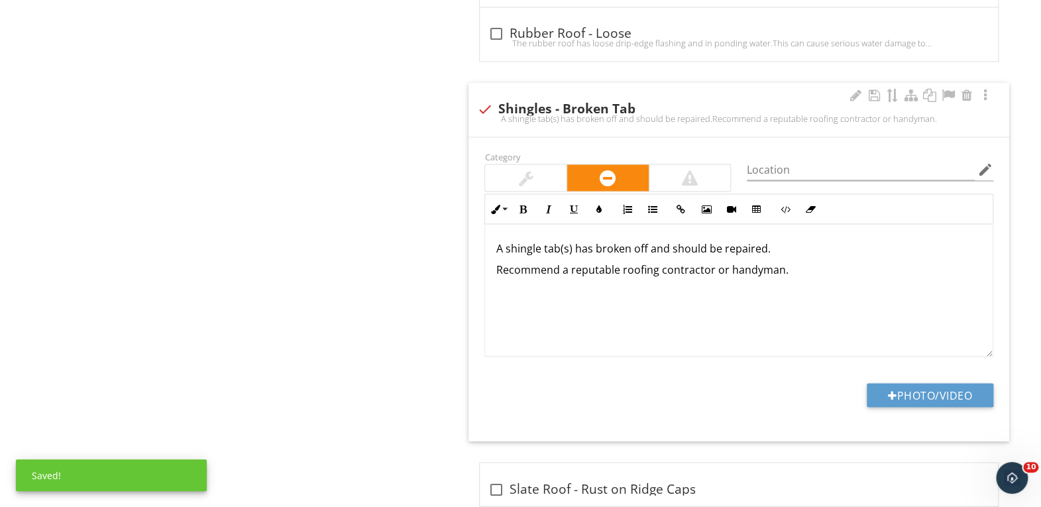
click at [768, 247] on p "A shingle tab(s) has broken off and should be repaired." at bounding box center [739, 248] width 486 height 16
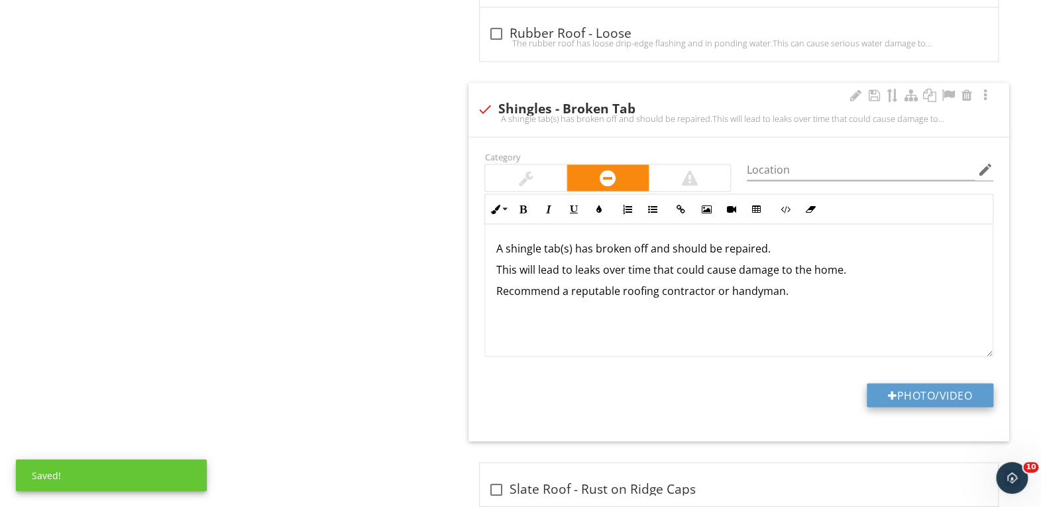
click at [905, 398] on button "Photo/Video" at bounding box center [929, 395] width 127 height 24
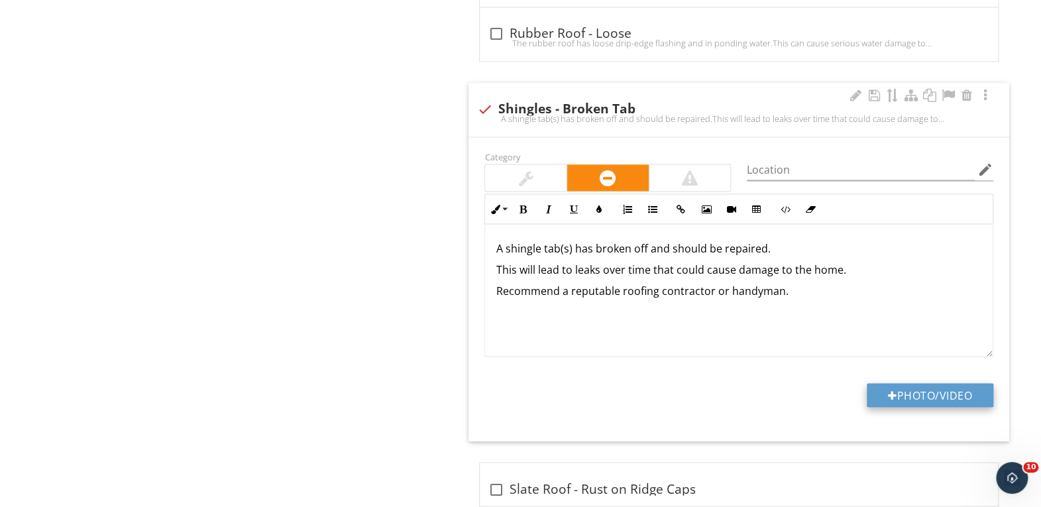
type input "C:\fakepath\DJI_0576.JPG"
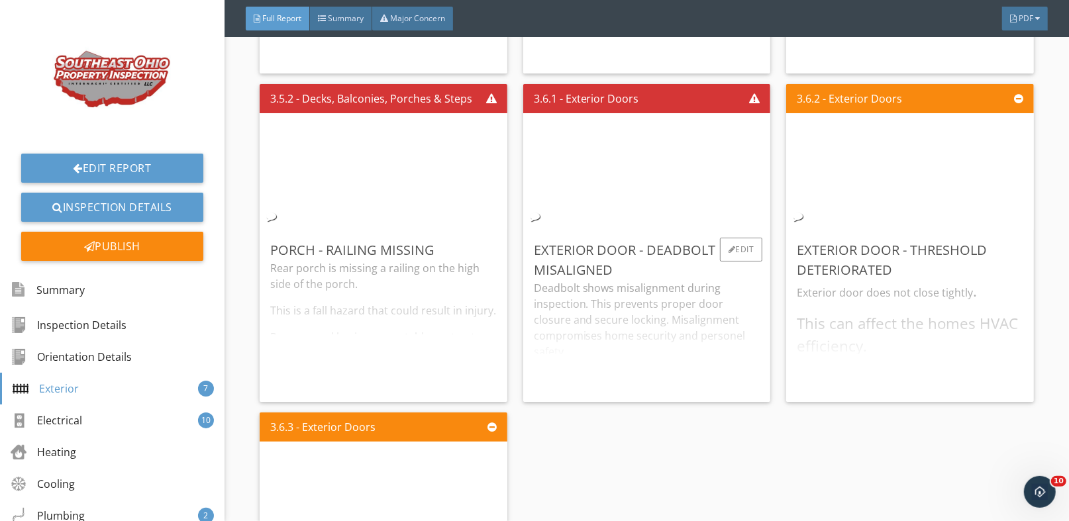
scroll to position [2517, 0]
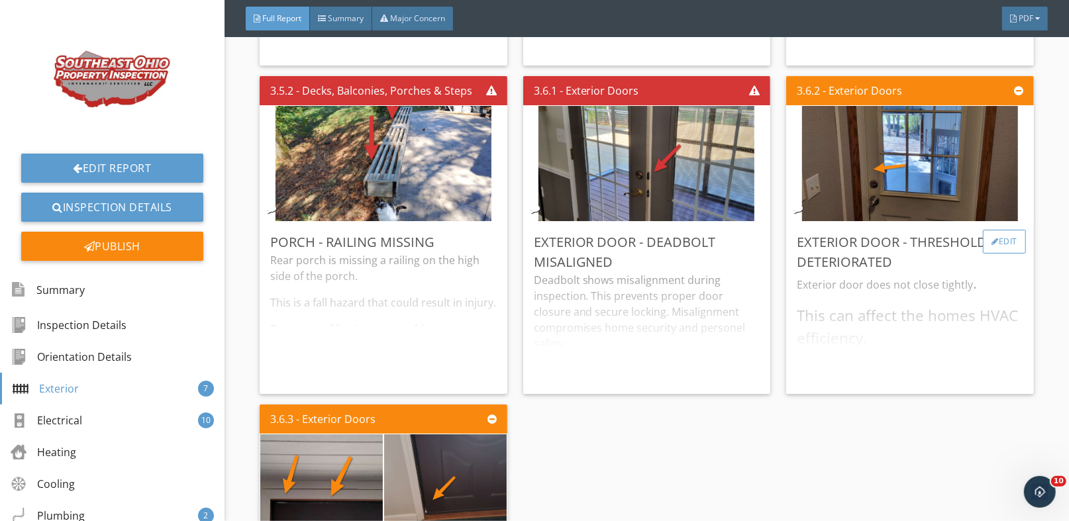
click at [996, 237] on div "Edit" at bounding box center [1004, 242] width 43 height 24
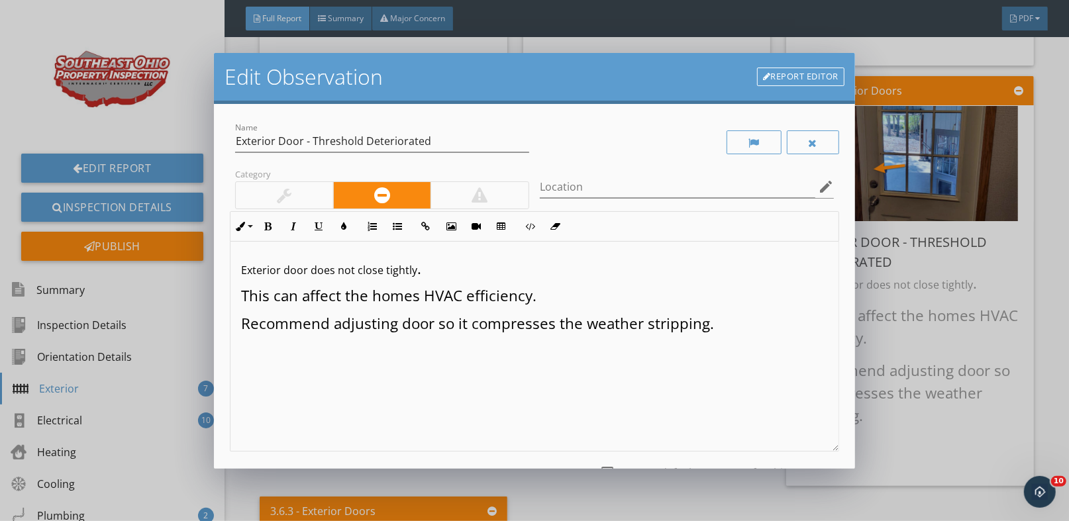
click at [743, 325] on p "Recommend adjusting door so it compresses the weather stripping." at bounding box center [534, 324] width 587 height 23
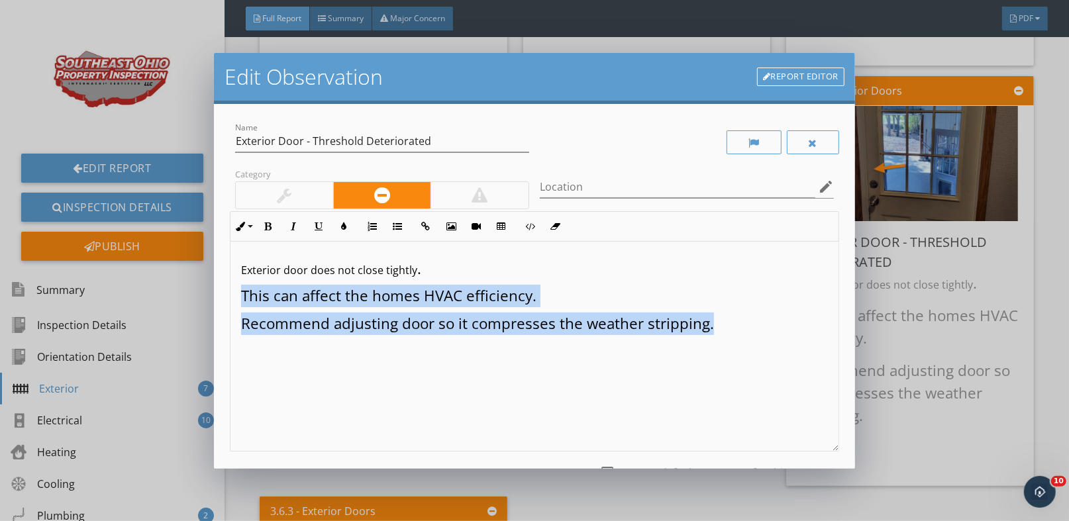
drag, startPoint x: 743, startPoint y: 324, endPoint x: 242, endPoint y: 302, distance: 500.6
click at [242, 302] on div "Exterior door does not close tightly . This can affect the homes HVAC efficienc…" at bounding box center [535, 347] width 608 height 210
click at [250, 226] on button "Inline Style" at bounding box center [243, 226] width 25 height 25
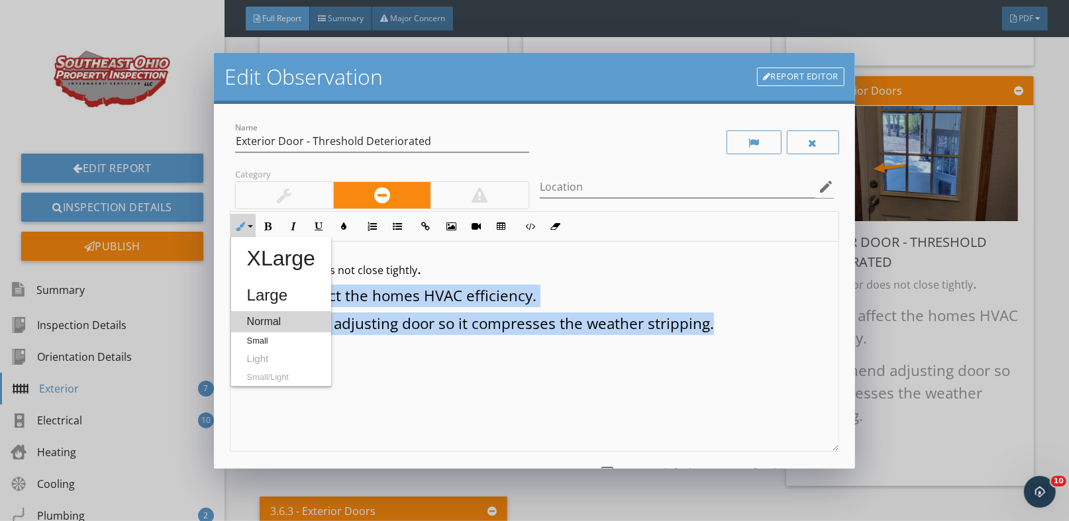
click at [264, 321] on link "Normal" at bounding box center [281, 321] width 100 height 21
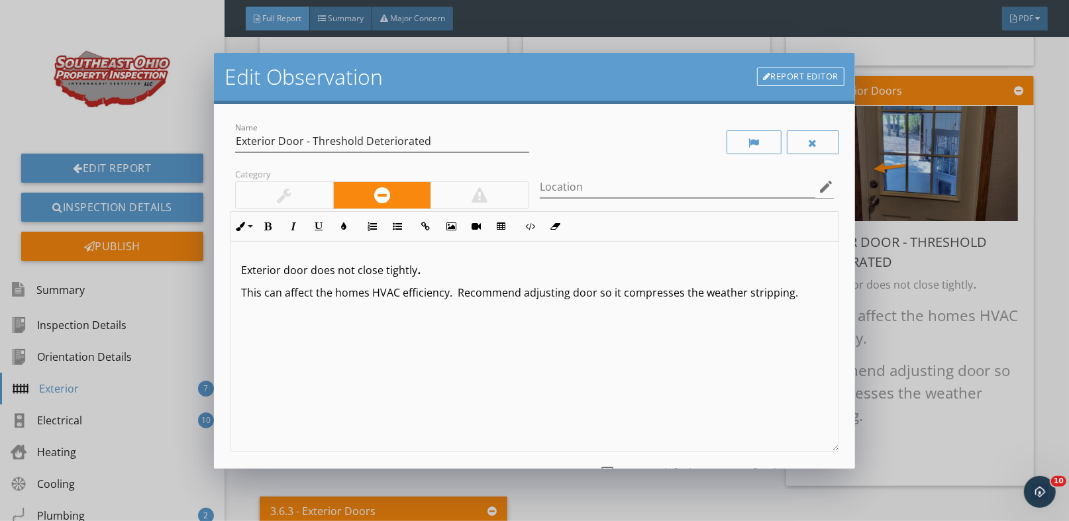
click at [455, 296] on span "This can affect the homes HVAC efficiency. Recommend adjusting door so it compr…" at bounding box center [519, 293] width 557 height 15
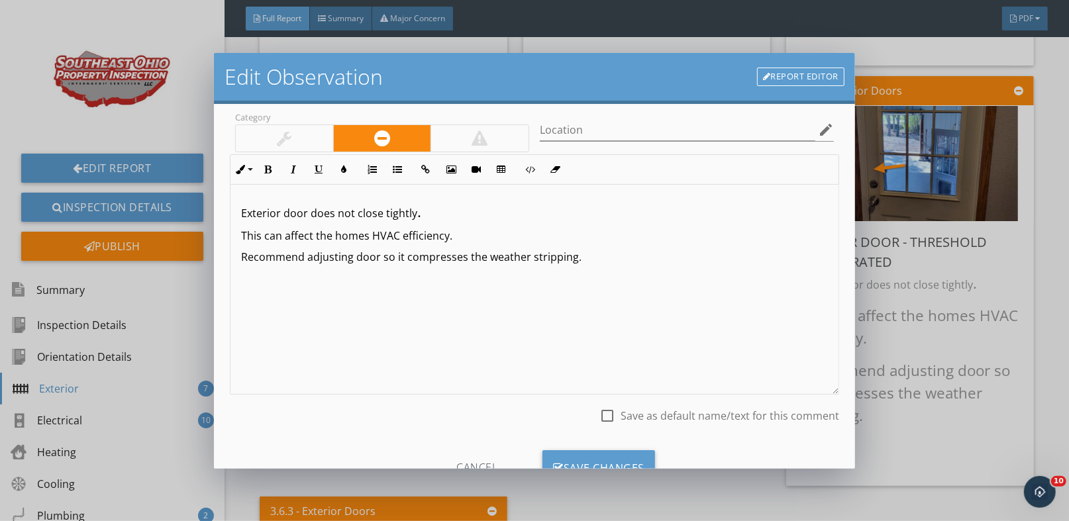
scroll to position [109, 0]
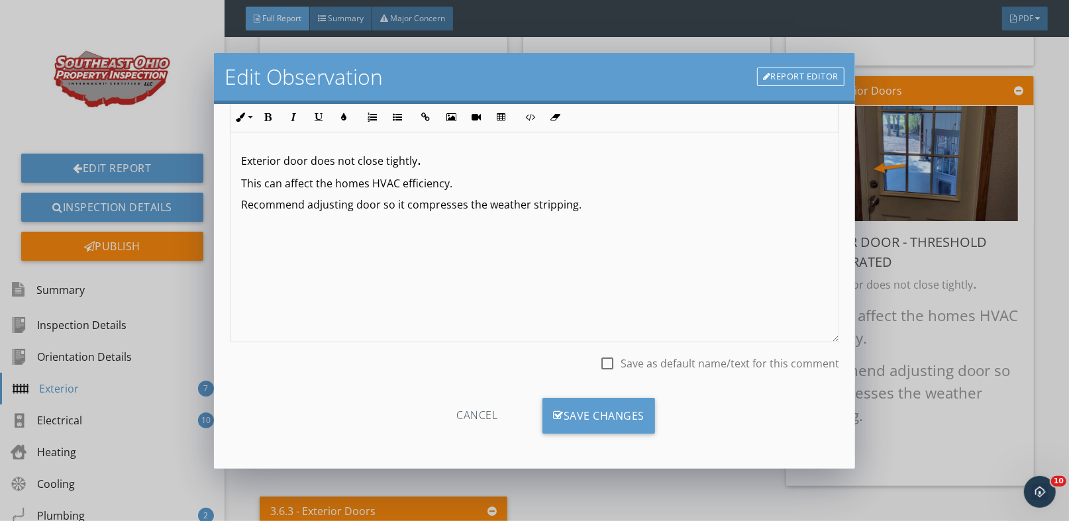
click at [603, 364] on div at bounding box center [607, 363] width 23 height 23
checkbox input "true"
click at [617, 415] on div "Save Changes" at bounding box center [599, 416] width 113 height 36
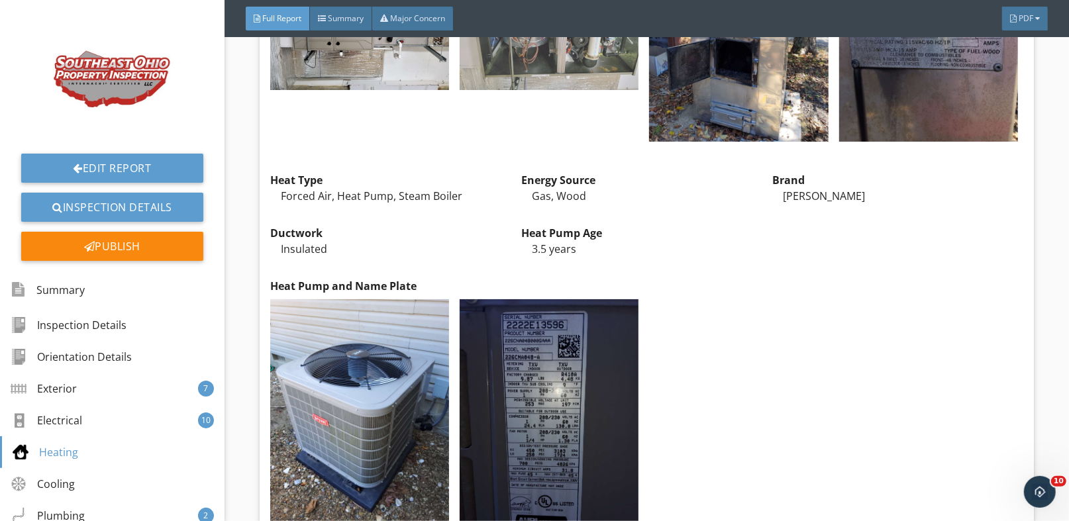
scroll to position [5763, 0]
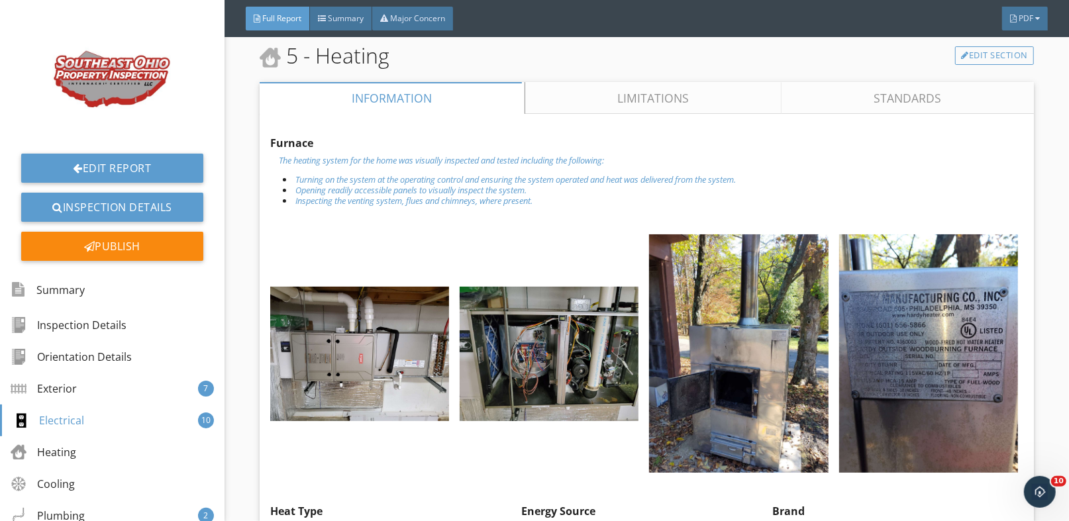
click at [625, 99] on link "Limitations" at bounding box center [653, 98] width 257 height 32
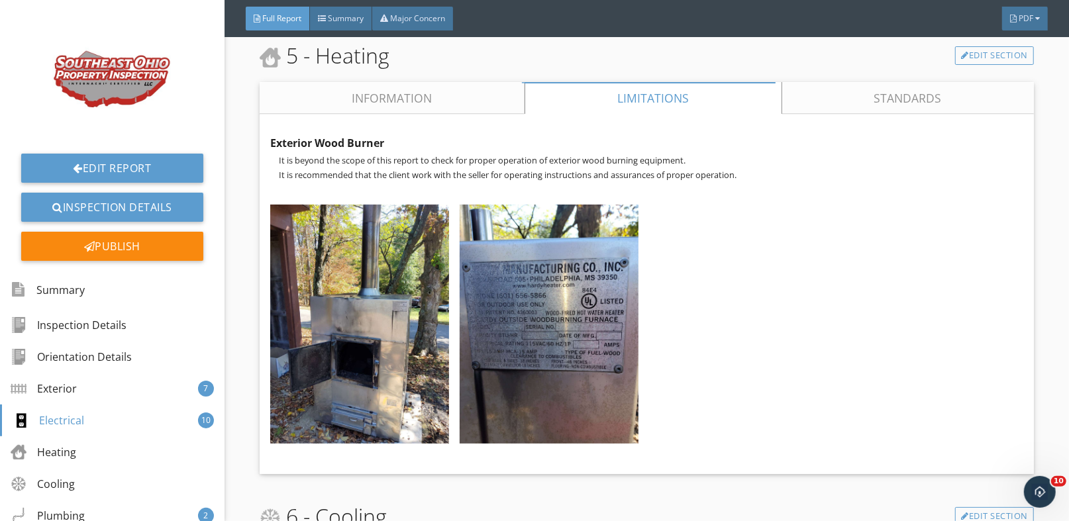
click at [393, 97] on link "Information" at bounding box center [392, 98] width 265 height 32
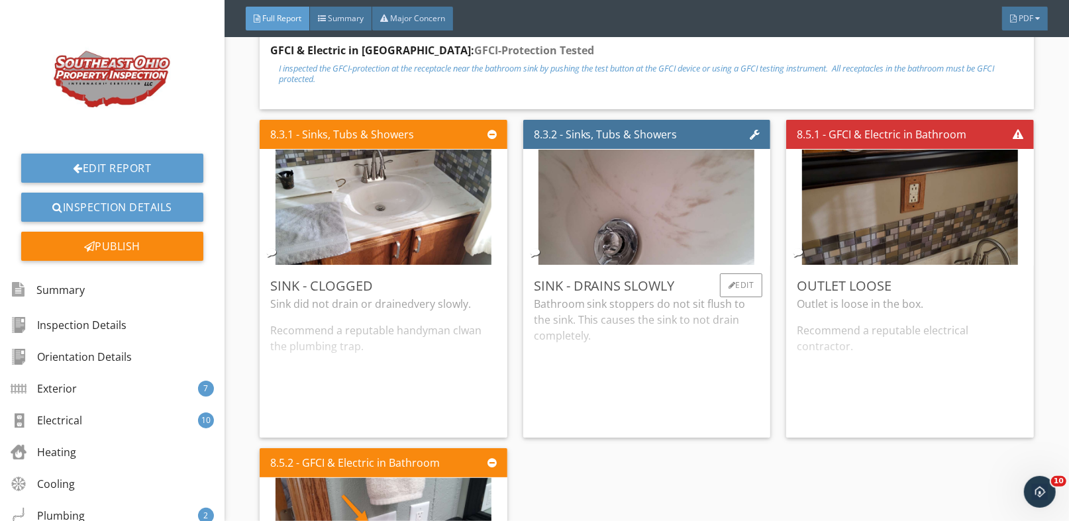
scroll to position [9737, 0]
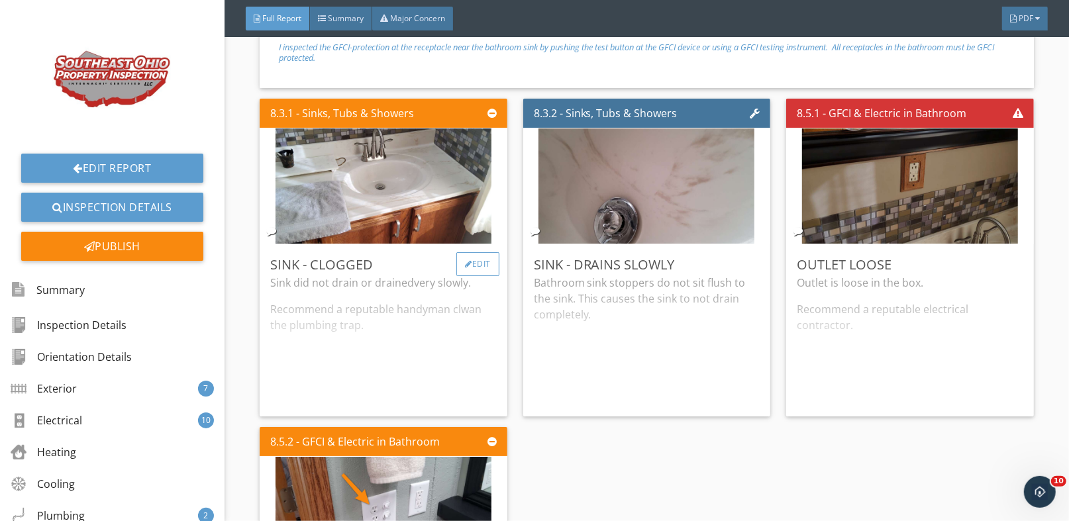
click at [467, 252] on div "Edit" at bounding box center [477, 264] width 43 height 24
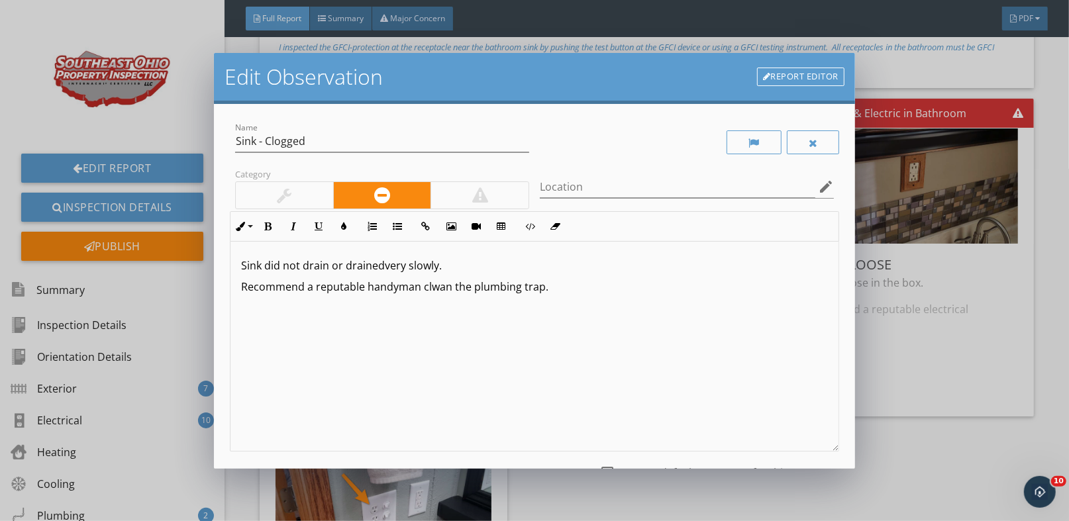
click at [387, 265] on p "Sink did not drain or drainedvery slowly." at bounding box center [534, 266] width 587 height 16
click at [382, 268] on p "Sink did not drain or drainedvery slowly." at bounding box center [534, 266] width 587 height 16
click at [438, 289] on p "Recommend a reputable handyman clwan the plumbing trap." at bounding box center [534, 287] width 587 height 16
type textarea "<p>Sink did not drain or drained very slowly.&nbsp;</p><p>Recommend a reputable…"
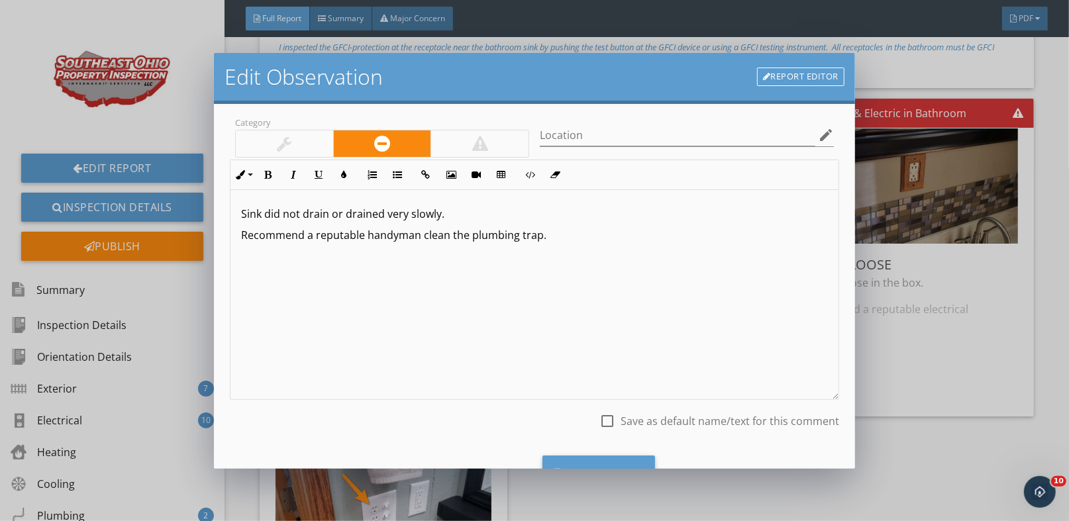
scroll to position [109, 0]
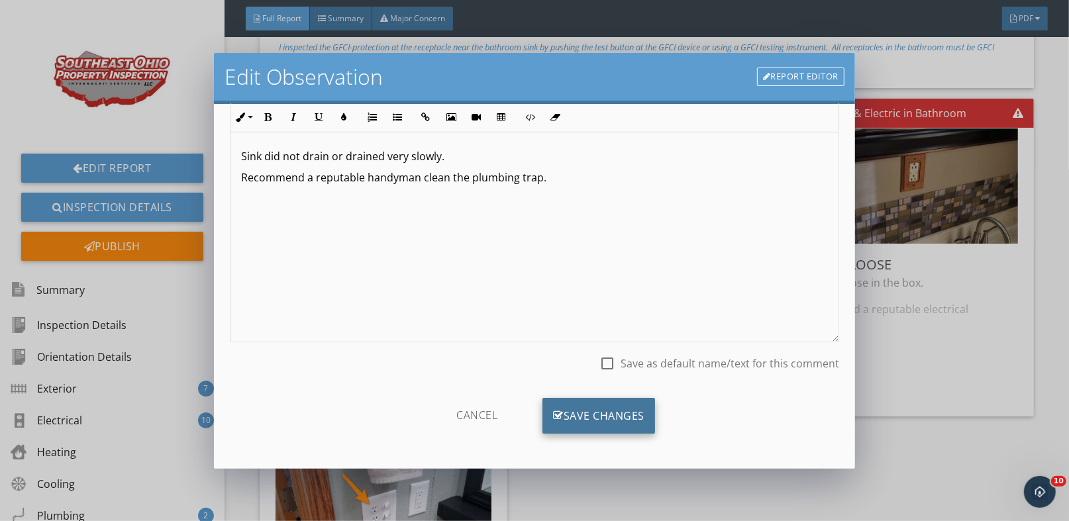
click at [624, 404] on div "Save Changes" at bounding box center [599, 416] width 113 height 36
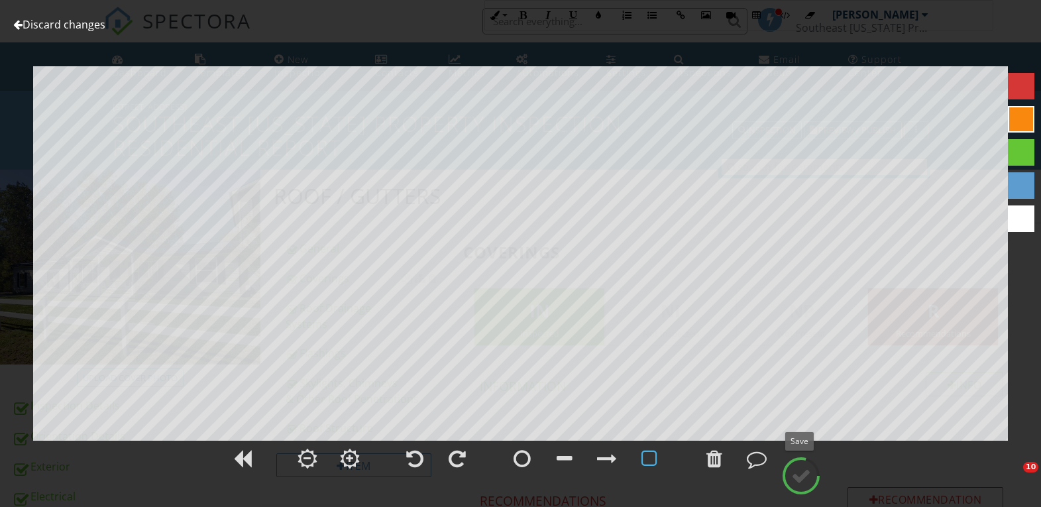
scroll to position [1308, 0]
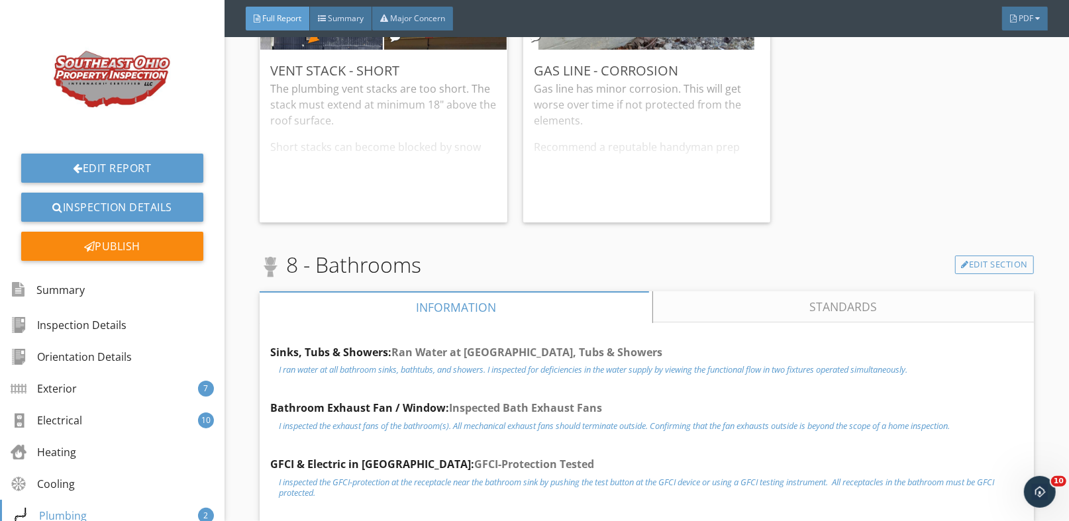
scroll to position [9538, 0]
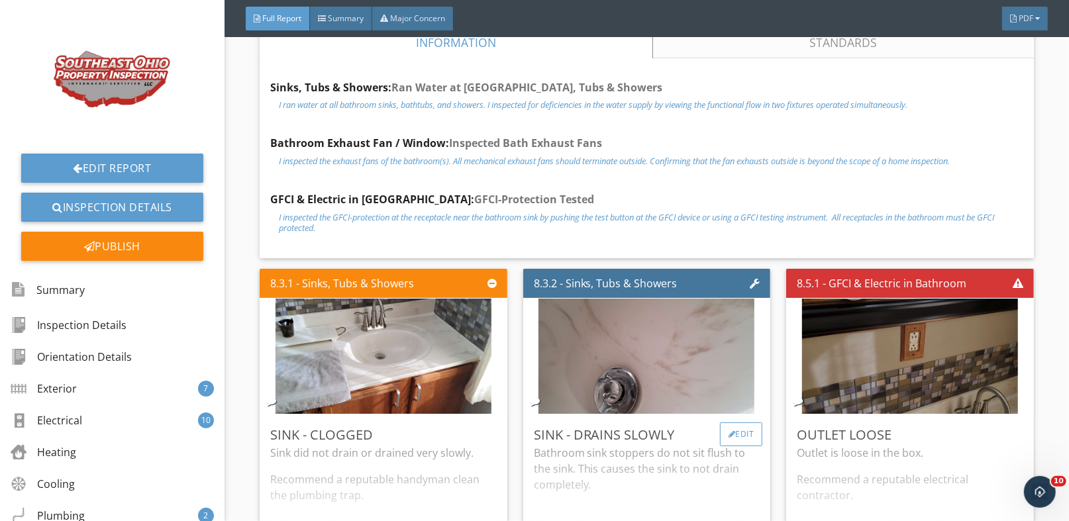
click at [735, 423] on div "Edit" at bounding box center [741, 435] width 43 height 24
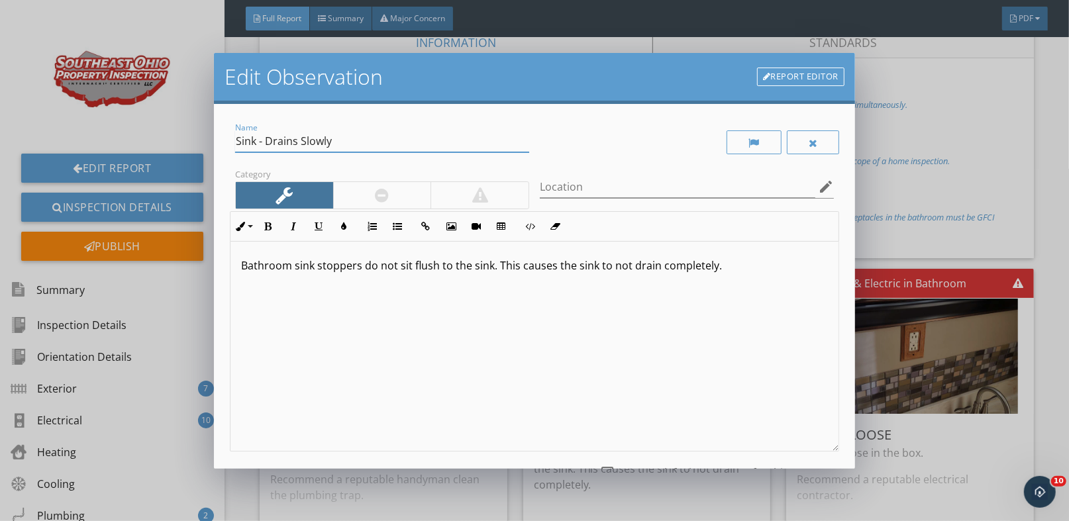
drag, startPoint x: 335, startPoint y: 140, endPoint x: 264, endPoint y: 139, distance: 70.9
click at [264, 139] on input "Sink - Drains Slowly" at bounding box center [382, 141] width 294 height 22
type input "Sink - Does Not Drain Completely"
click at [496, 265] on p "Bathroom sink stoppers do not sit flush to the sink. This causes the sink to no…" at bounding box center [534, 266] width 587 height 16
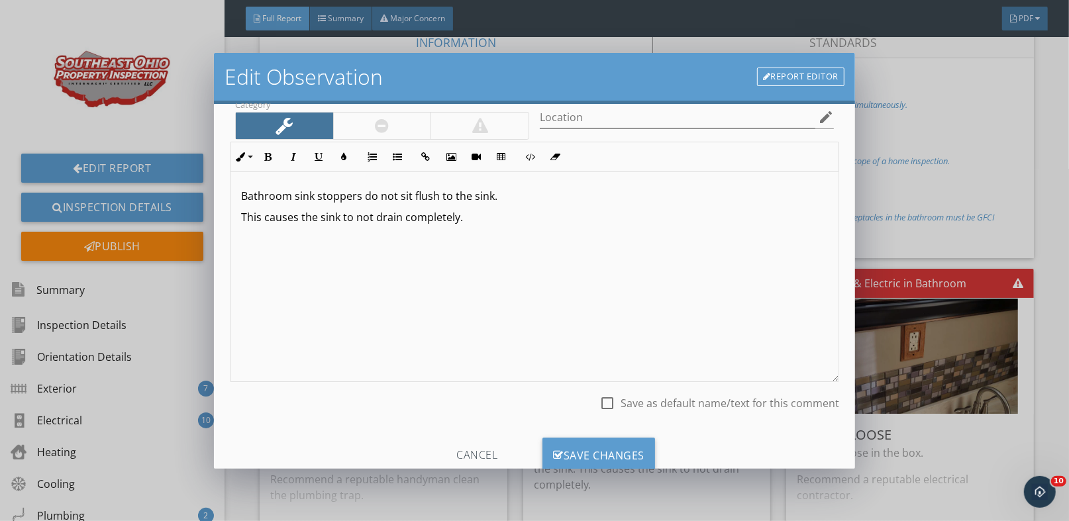
scroll to position [109, 0]
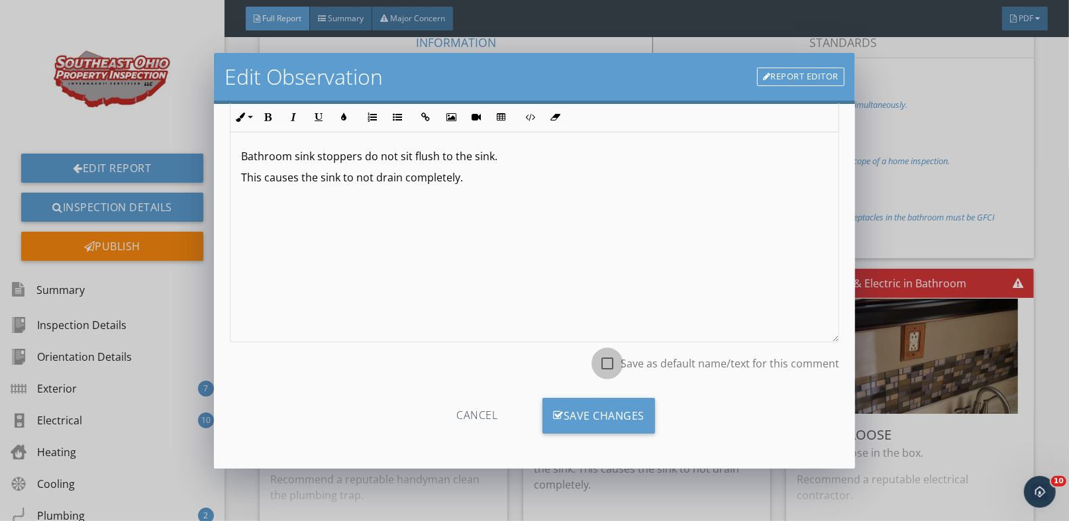
click at [603, 362] on div at bounding box center [607, 363] width 23 height 23
checkbox input "true"
click at [584, 411] on div "Save Changes" at bounding box center [599, 416] width 113 height 36
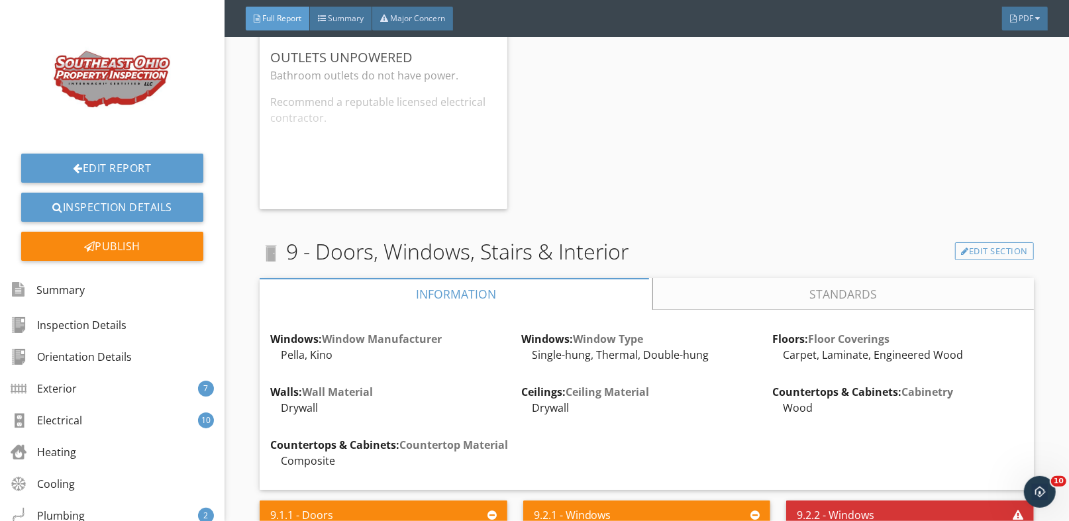
scroll to position [10068, 0]
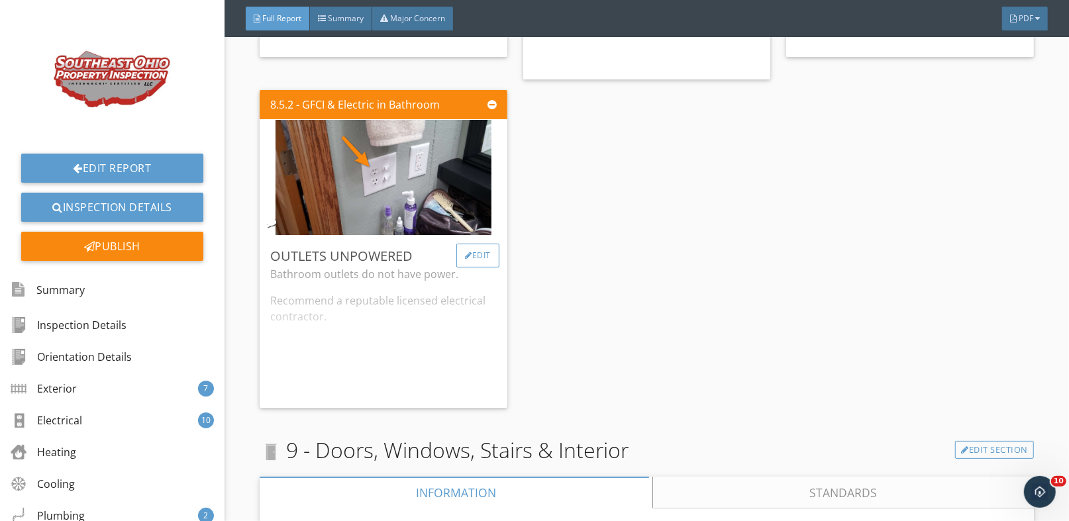
click at [468, 244] on div "Edit" at bounding box center [477, 256] width 43 height 24
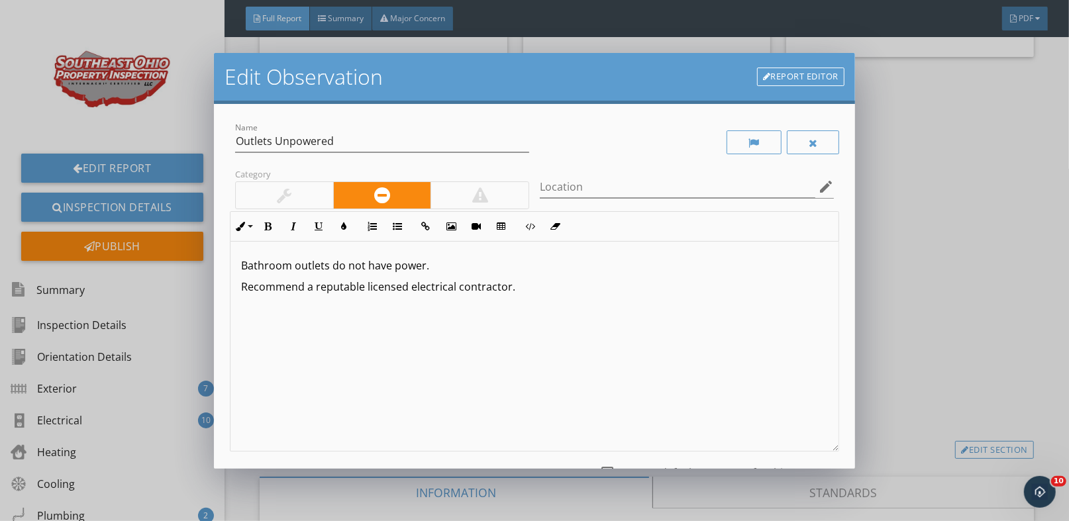
click at [504, 290] on p "Recommend a reputable licensed electrical contractor." at bounding box center [534, 287] width 587 height 16
click at [508, 289] on p "Recommend a reputable licensed electrical contractor." at bounding box center [534, 287] width 587 height 16
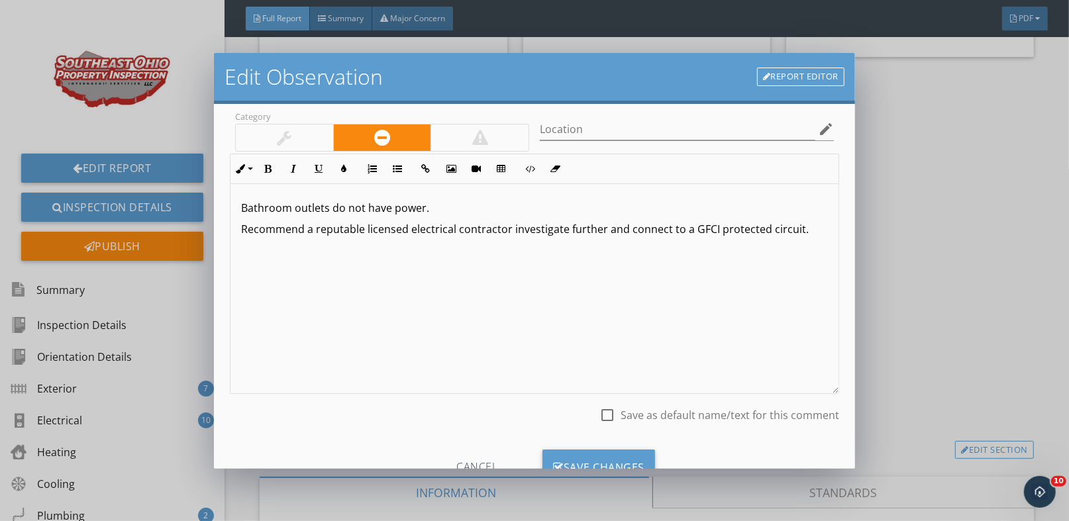
scroll to position [109, 0]
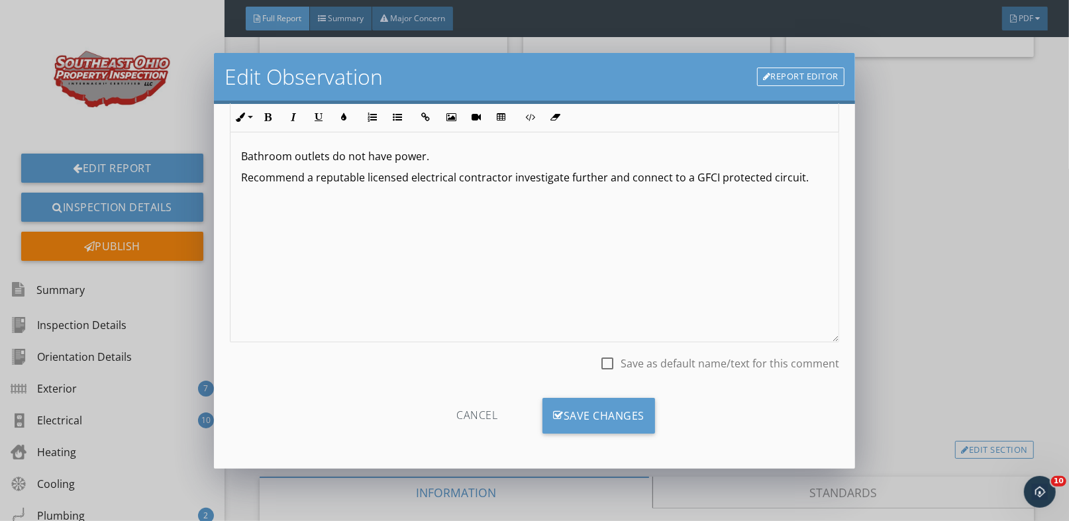
click at [603, 362] on div at bounding box center [607, 363] width 23 height 23
checkbox input "true"
click at [603, 411] on div "Save Changes" at bounding box center [599, 416] width 113 height 36
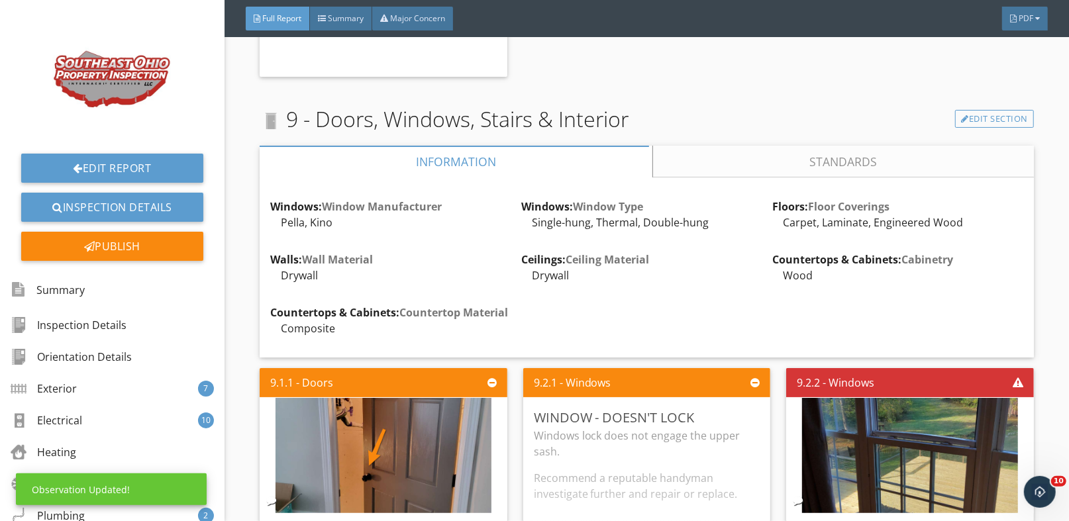
scroll to position [10598, 0]
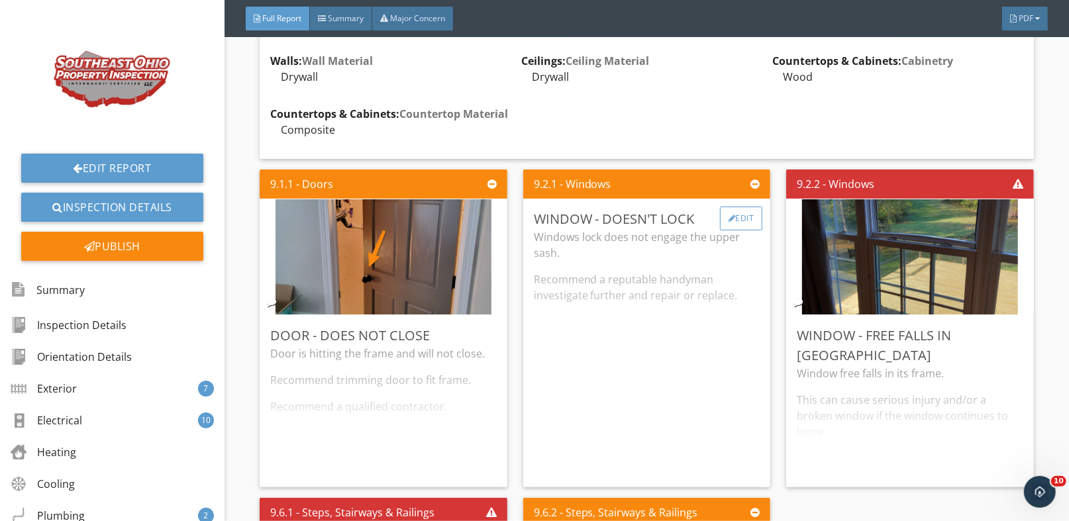
click at [747, 207] on div "Edit" at bounding box center [741, 219] width 43 height 24
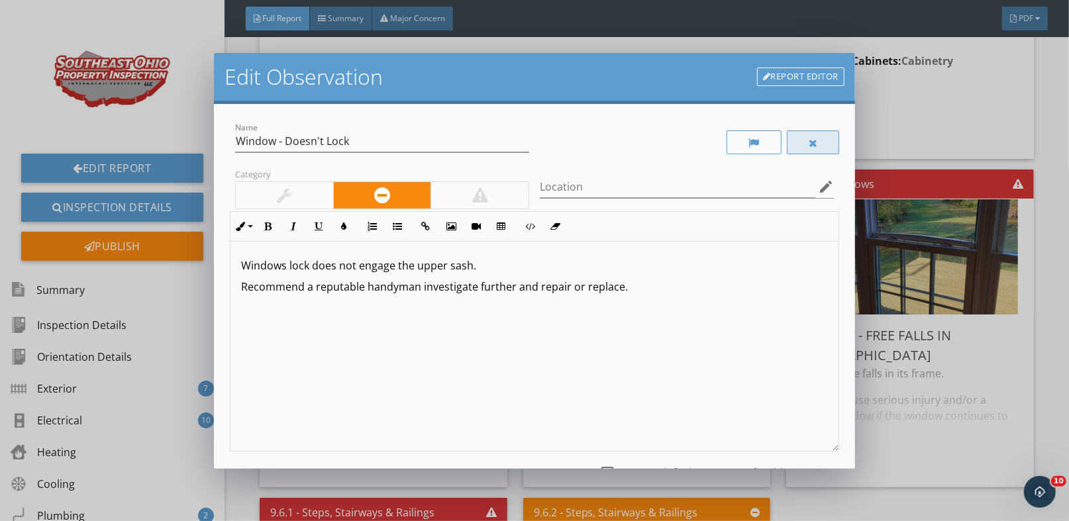
click at [798, 144] on div at bounding box center [813, 142] width 53 height 24
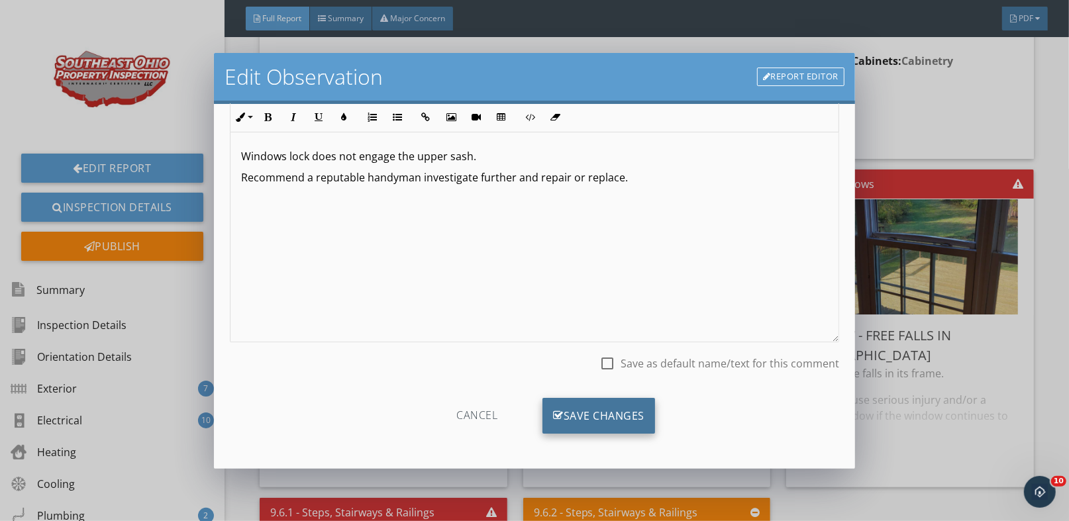
click at [591, 407] on div "Save Changes" at bounding box center [599, 416] width 113 height 36
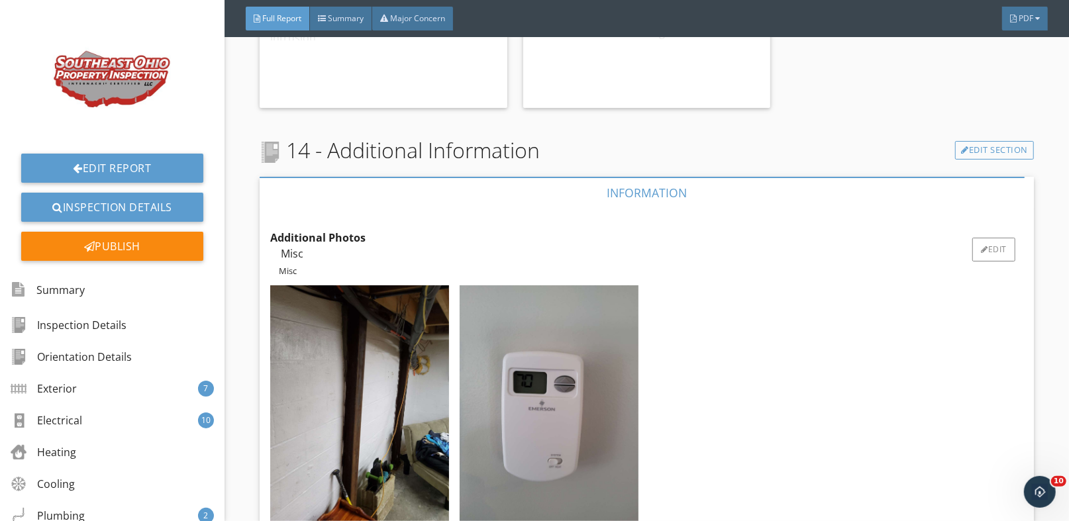
scroll to position [16350, 0]
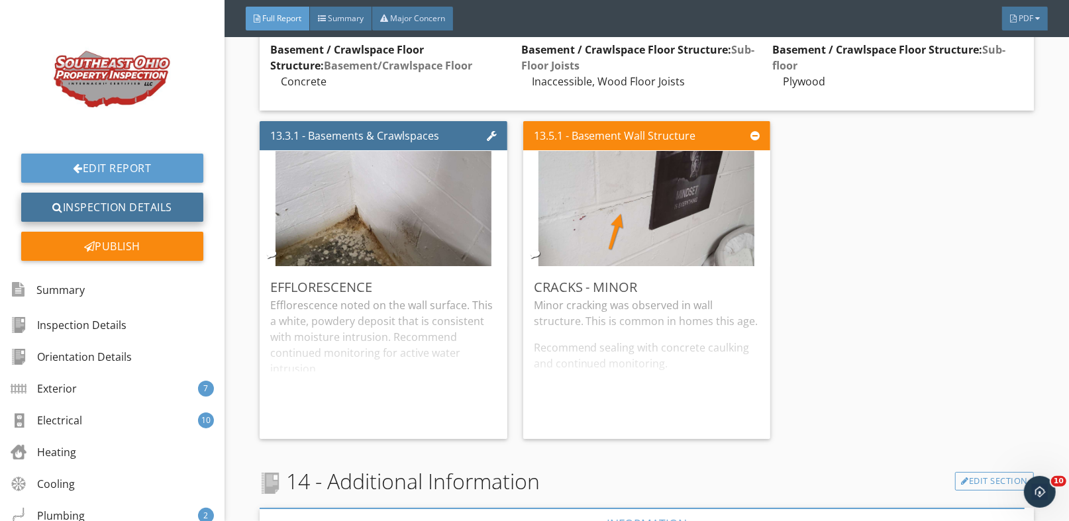
click at [126, 209] on link "Inspection Details" at bounding box center [112, 207] width 182 height 29
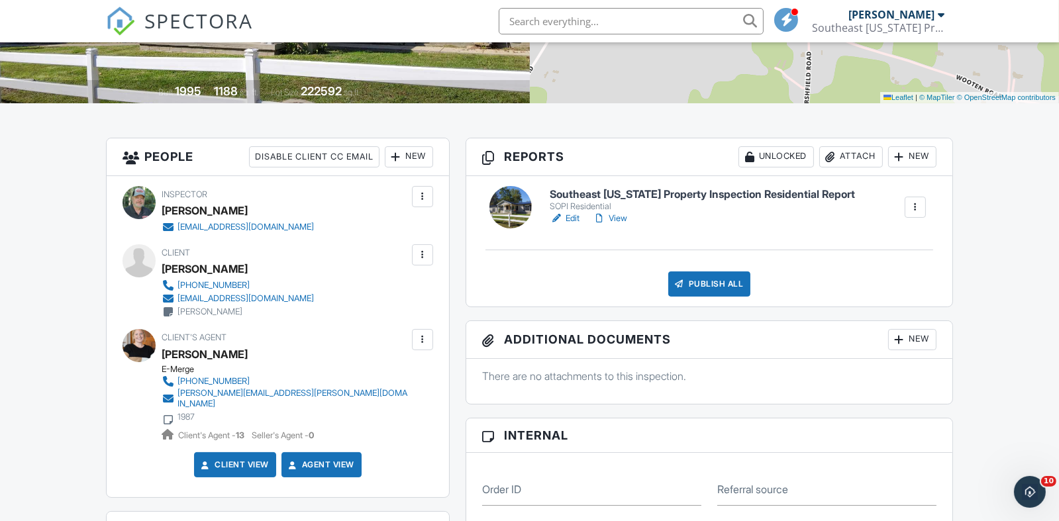
click at [700, 281] on div "Publish All" at bounding box center [709, 284] width 83 height 25
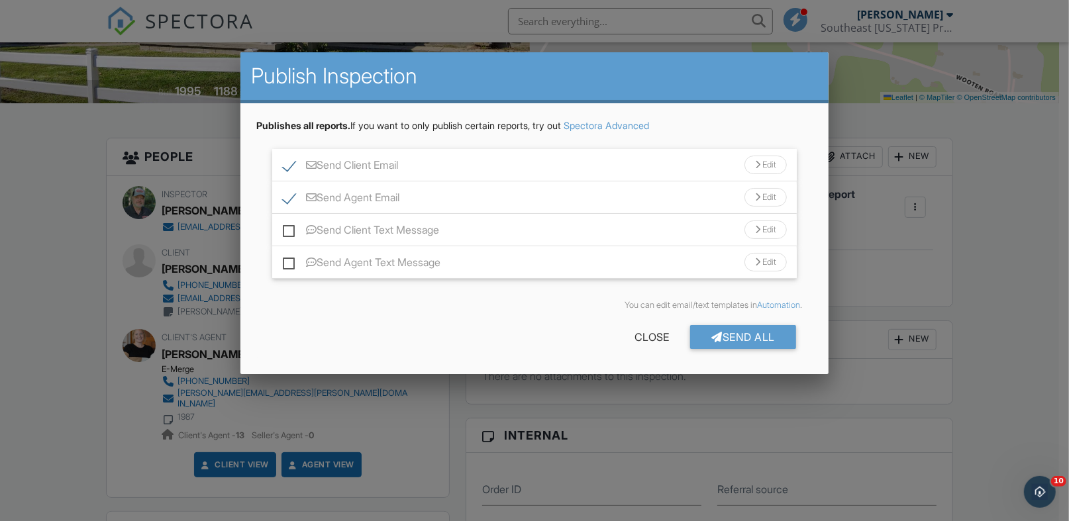
click at [764, 166] on div "Edit" at bounding box center [766, 165] width 42 height 19
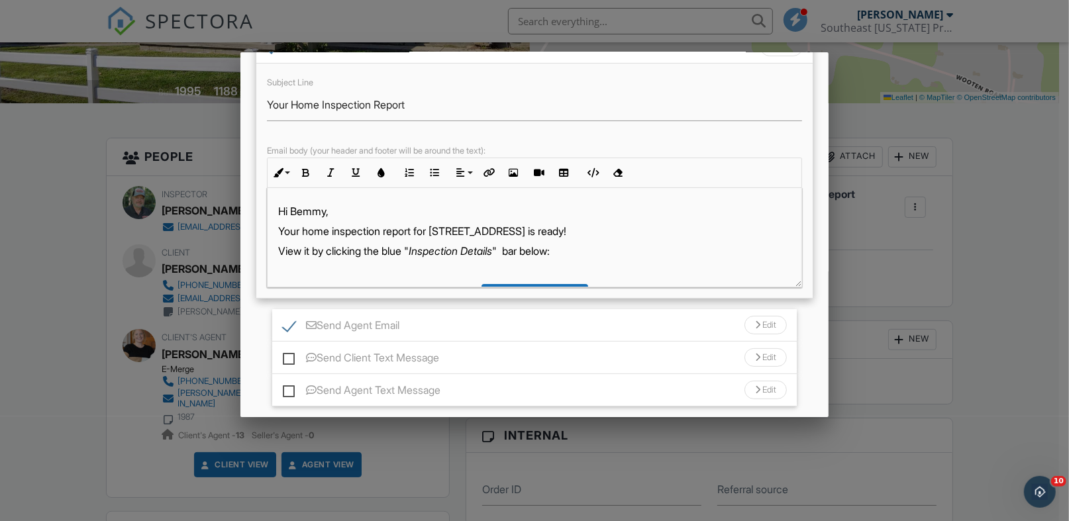
scroll to position [201, 0]
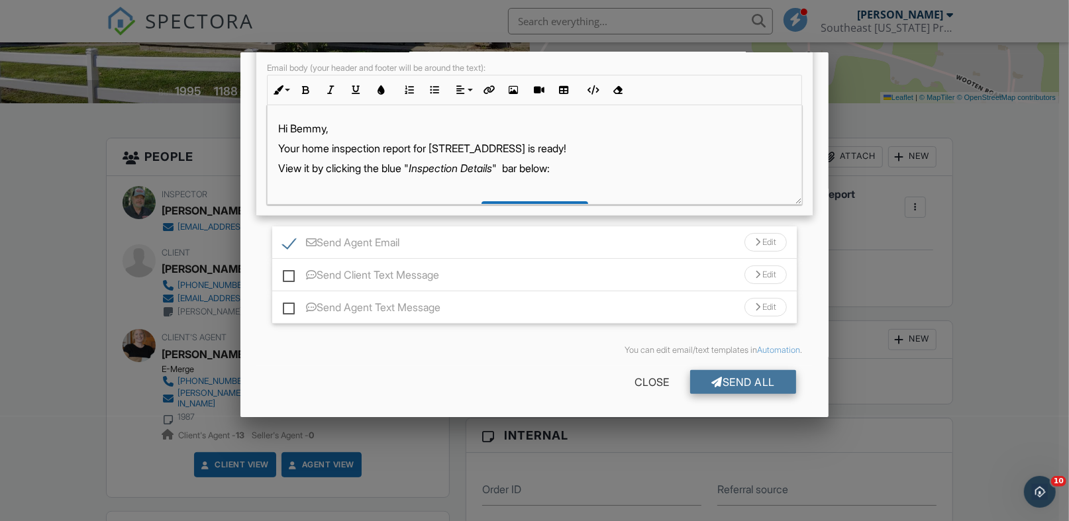
drag, startPoint x: 733, startPoint y: 382, endPoint x: 763, endPoint y: 387, distance: 30.3
click at [733, 381] on div "Send All" at bounding box center [743, 382] width 106 height 24
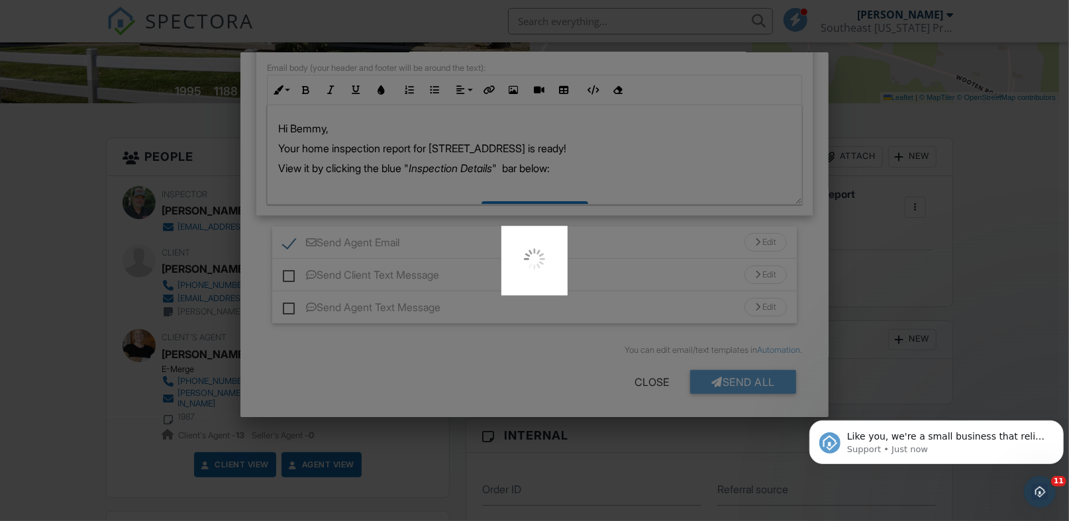
scroll to position [0, 0]
